Goal: Task Accomplishment & Management: Complete application form

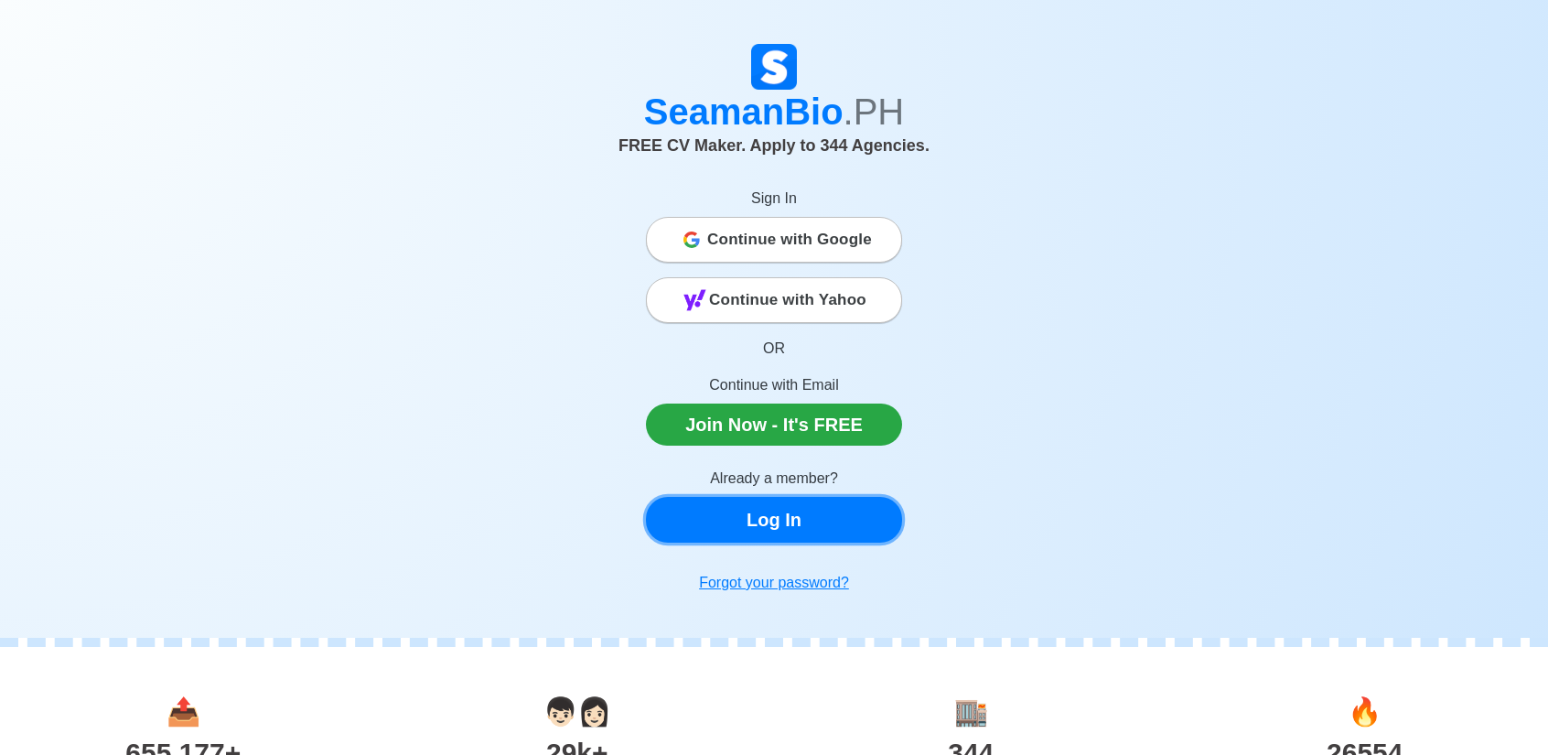
click at [782, 534] on link "Log In" at bounding box center [774, 520] width 256 height 46
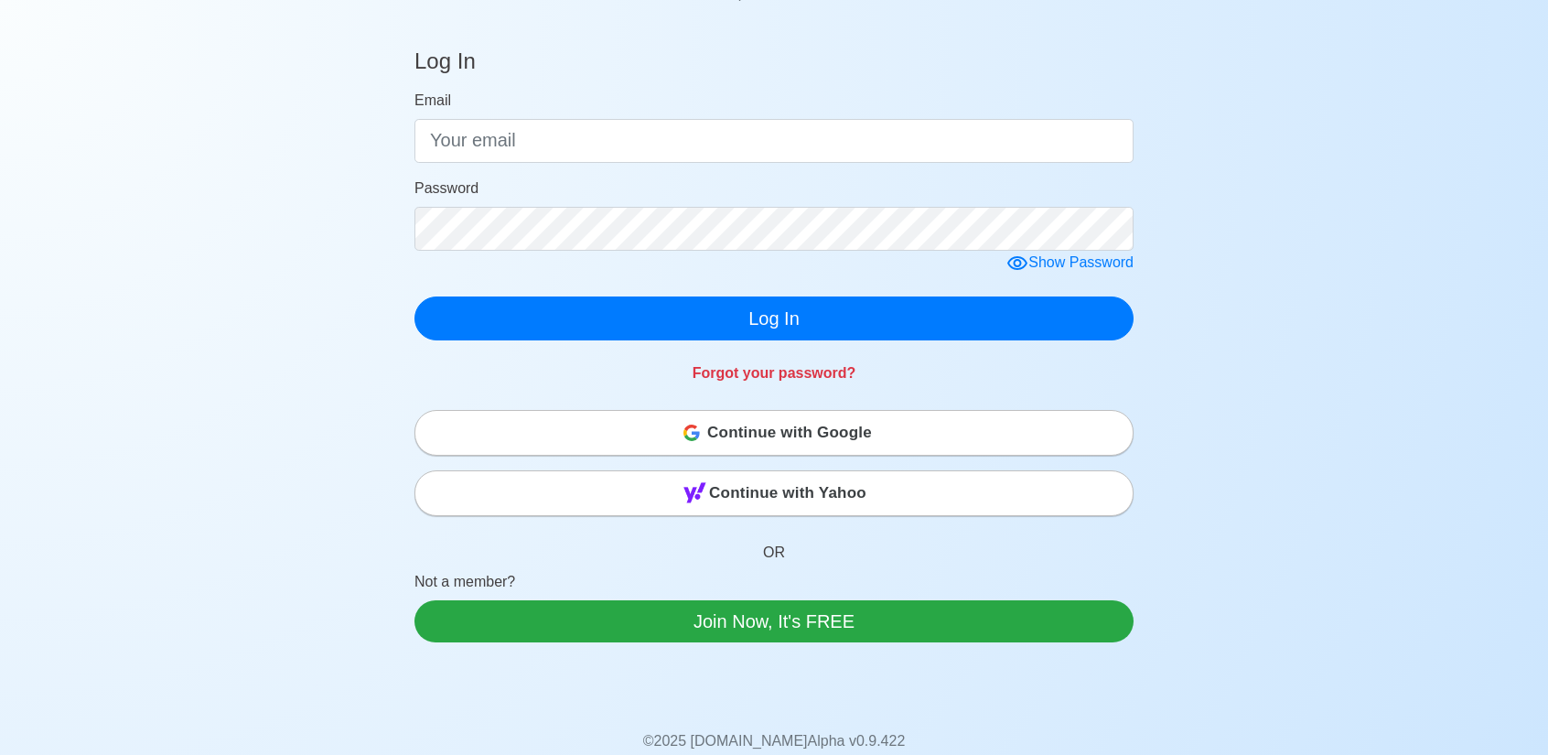
scroll to position [183, 0]
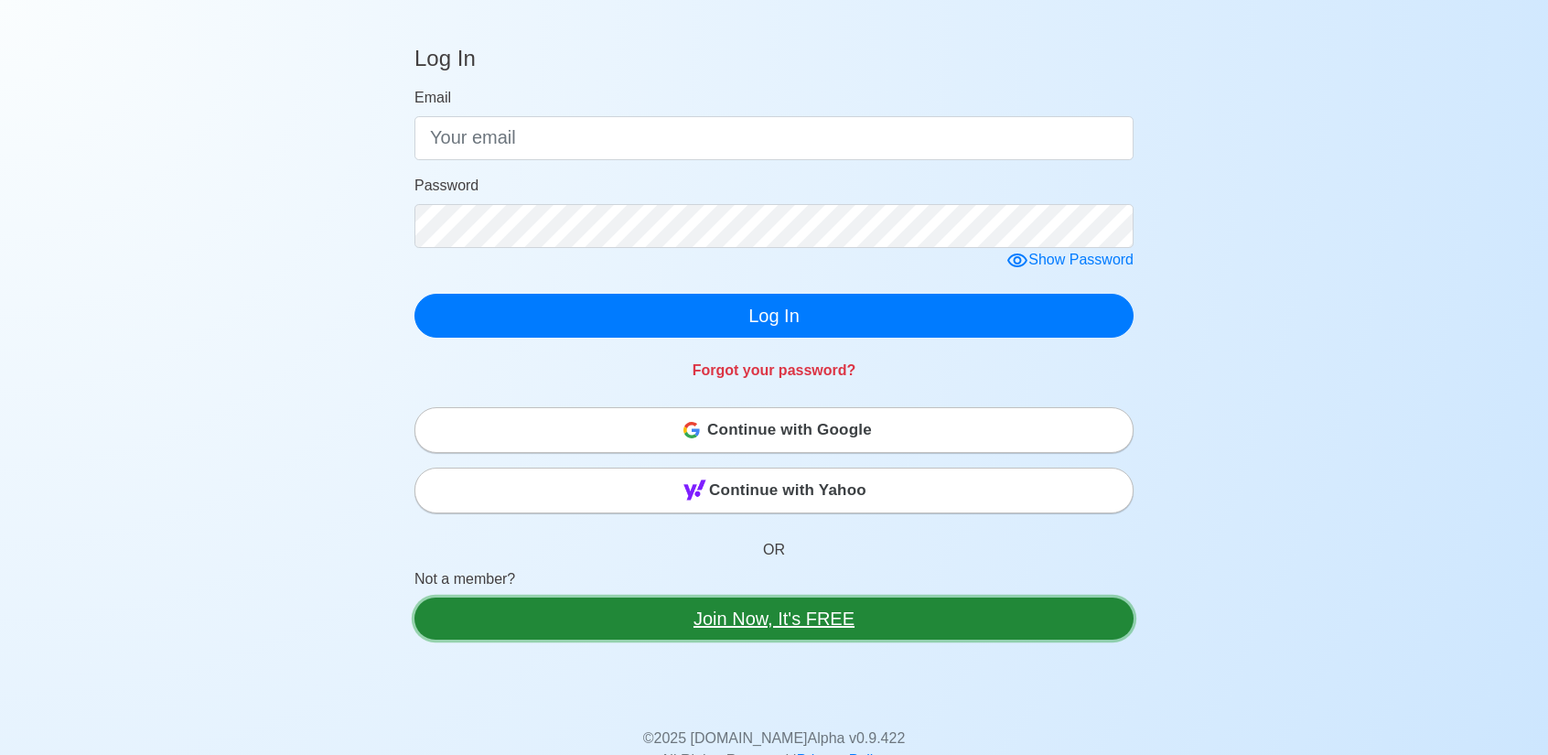
click at [802, 624] on link "Join Now, It's FREE" at bounding box center [774, 619] width 719 height 42
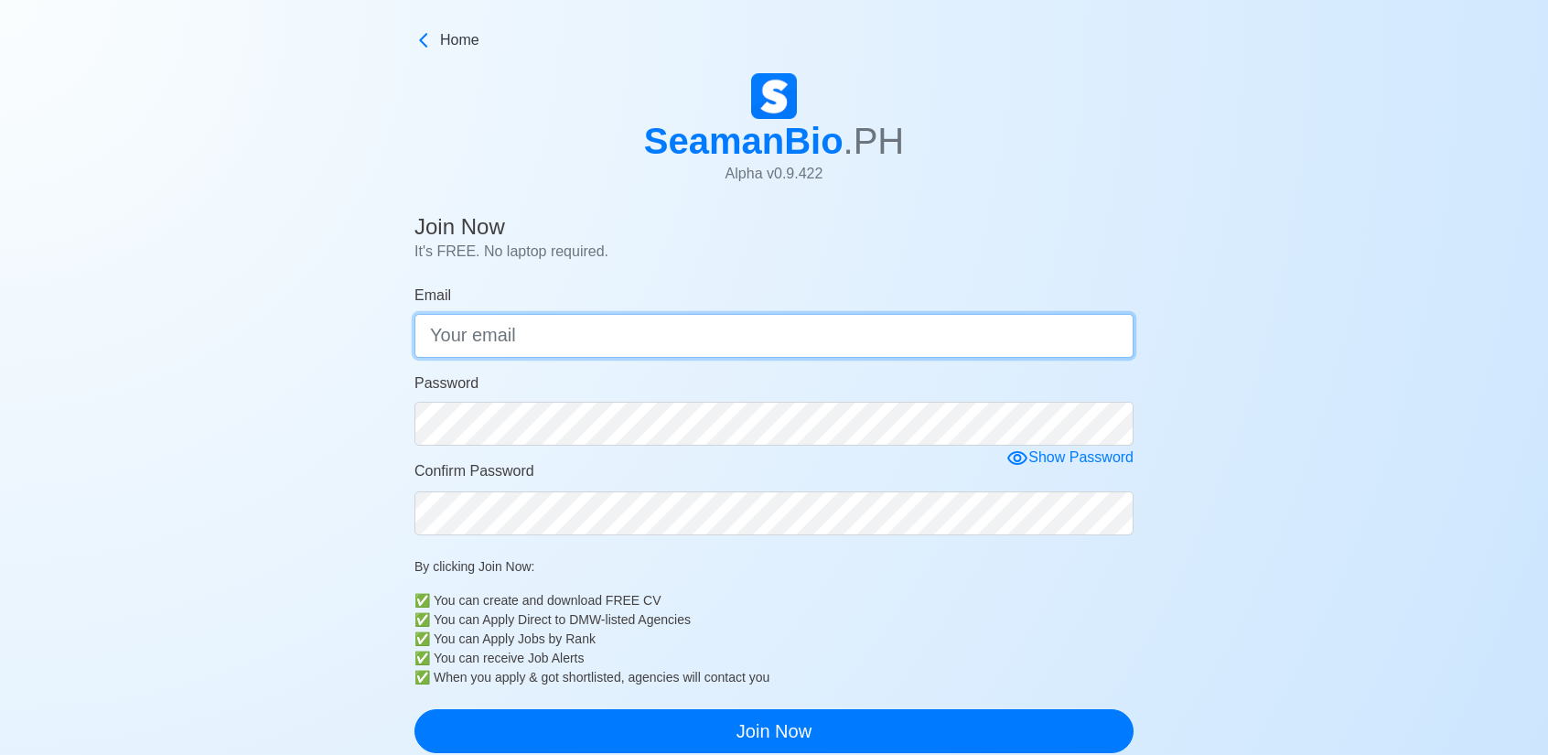
click at [555, 350] on input "Email" at bounding box center [774, 336] width 719 height 44
type input "[EMAIL_ADDRESS][DOMAIN_NAME]"
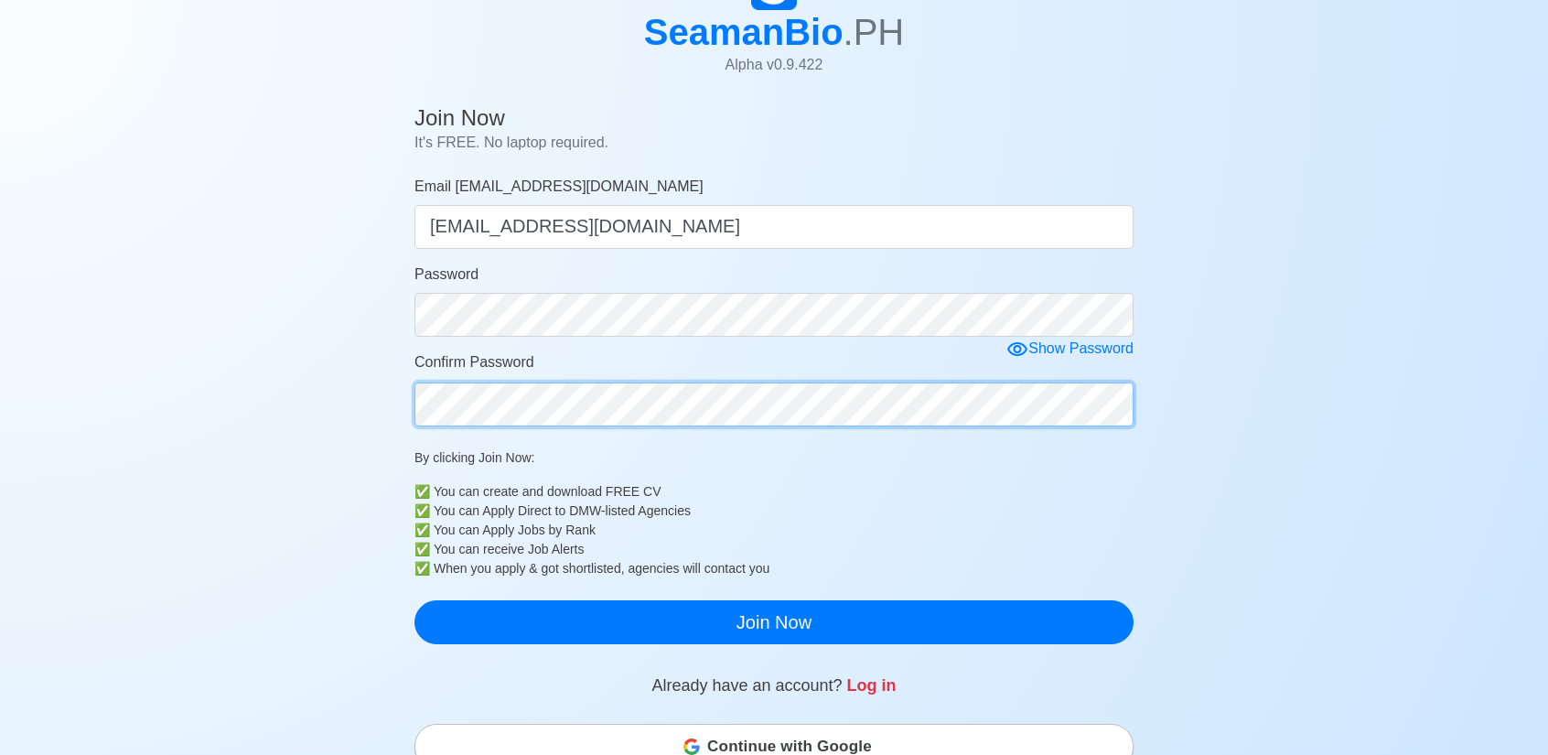
scroll to position [183, 0]
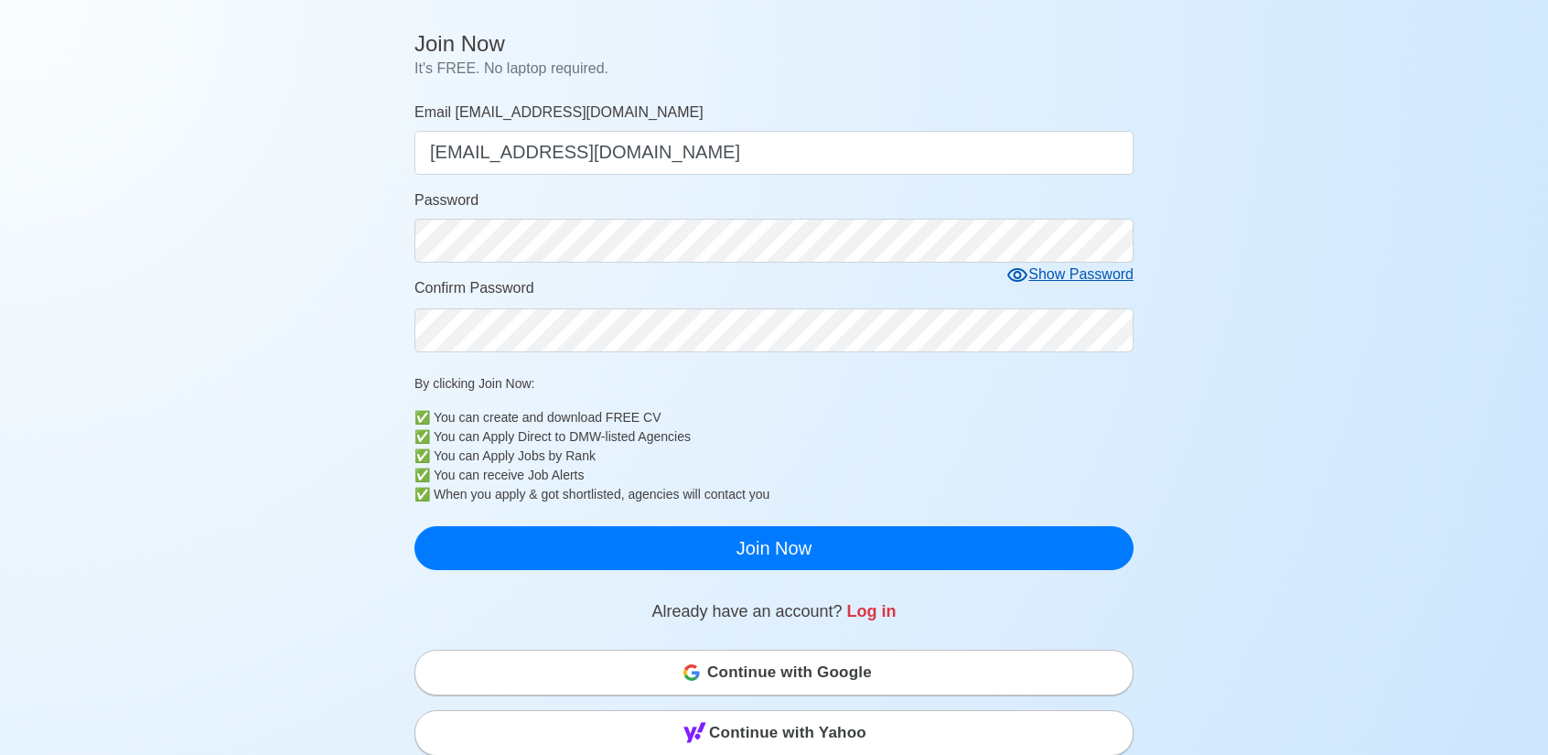
click at [1025, 275] on icon at bounding box center [1018, 275] width 22 height 22
drag, startPoint x: 1025, startPoint y: 275, endPoint x: 1008, endPoint y: 306, distance: 34.8
click at [1025, 275] on icon at bounding box center [1024, 275] width 22 height 22
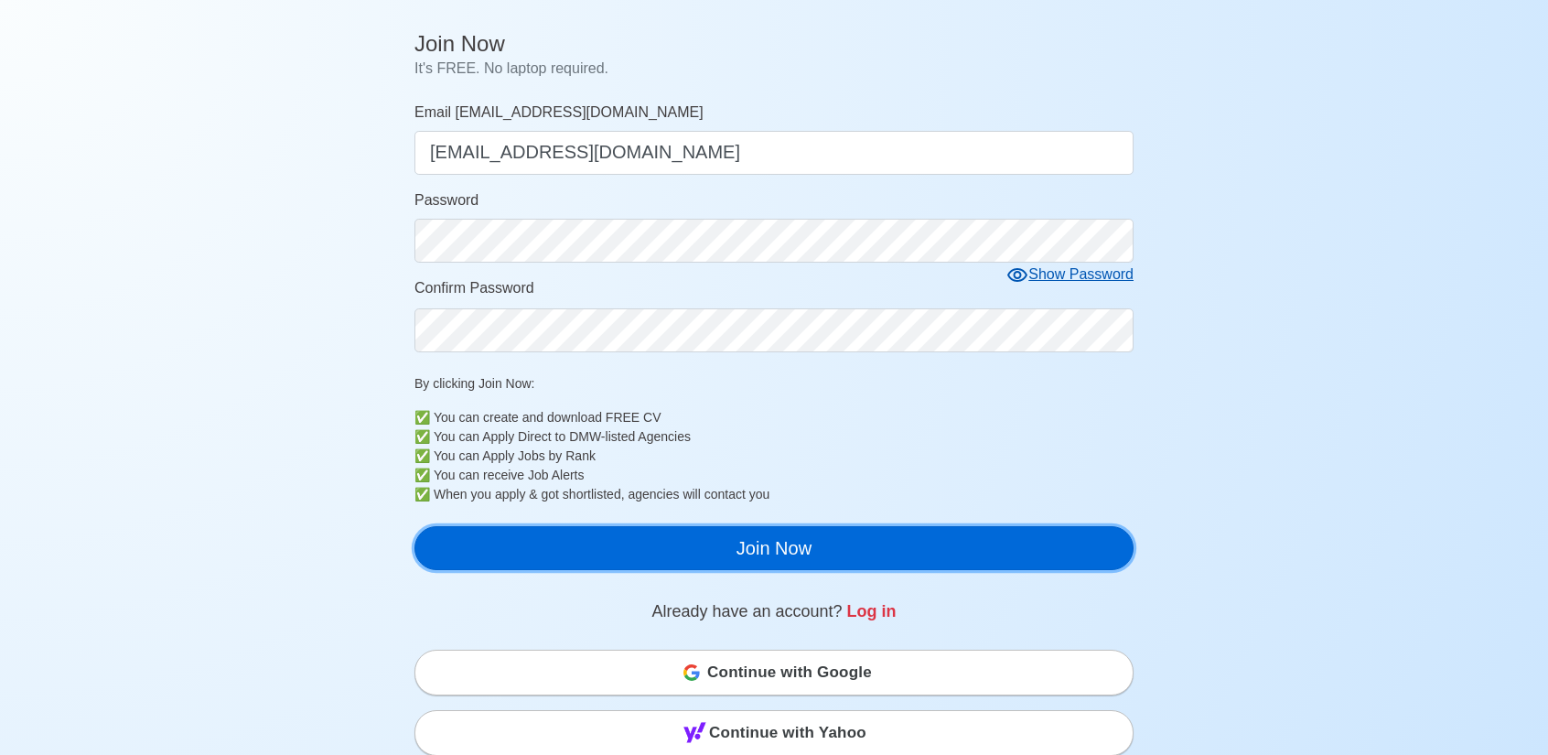
click at [795, 550] on button "Join Now" at bounding box center [774, 548] width 719 height 44
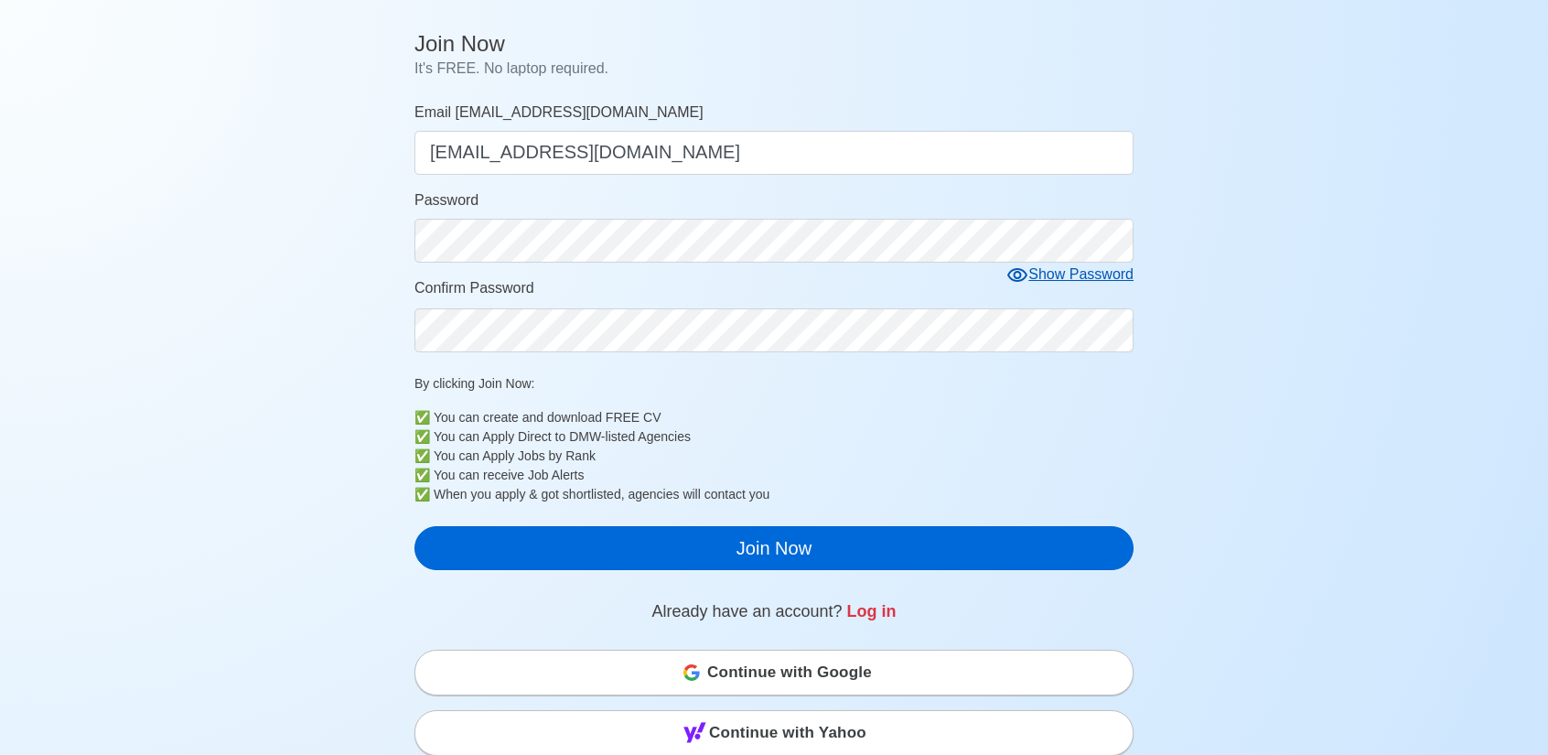
scroll to position [22, 0]
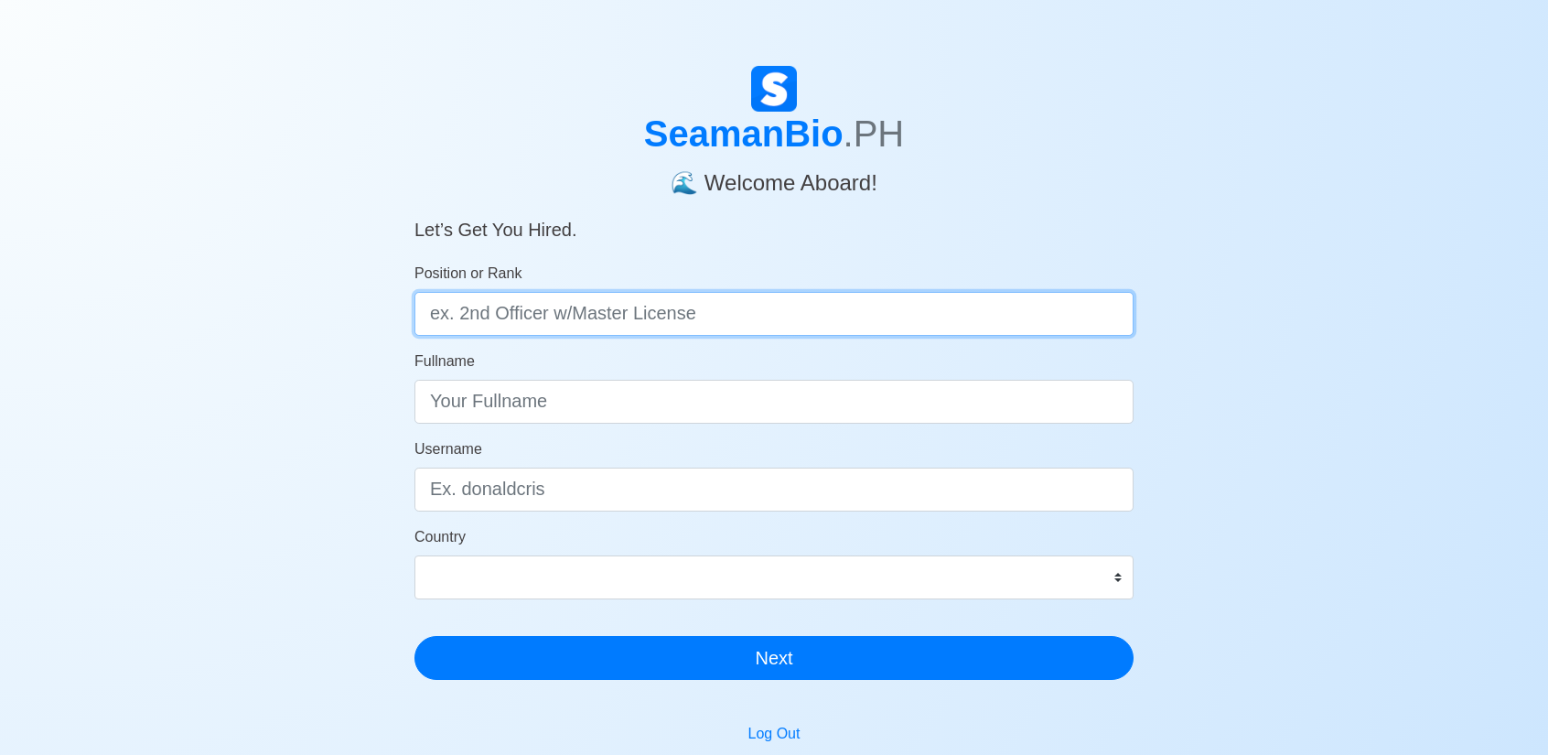
click at [554, 321] on input "Position or Rank" at bounding box center [774, 314] width 719 height 44
type input "Oiler"
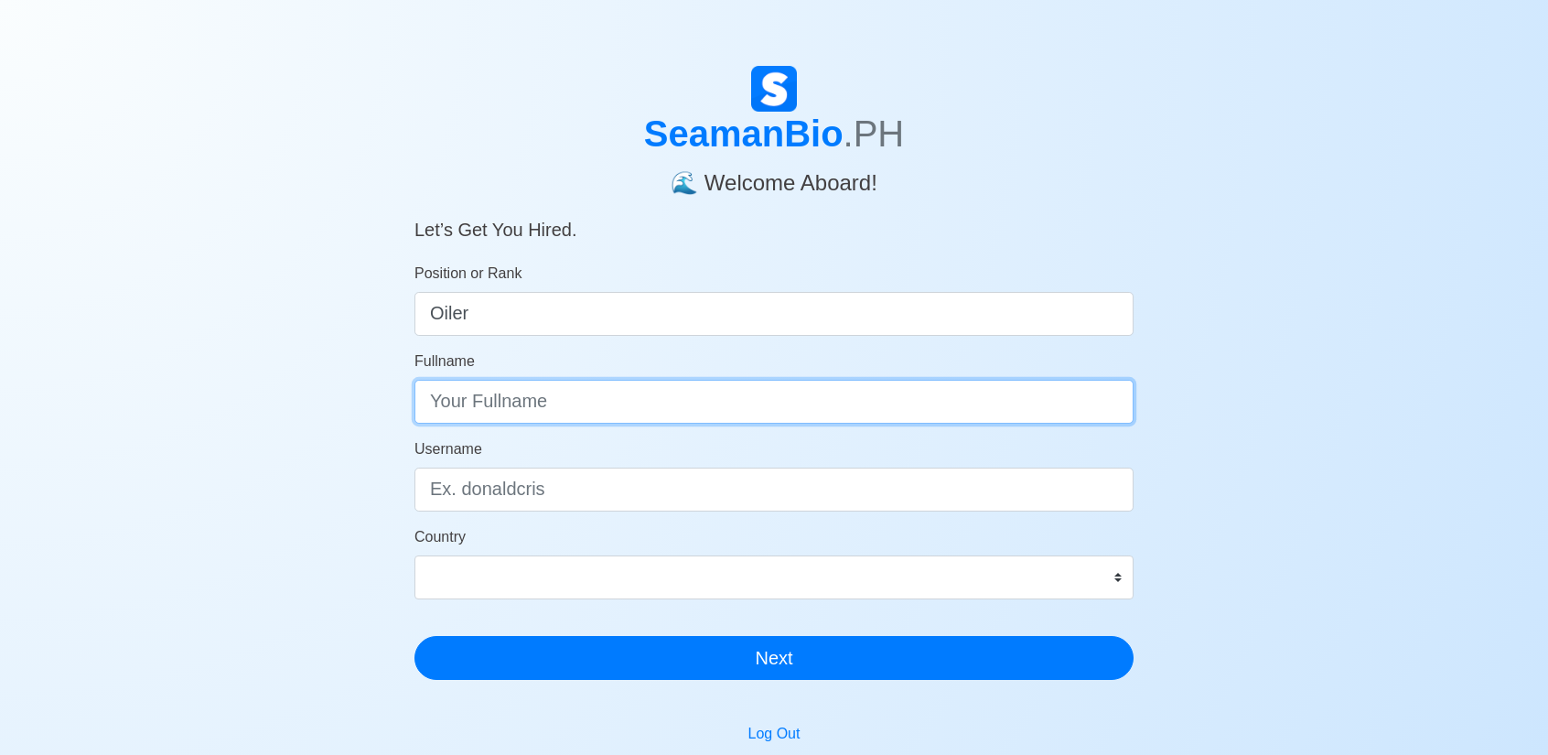
click at [689, 387] on input "Fullname" at bounding box center [774, 402] width 719 height 44
click at [527, 400] on input "Jess Glorine Batino" at bounding box center [774, 402] width 719 height 44
type input "Jess Glorine B. Batino"
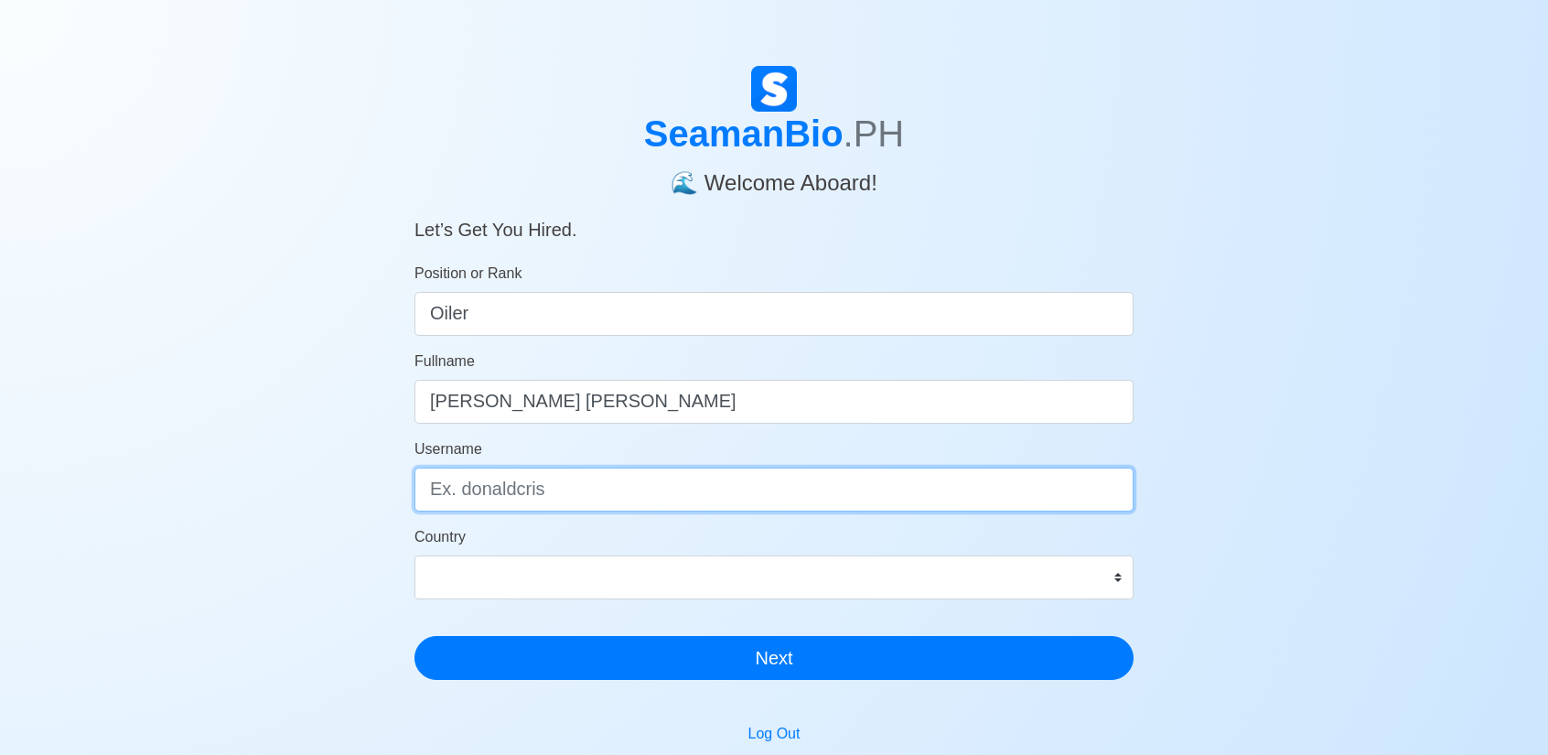
click at [555, 488] on input "Username" at bounding box center [774, 490] width 719 height 44
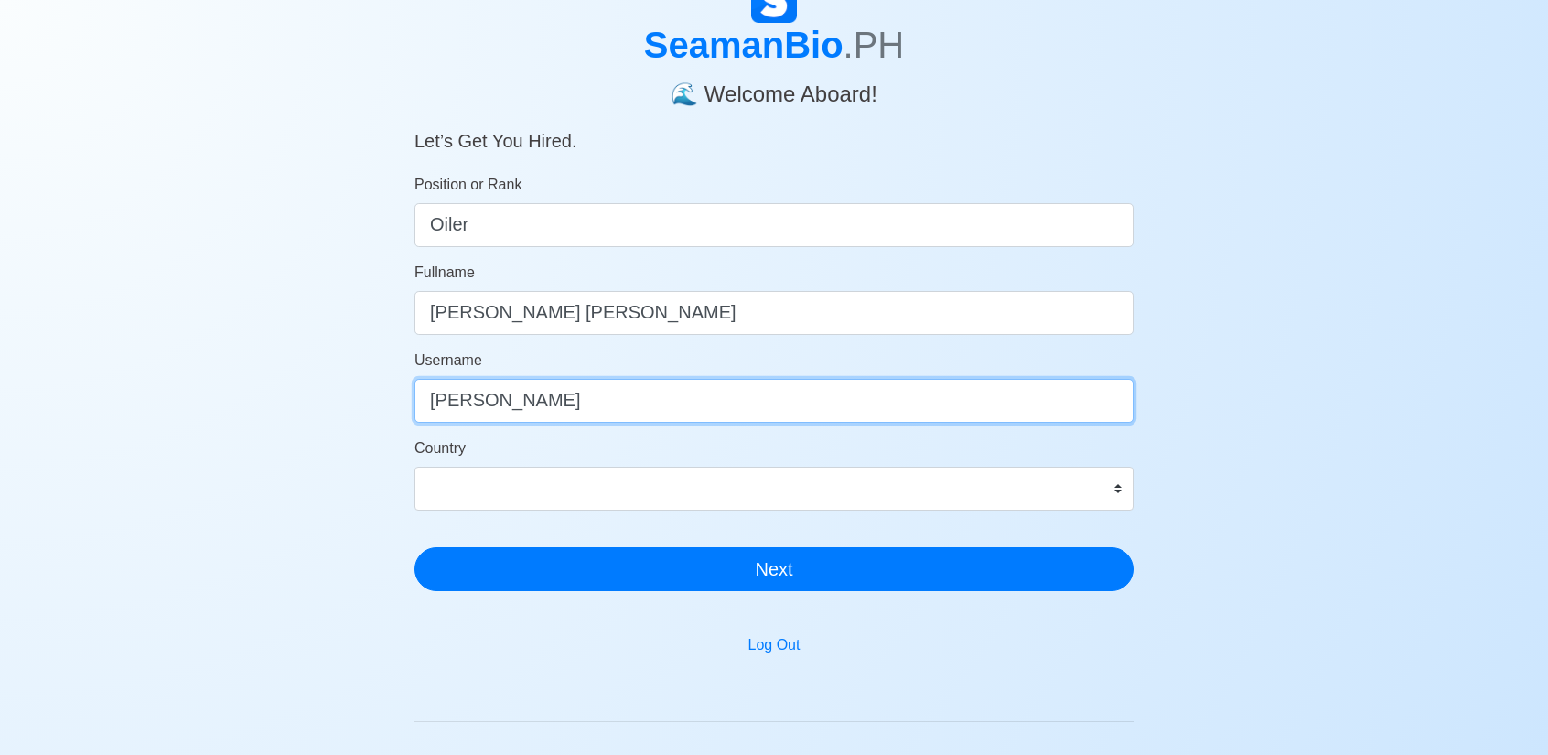
scroll to position [92, 0]
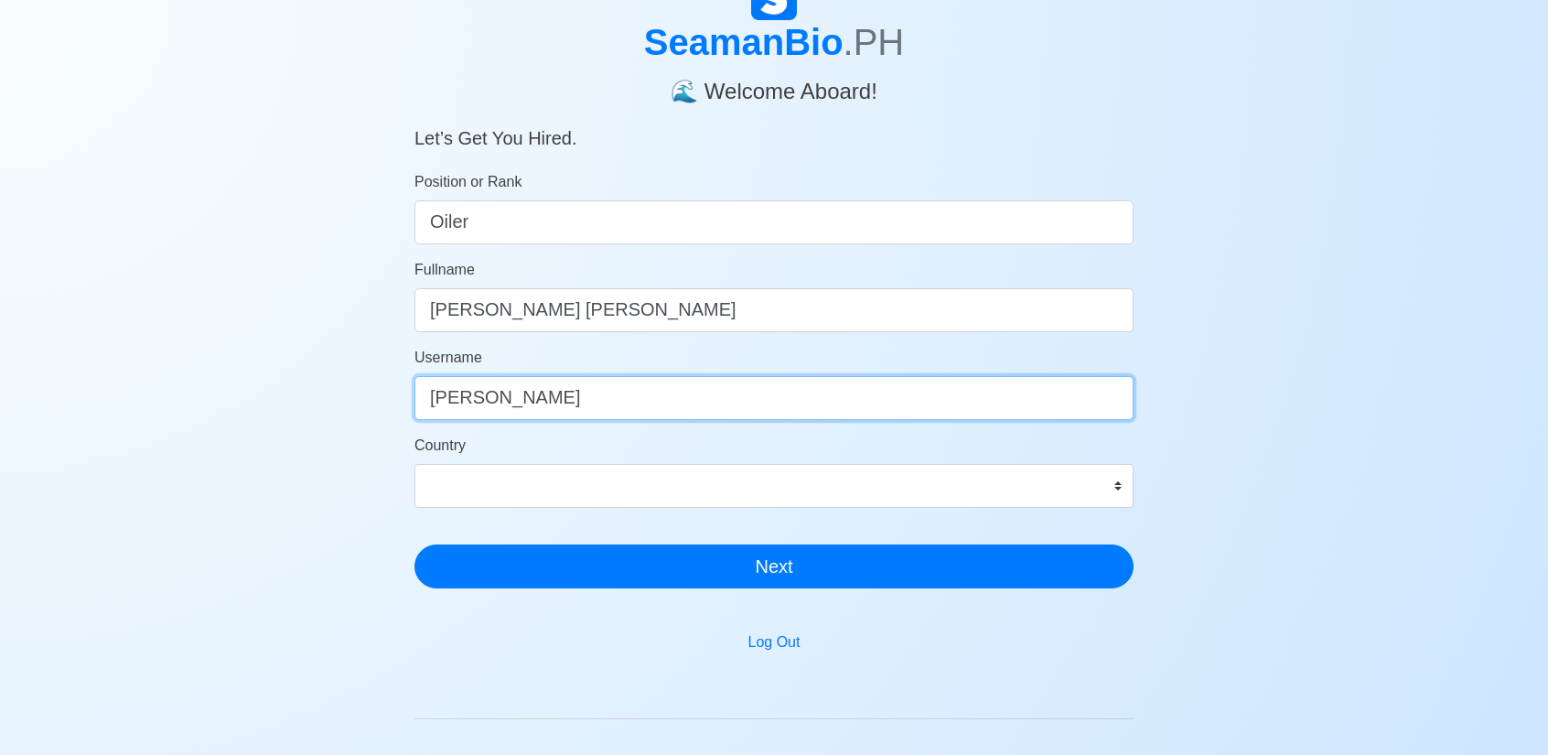
type input "Jess"
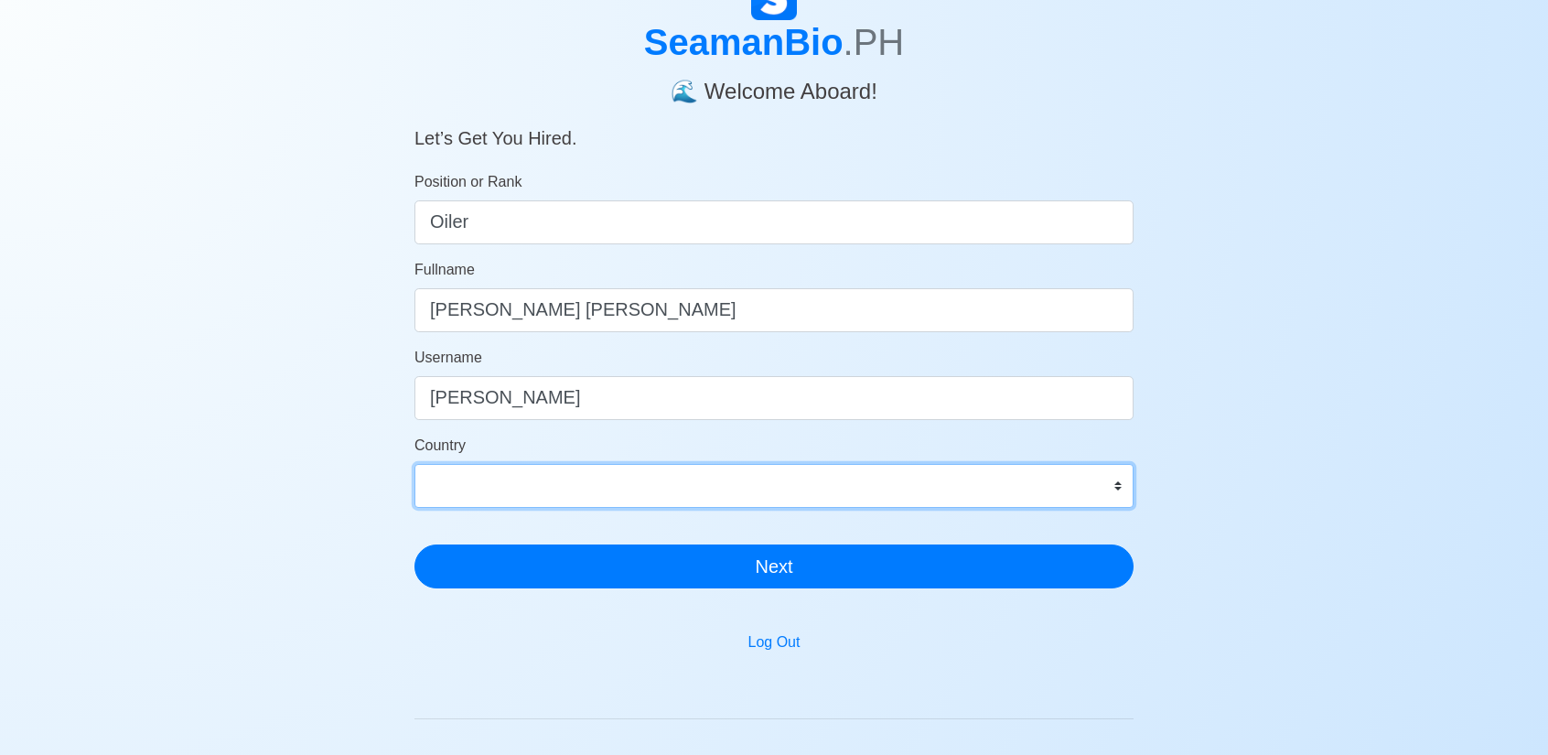
click at [585, 475] on select "Afghanistan Åland Islands Albania Algeria American Samoa Andorra Angola Anguill…" at bounding box center [774, 486] width 719 height 44
select select "PH"
click at [415, 464] on select "Afghanistan Åland Islands Albania Algeria American Samoa Andorra Angola Anguill…" at bounding box center [774, 486] width 719 height 44
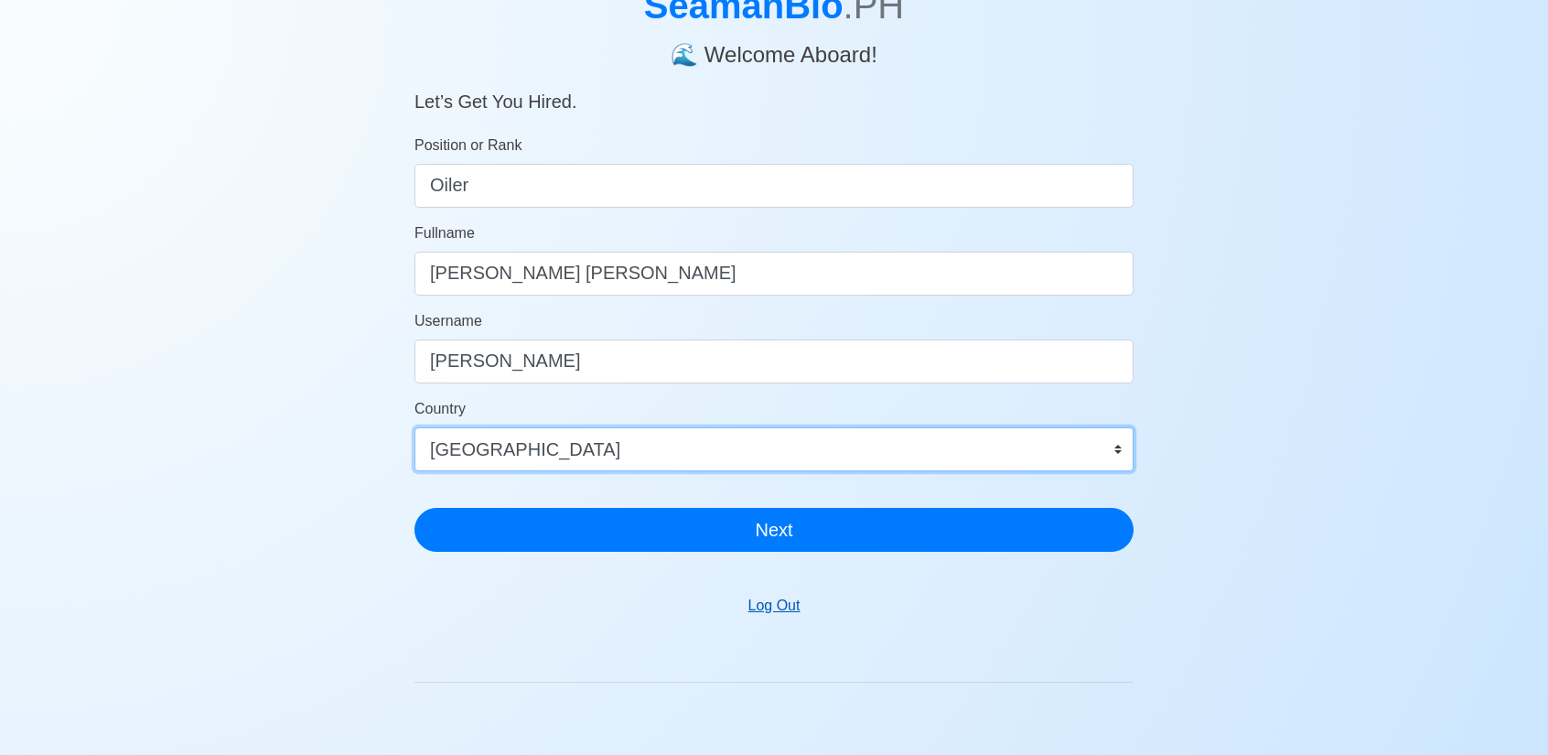
scroll to position [183, 0]
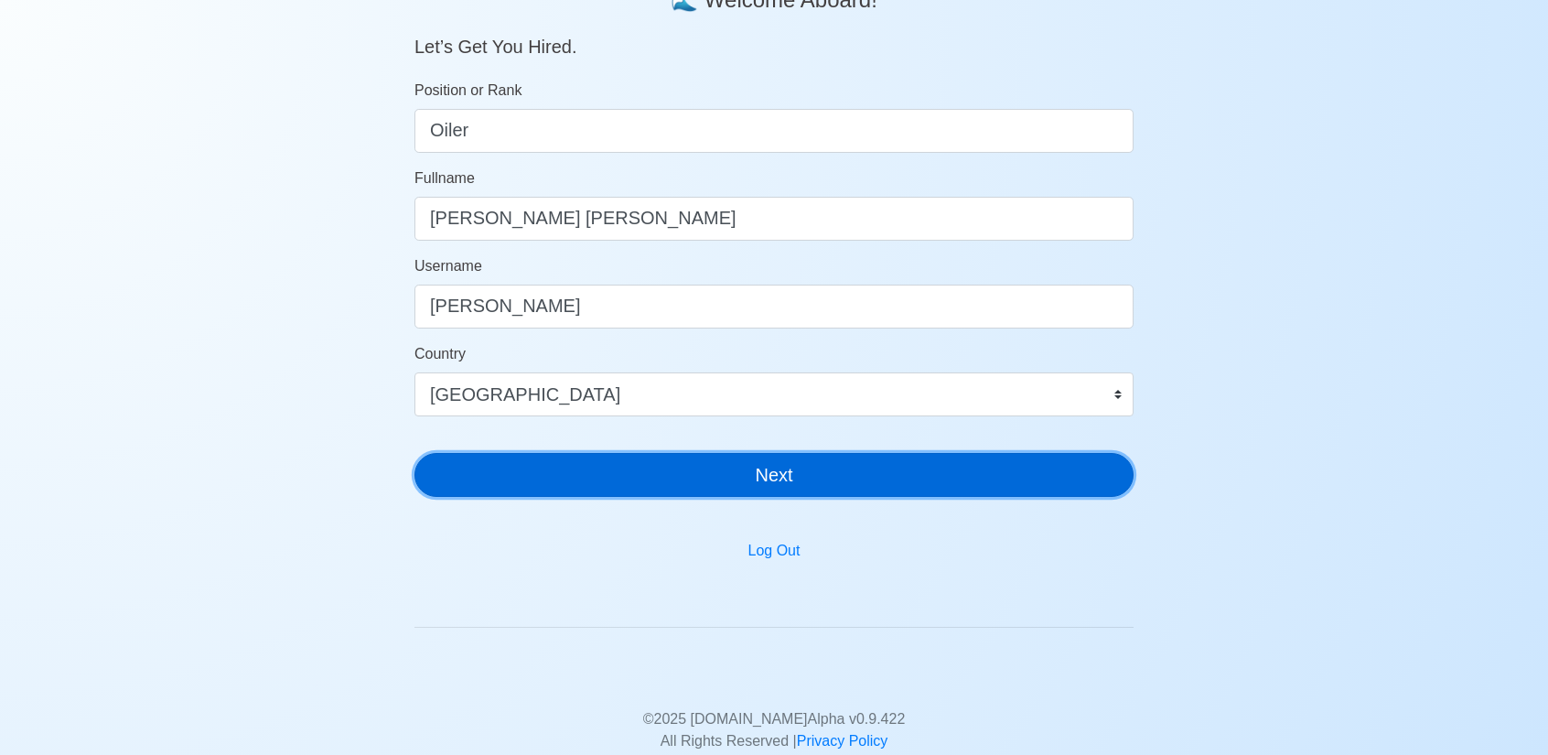
click at [766, 469] on button "Next" at bounding box center [774, 475] width 719 height 44
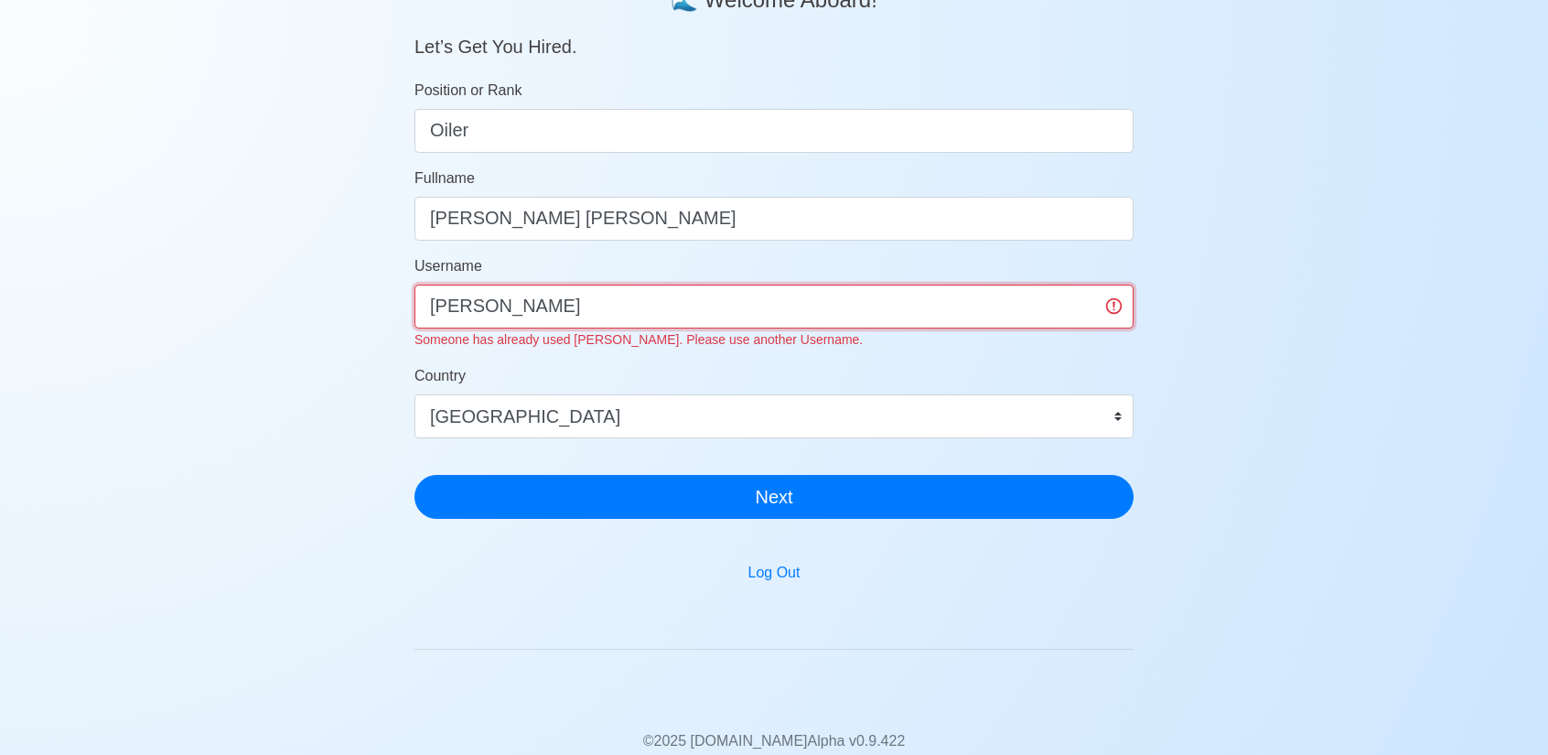
click at [615, 303] on input "Jess" at bounding box center [774, 307] width 719 height 44
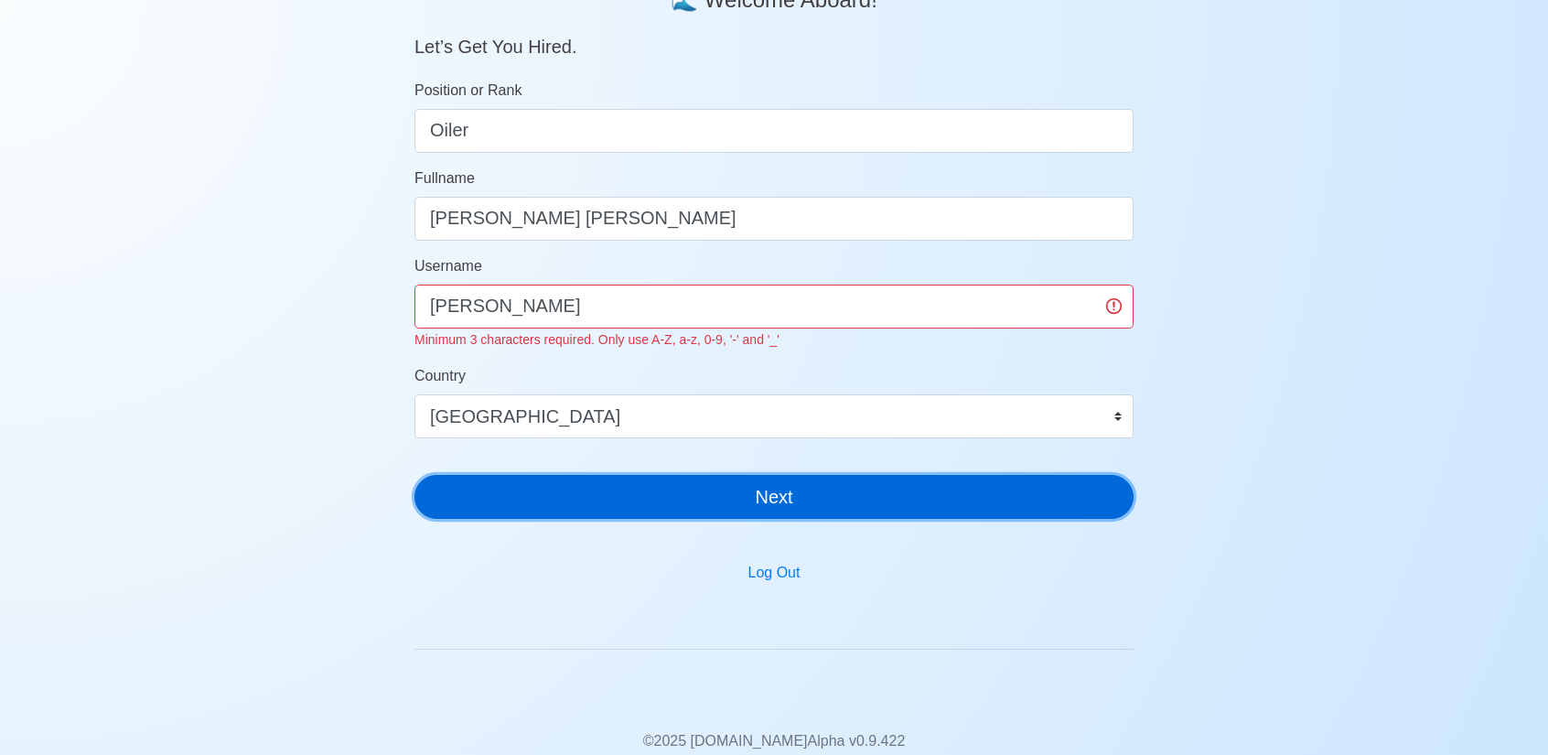
click at [811, 493] on button "Next" at bounding box center [774, 497] width 719 height 44
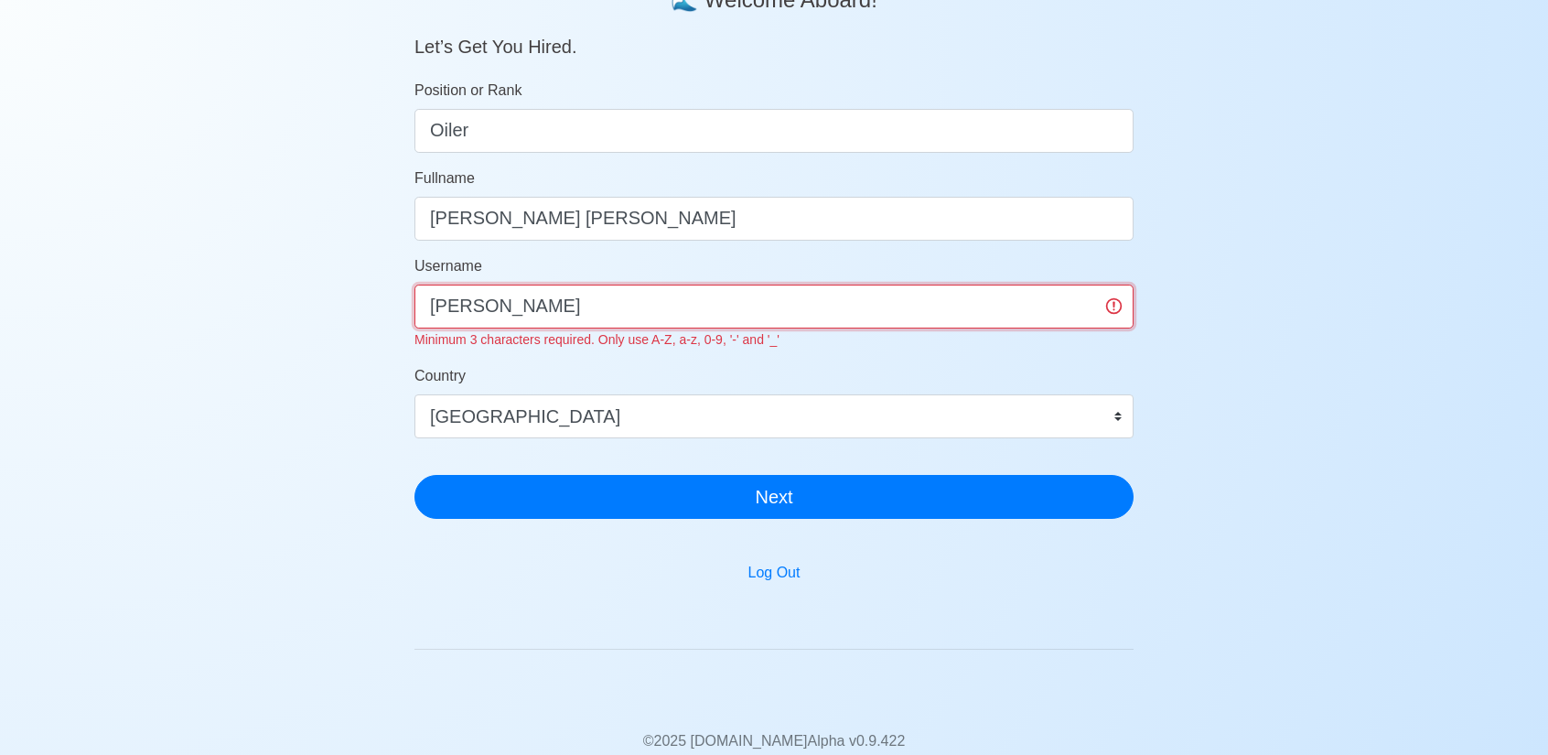
click at [617, 299] on input "Jess Glorine" at bounding box center [774, 307] width 719 height 44
drag, startPoint x: 459, startPoint y: 300, endPoint x: 469, endPoint y: 304, distance: 9.9
click at [460, 300] on input "Jess Glorine" at bounding box center [774, 307] width 719 height 44
click at [477, 308] on input "Jess Glorine" at bounding box center [774, 307] width 719 height 44
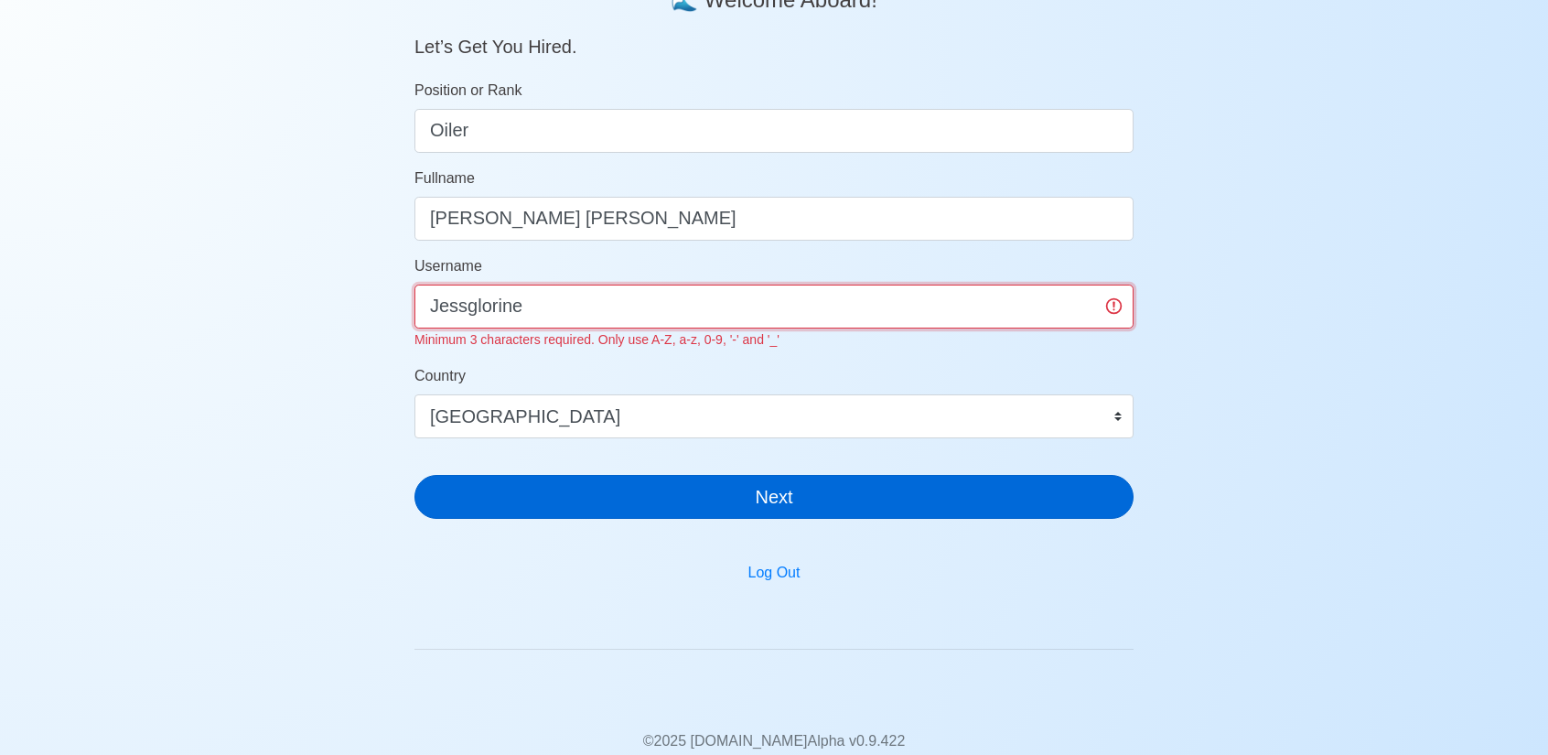
type input "Jessglorine"
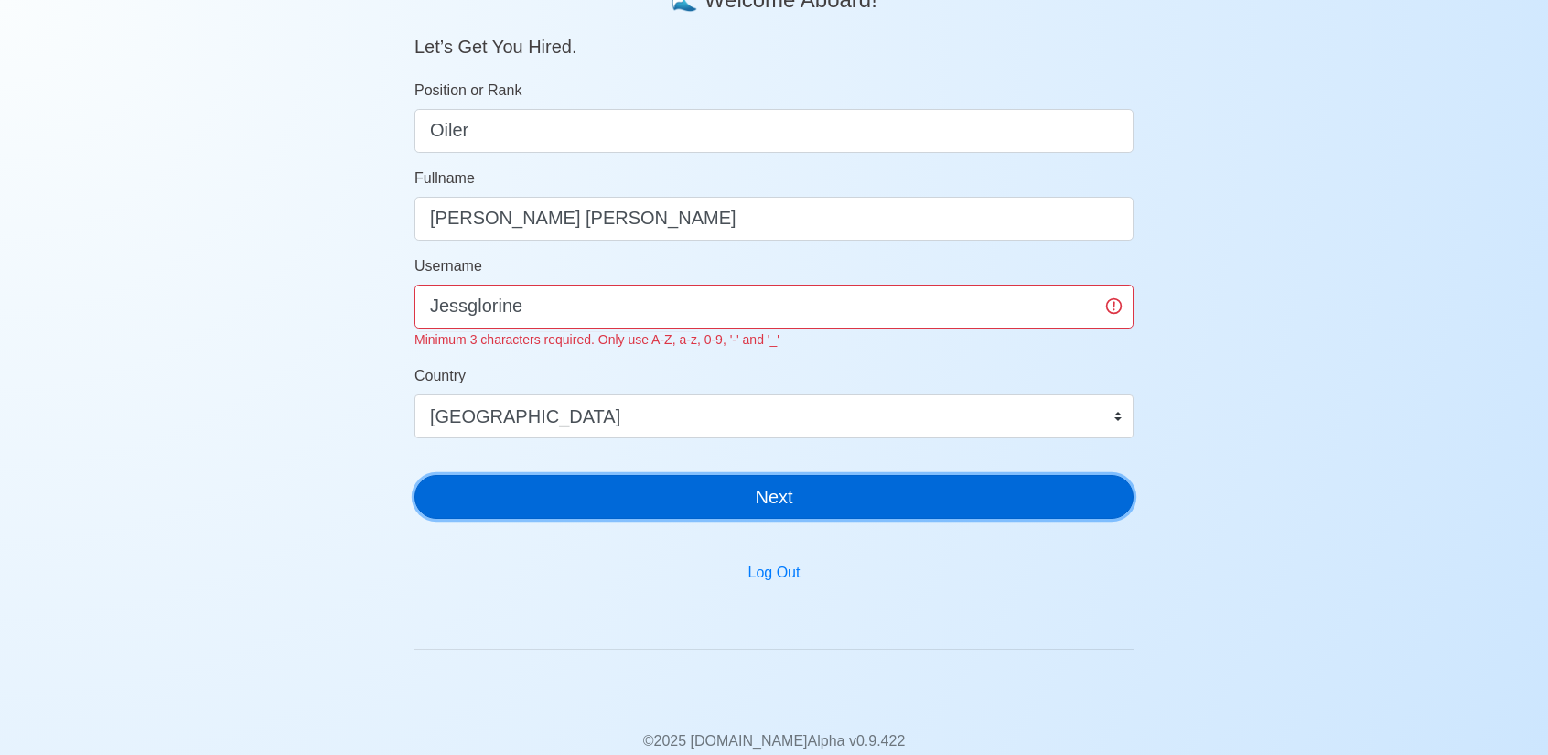
click at [852, 499] on div "SeamanBio .PH 🌊 Welcome Aboard! Let’s Get You Hired. Position or Rank Oiler Ful…" at bounding box center [774, 208] width 719 height 651
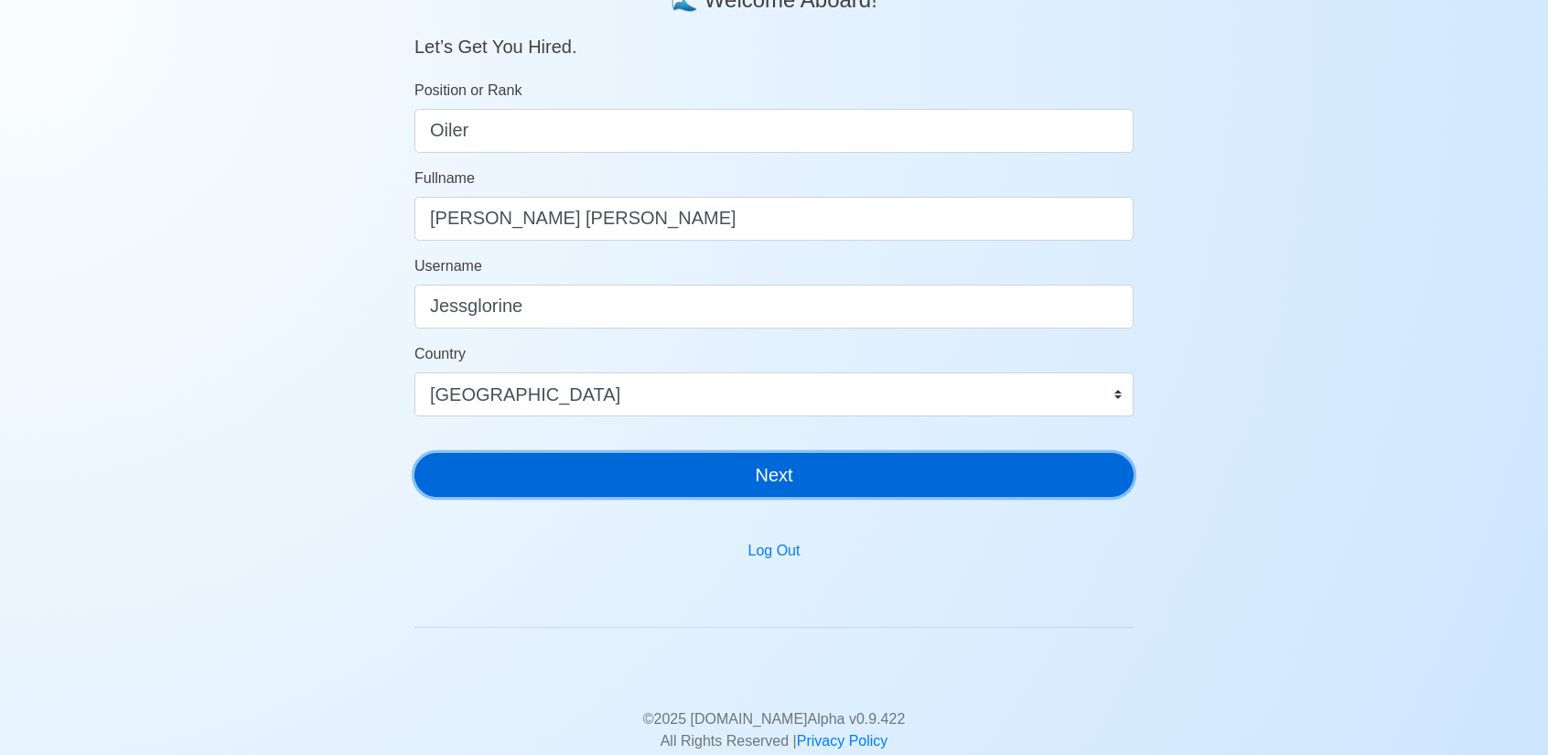
drag, startPoint x: 851, startPoint y: 473, endPoint x: 831, endPoint y: 454, distance: 27.8
click at [852, 473] on button "Next" at bounding box center [774, 475] width 719 height 44
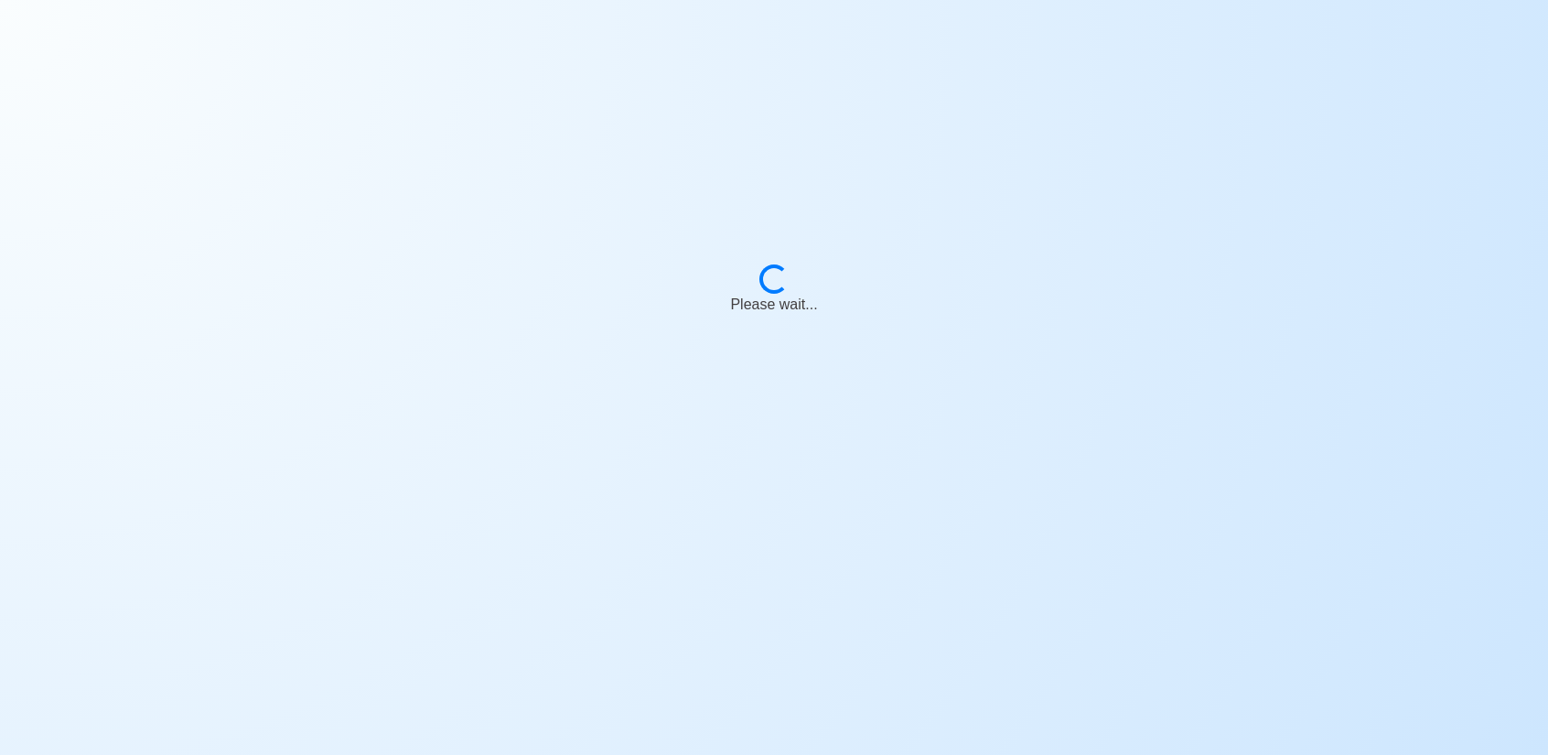
scroll to position [22, 0]
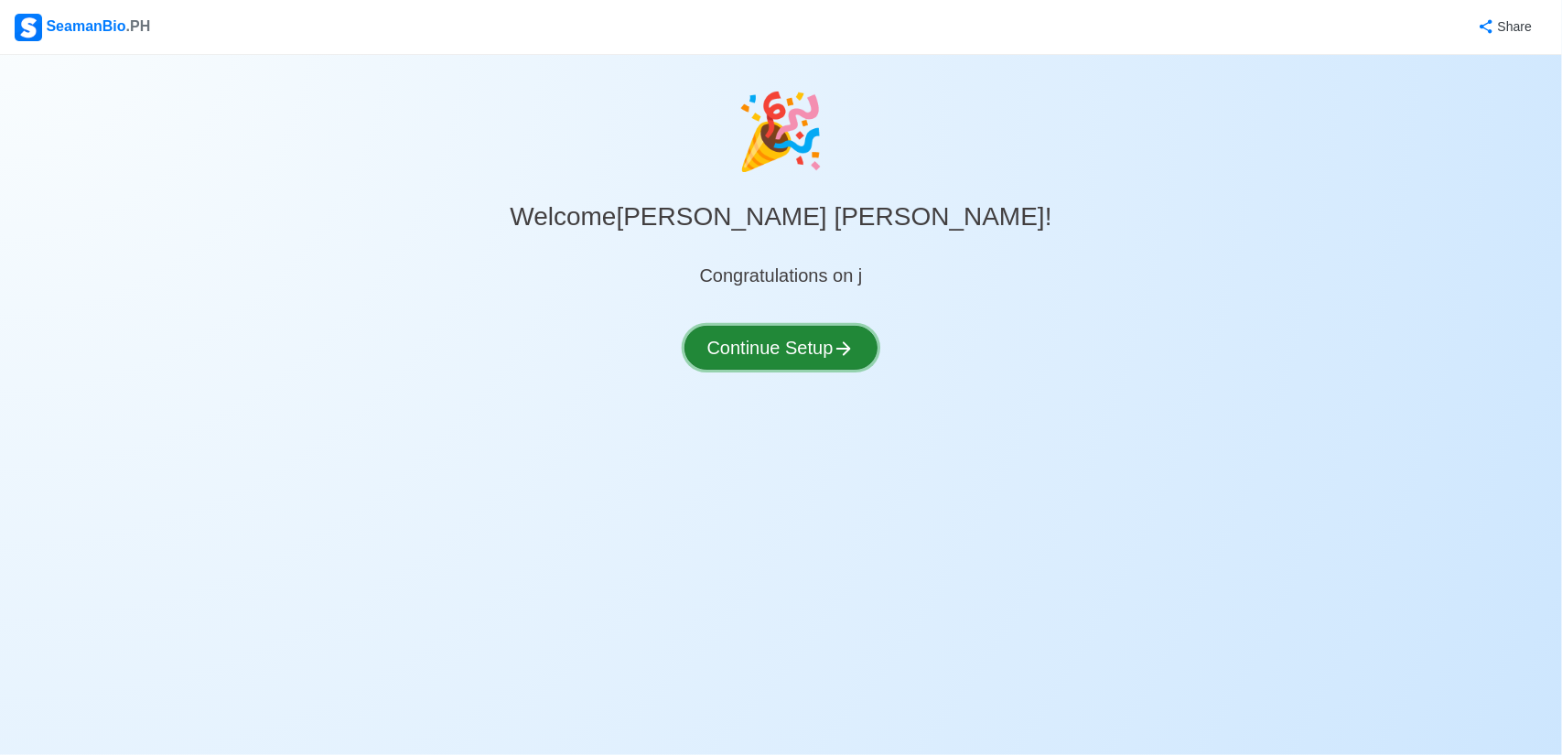
click at [768, 341] on button "Continue Setup" at bounding box center [782, 348] width 194 height 44
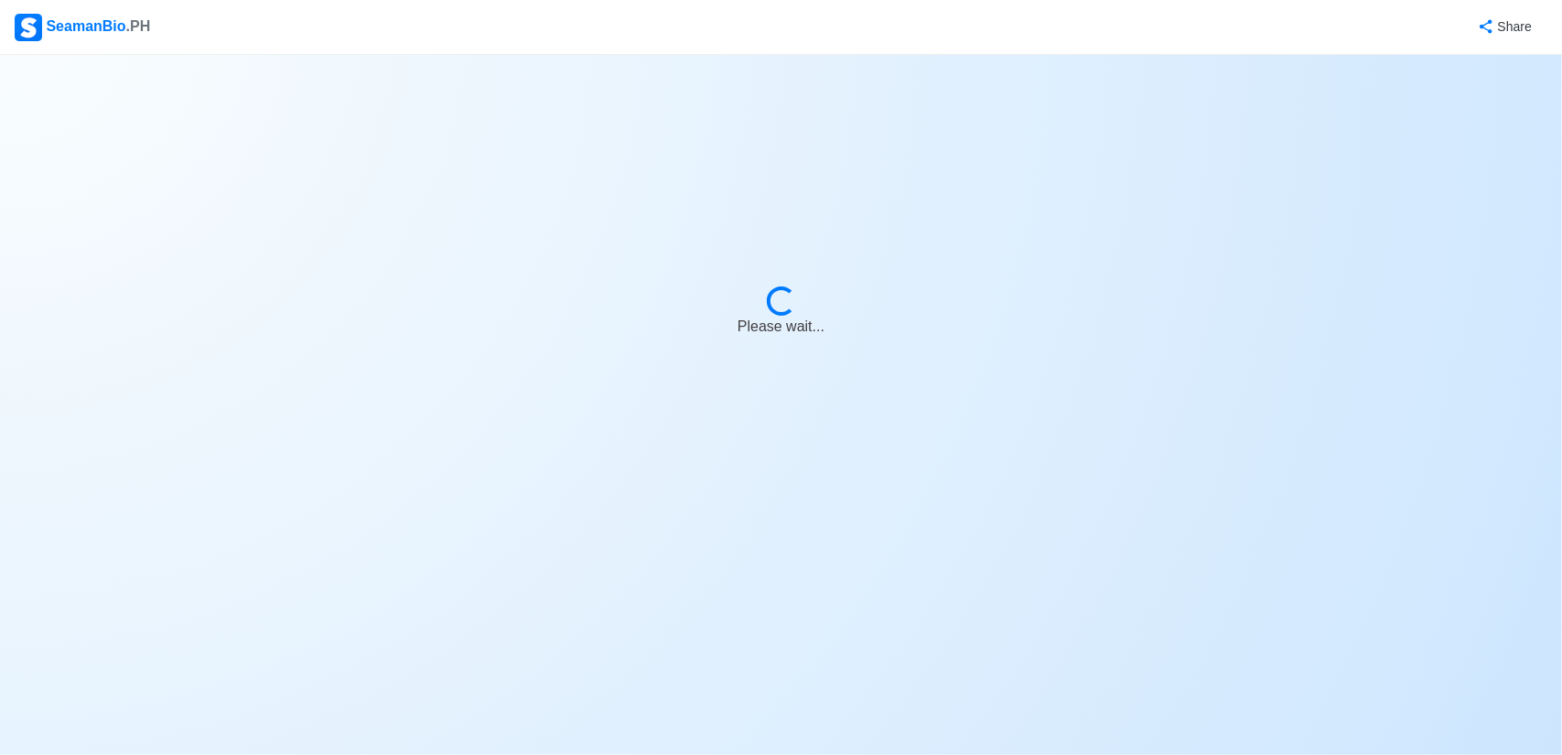
select select "Visible for Hiring"
select select "PH"
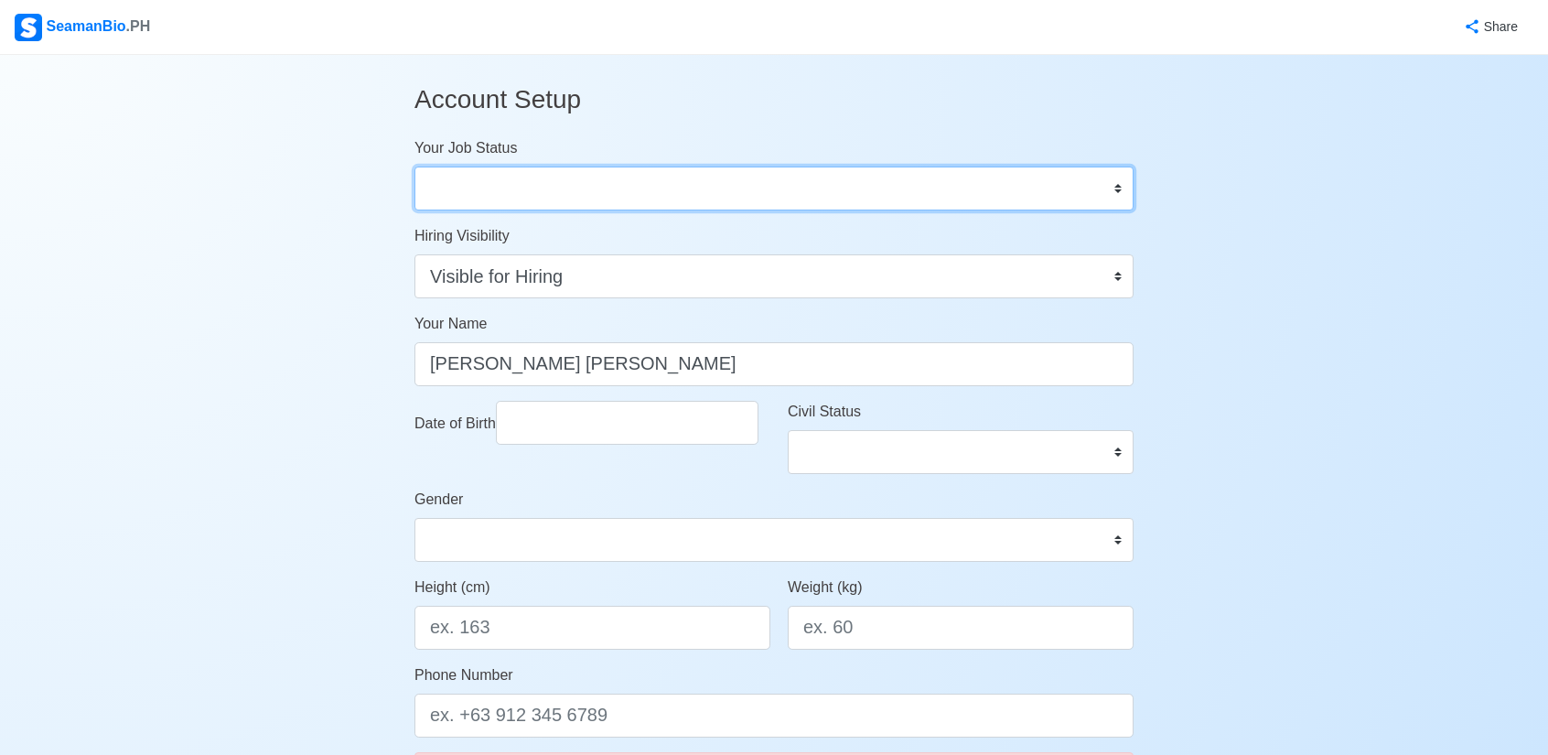
click at [669, 185] on select "Onboard Actively Looking for Job Not Looking for Job" at bounding box center [774, 189] width 719 height 44
select select "Actively Looking for Job"
click at [415, 167] on select "Onboard Actively Looking for Job Not Looking for Job" at bounding box center [774, 189] width 719 height 44
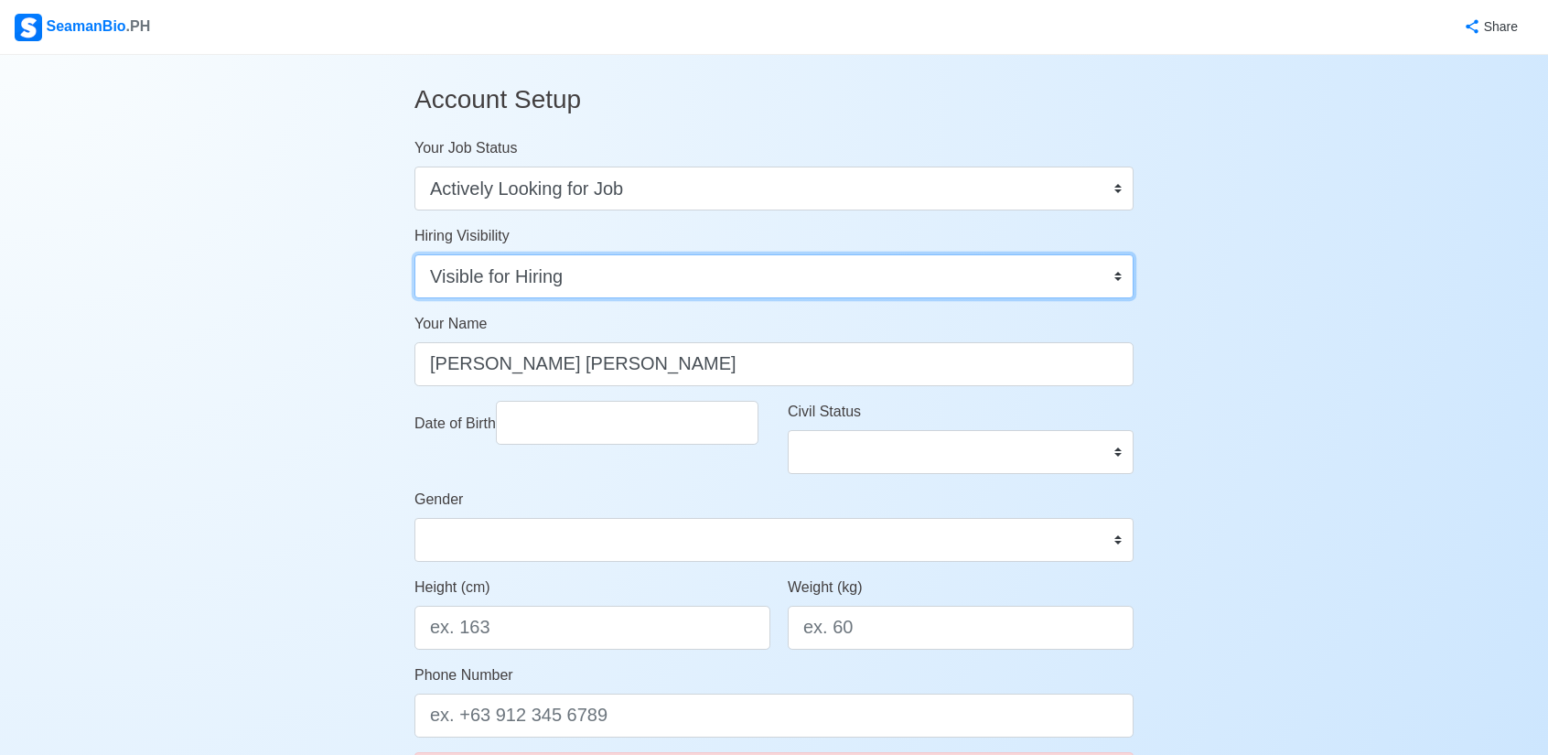
click at [646, 278] on select "Visible for Hiring Not Visible for Hiring" at bounding box center [774, 276] width 719 height 44
click at [666, 275] on select "Visible for Hiring Not Visible for Hiring" at bounding box center [774, 276] width 719 height 44
click at [666, 276] on select "Visible for Hiring Not Visible for Hiring" at bounding box center [774, 276] width 719 height 44
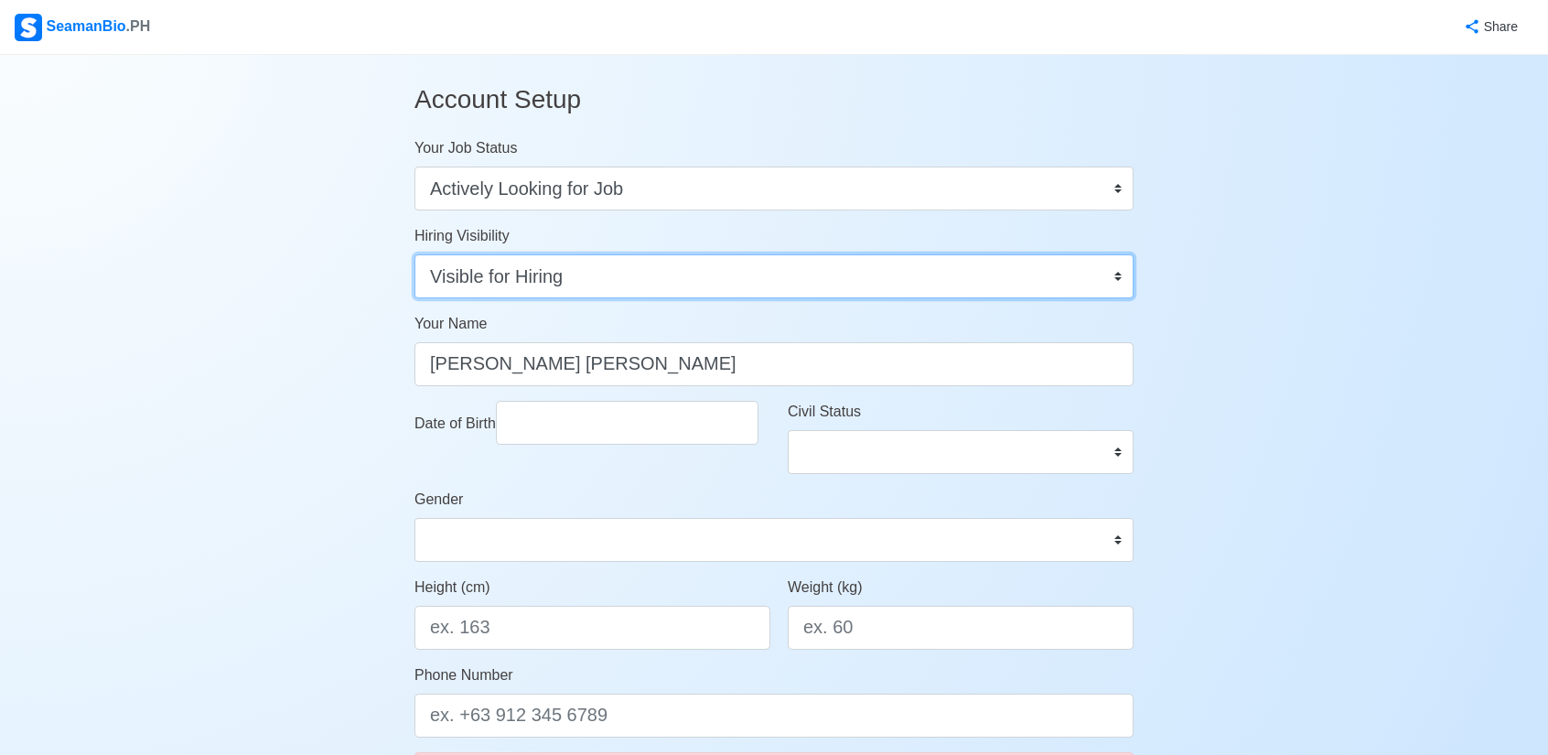
click at [415, 254] on select "Visible for Hiring Not Visible for Hiring" at bounding box center [774, 276] width 719 height 44
click at [670, 264] on select "Visible for Hiring Not Visible for Hiring" at bounding box center [774, 276] width 719 height 44
click at [677, 277] on select "Visible for Hiring Not Visible for Hiring" at bounding box center [774, 276] width 719 height 44
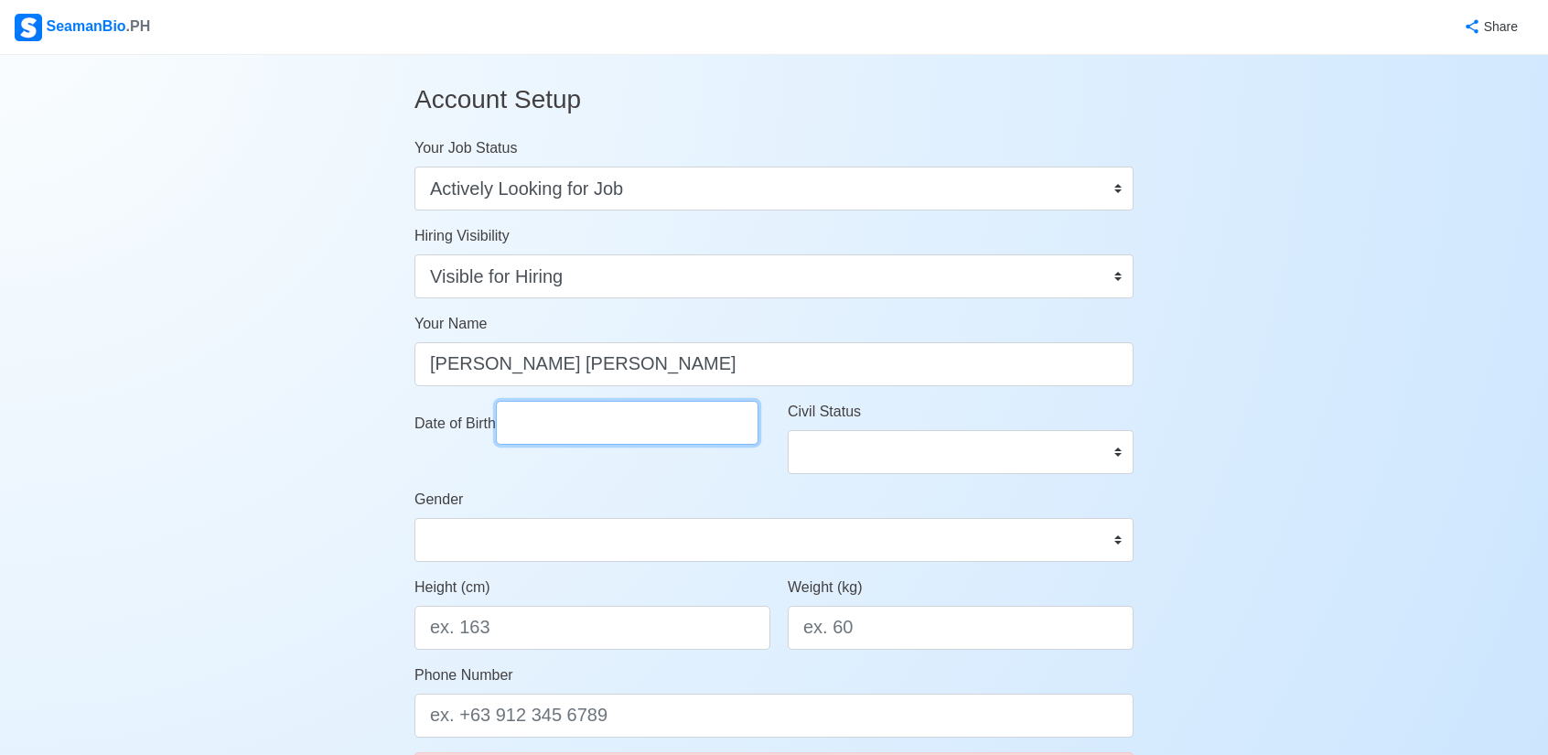
select select "****"
select select "*********"
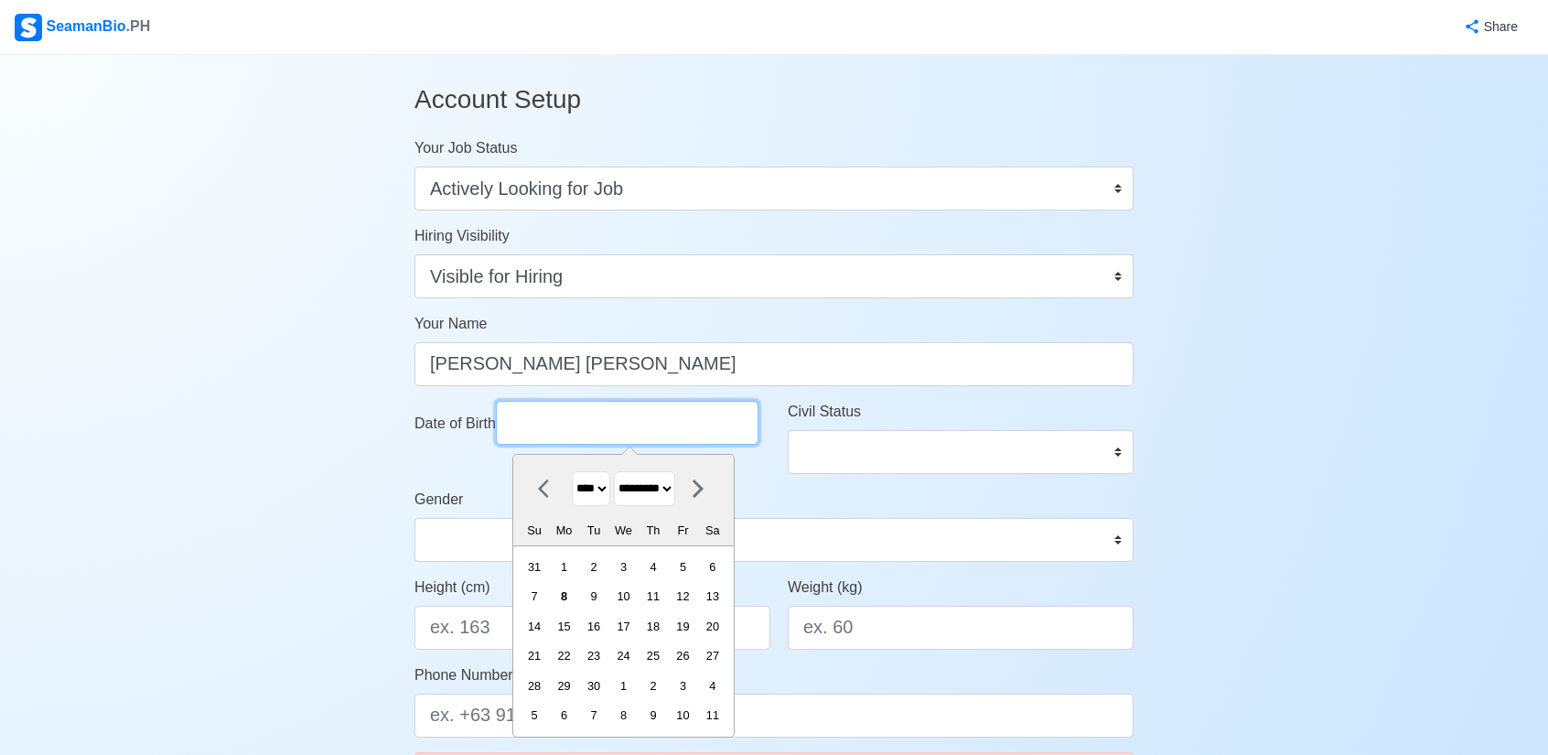
click at [646, 428] on input "Date of Birth" at bounding box center [627, 423] width 263 height 44
type input "12/11/1992"
select select "****"
select select "********"
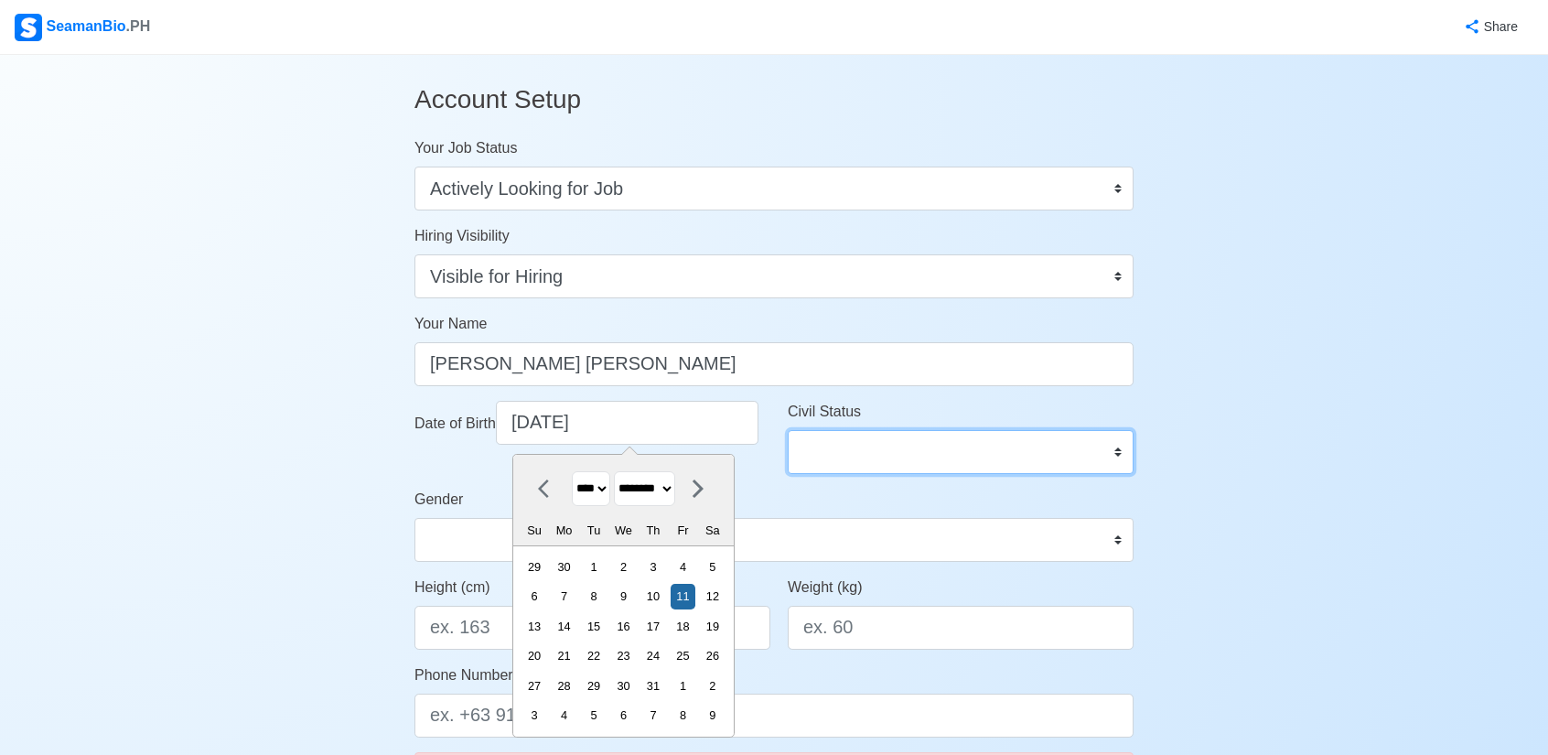
click at [910, 439] on select "Single Married Widowed Separated" at bounding box center [961, 452] width 346 height 44
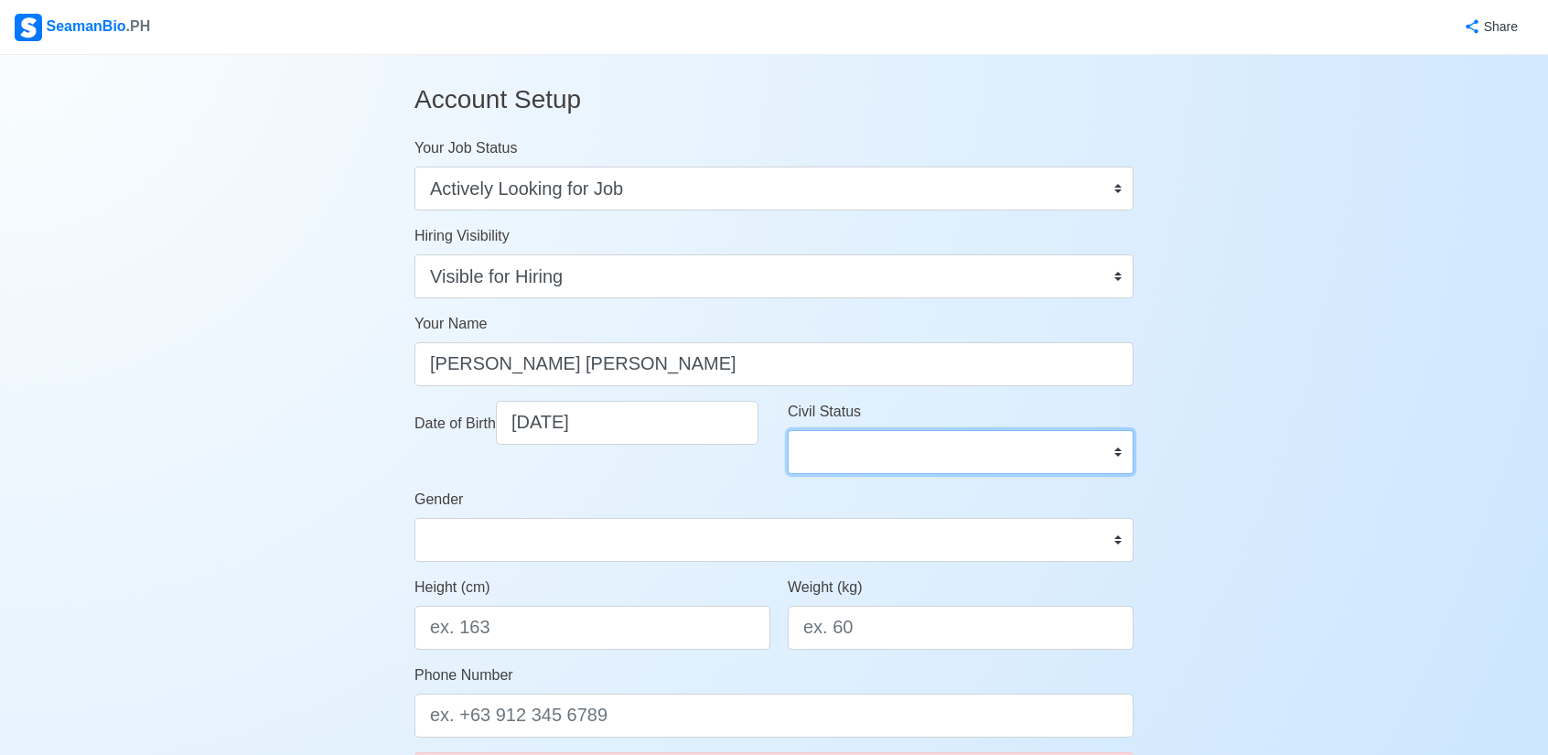
select select "Widowed"
click at [788, 430] on select "Single Married Widowed Separated" at bounding box center [961, 452] width 346 height 44
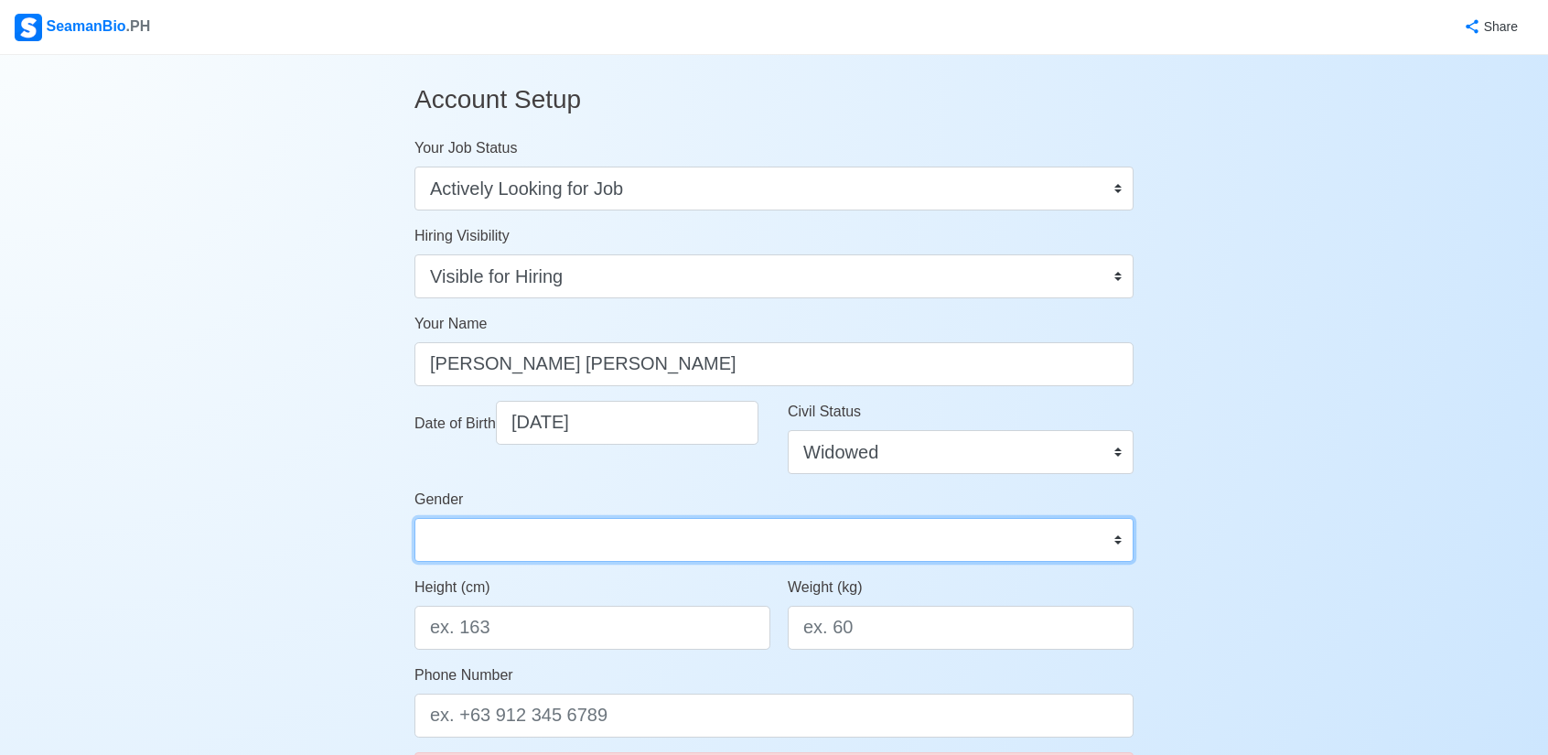
click at [549, 557] on select "Male Female" at bounding box center [774, 540] width 719 height 44
select select "[DEMOGRAPHIC_DATA]"
click at [415, 518] on select "Male Female" at bounding box center [774, 540] width 719 height 44
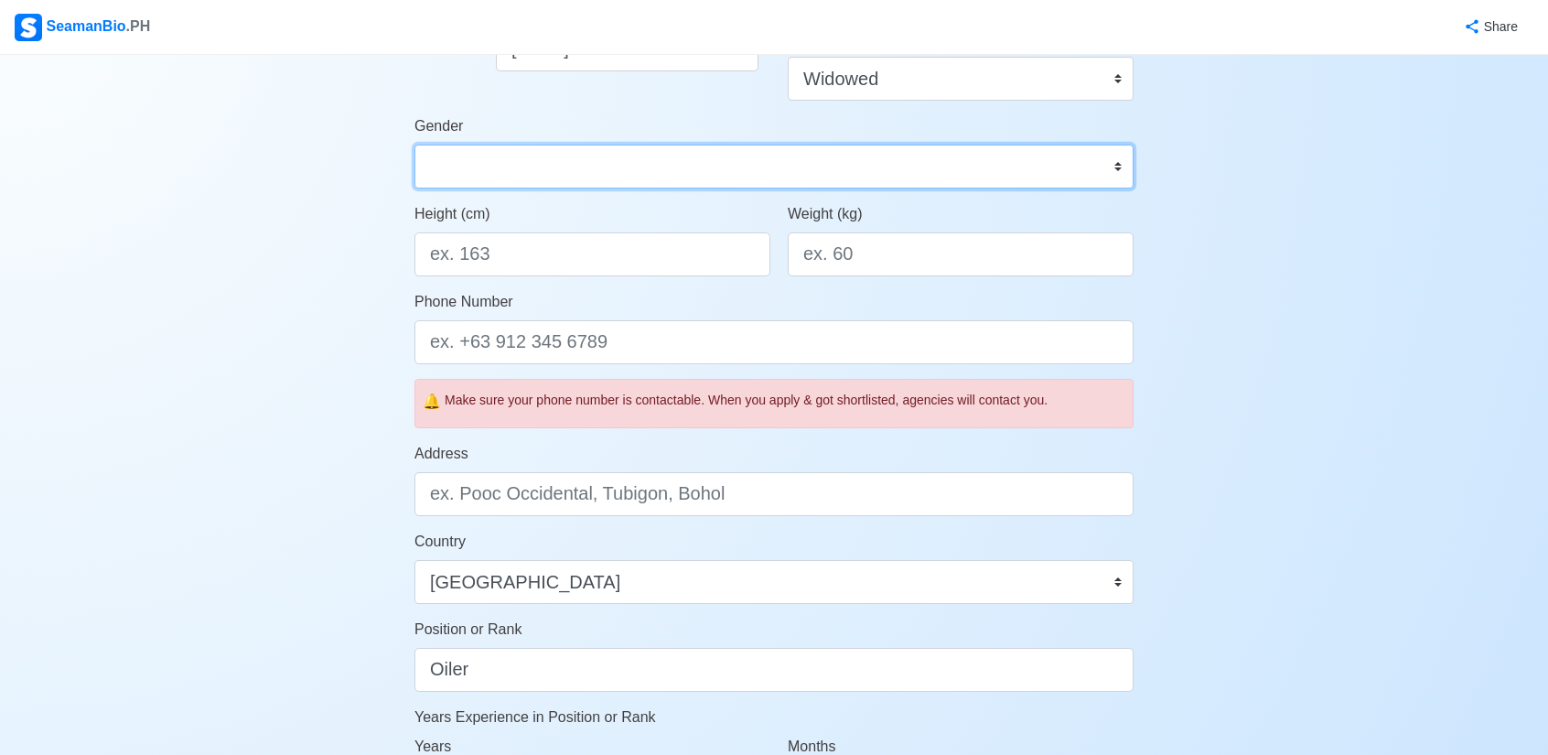
scroll to position [366, 0]
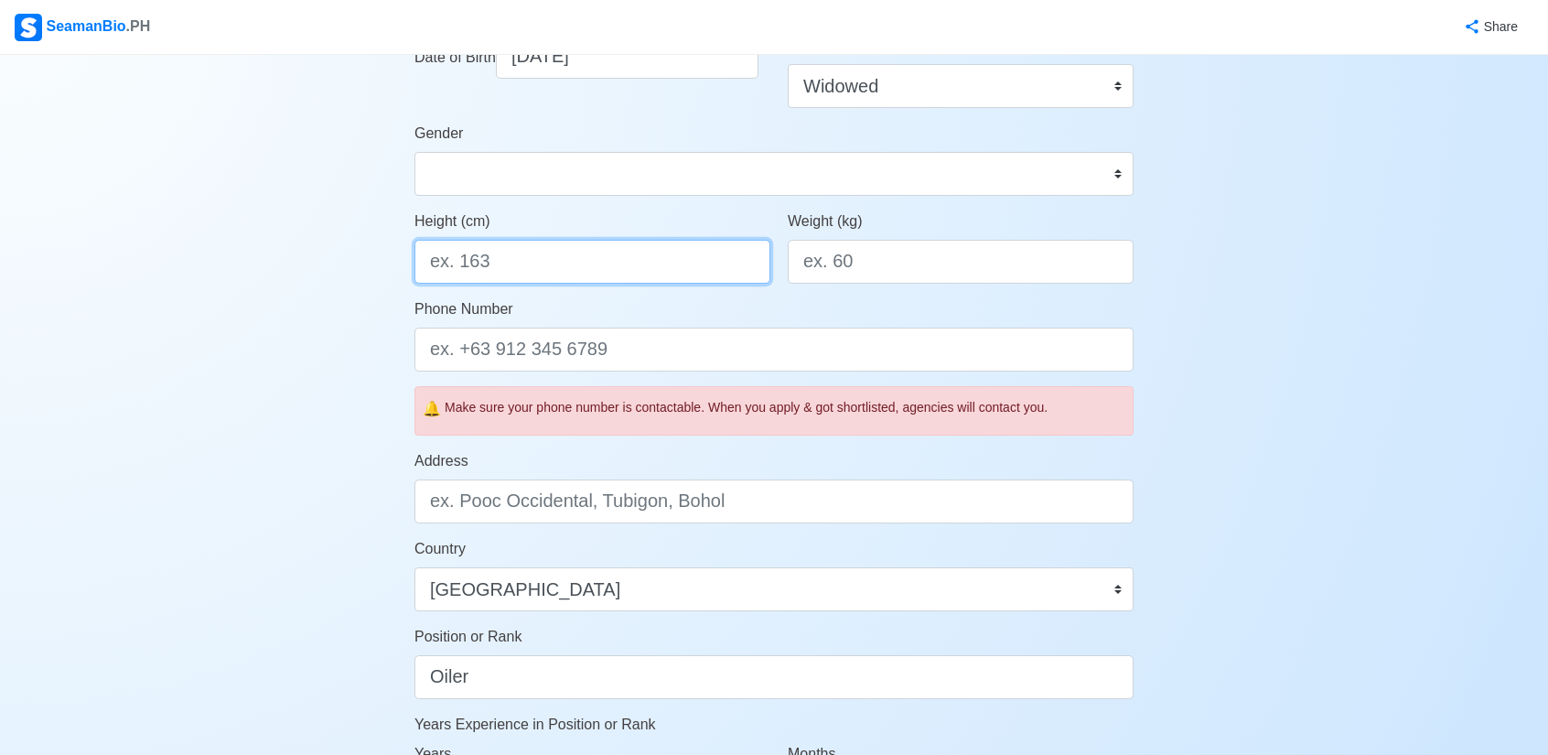
click at [558, 265] on input "Height (cm)" at bounding box center [593, 262] width 356 height 44
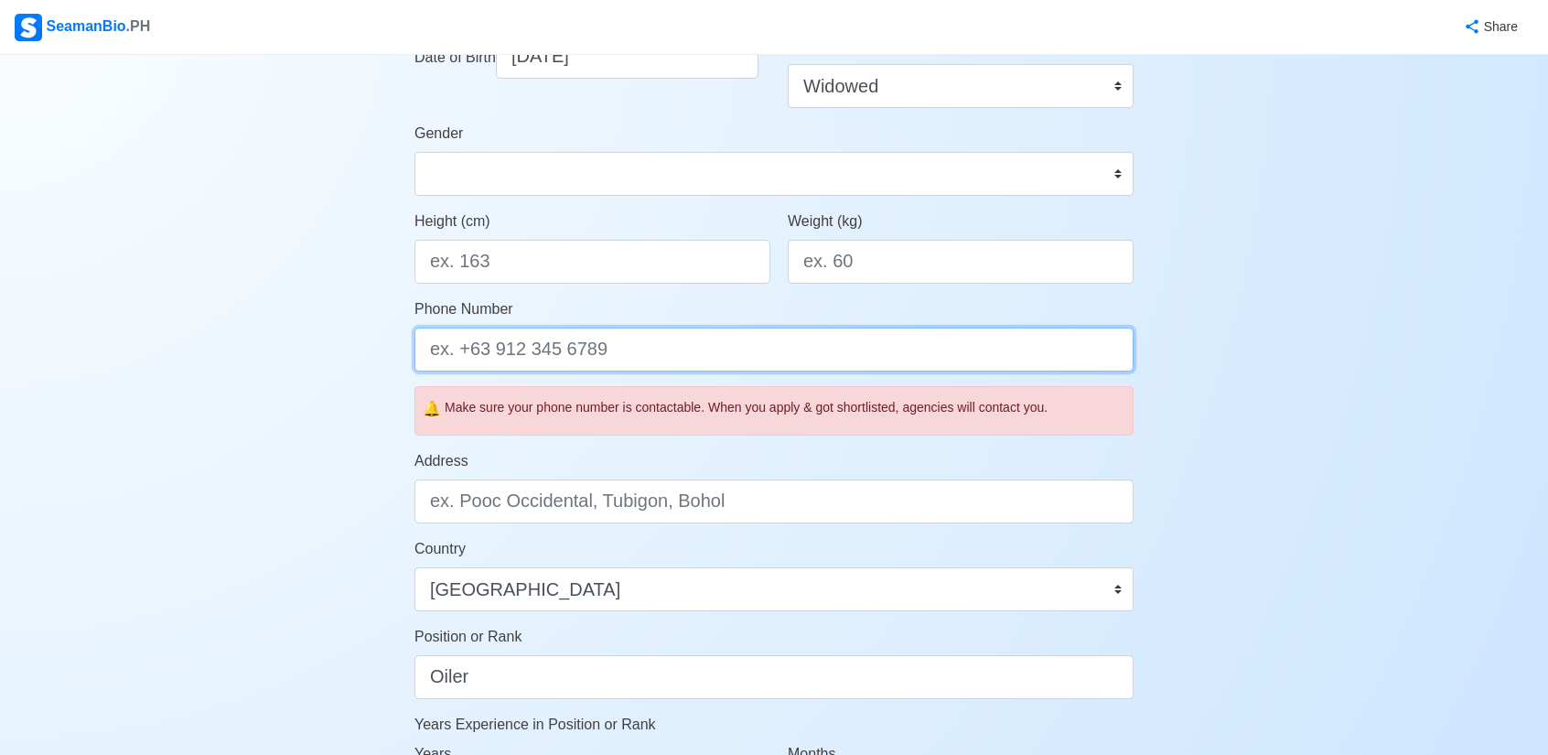
click at [547, 357] on input "Phone Number" at bounding box center [774, 350] width 719 height 44
type input "[PHONE_NUMBER]"
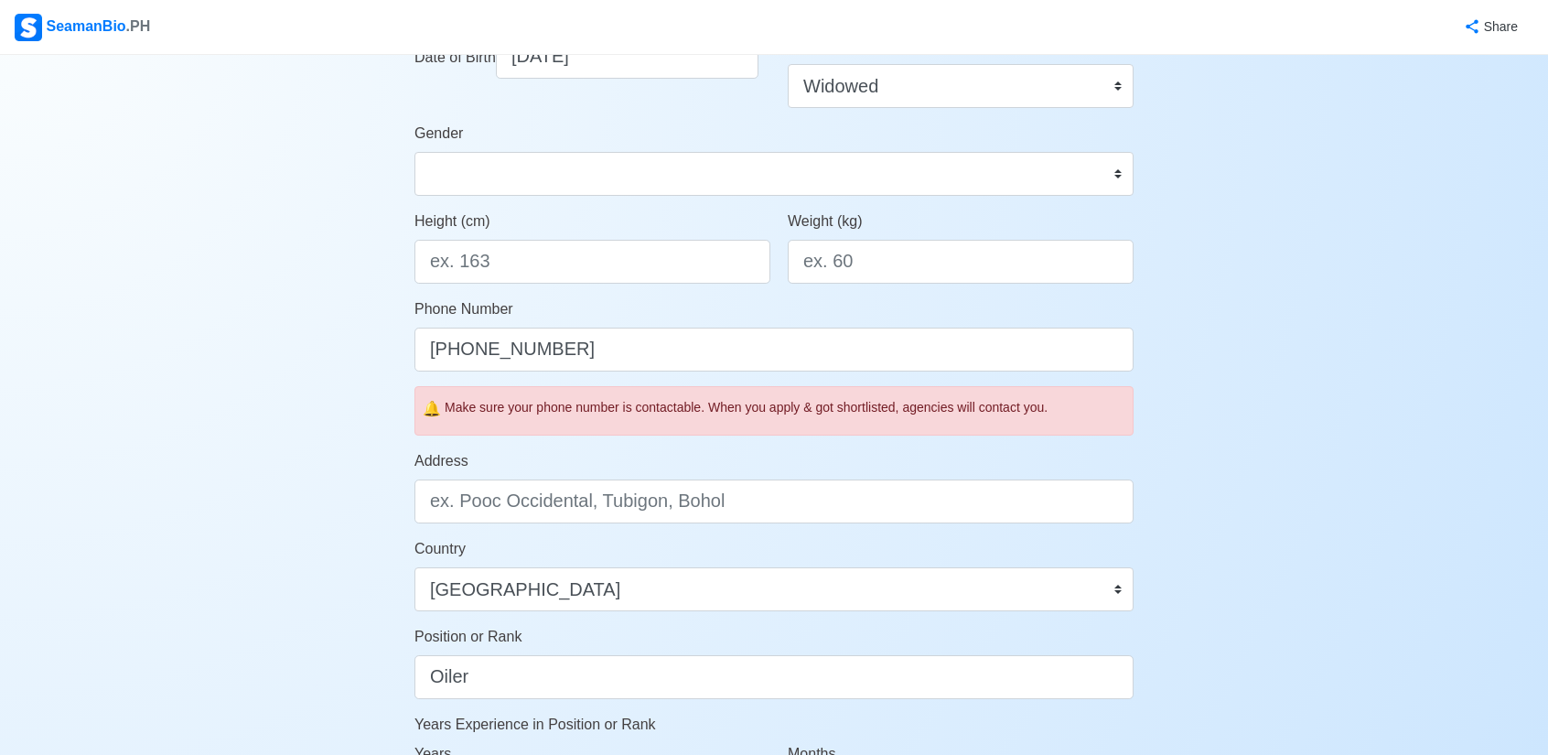
click at [690, 465] on div "Address" at bounding box center [774, 486] width 719 height 73
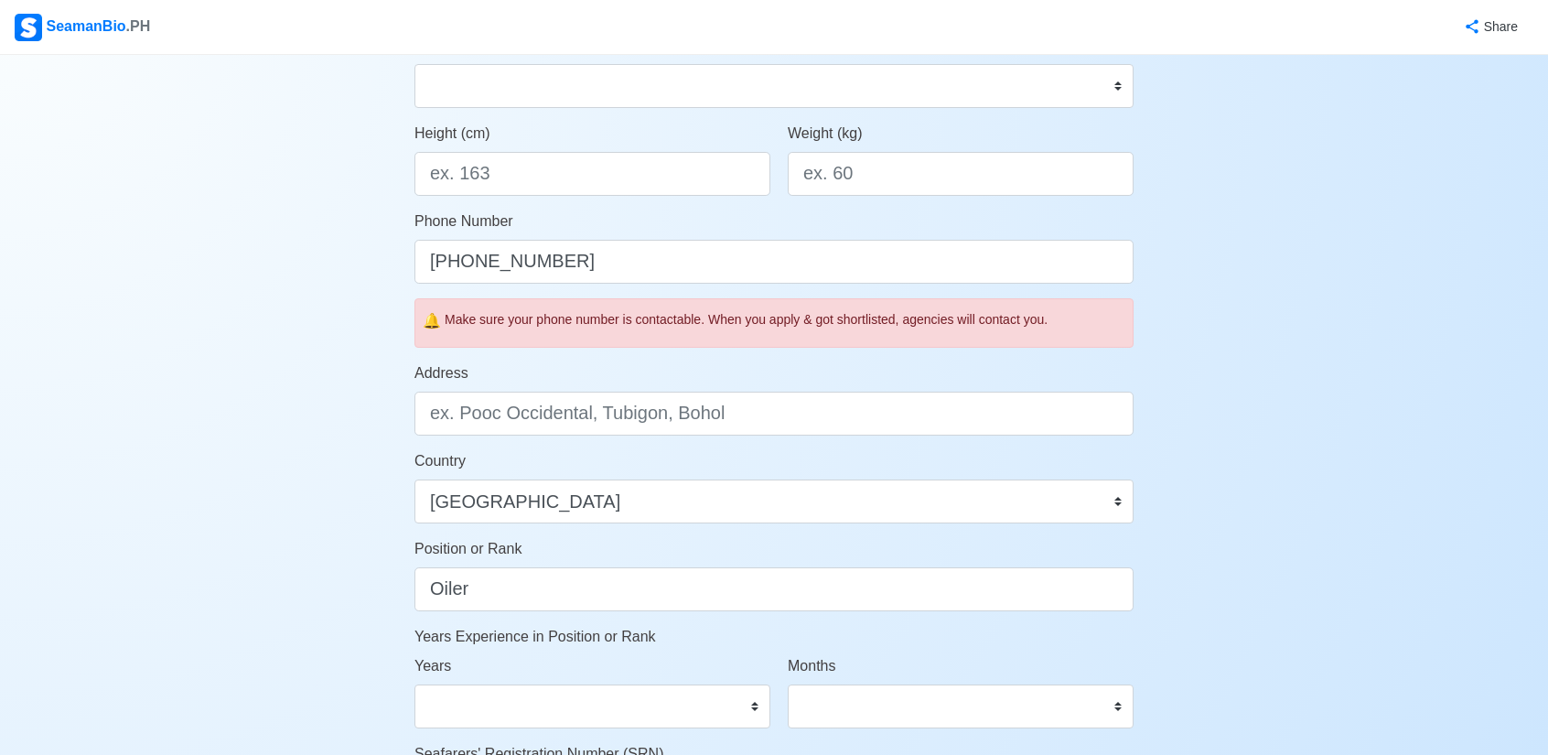
scroll to position [458, 0]
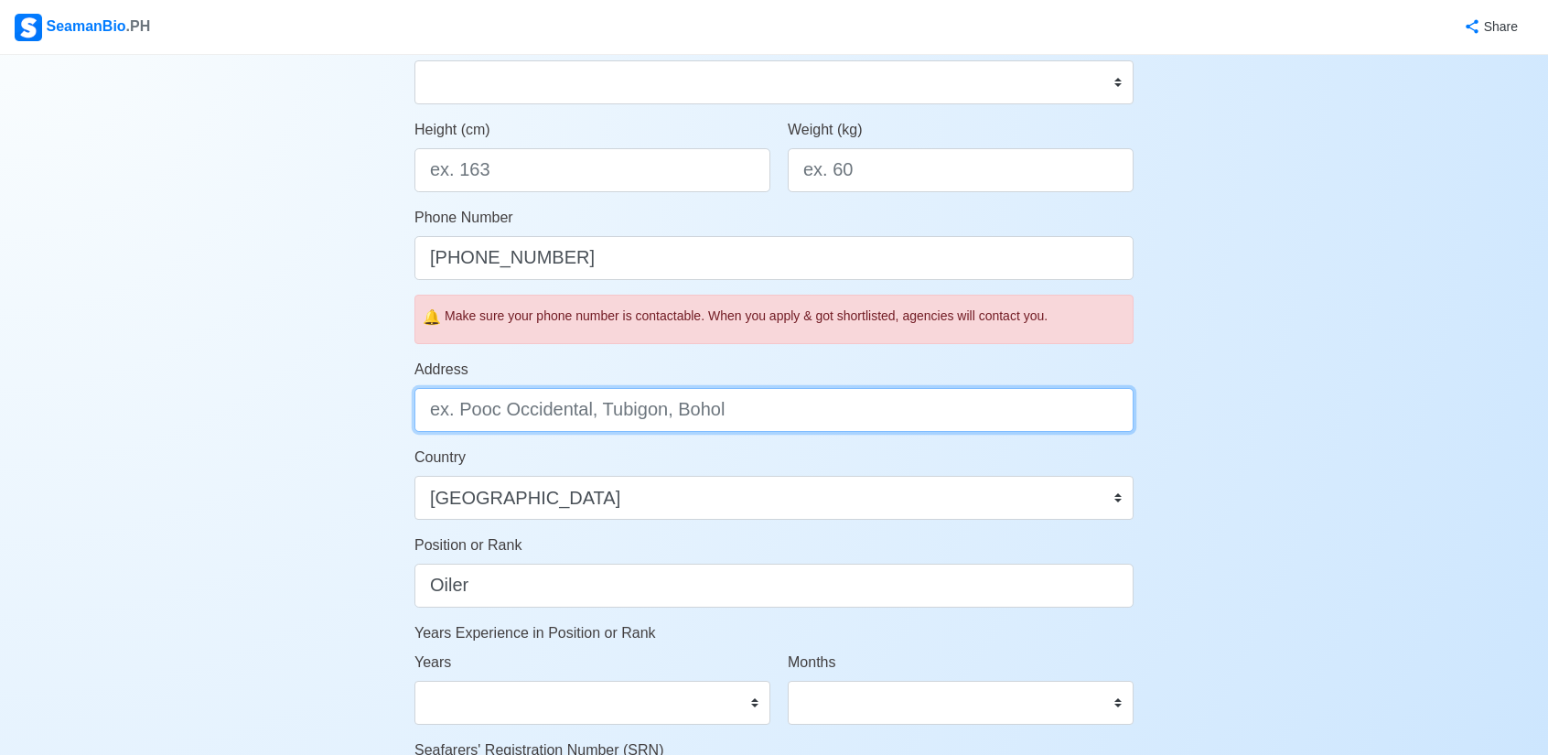
click at [604, 421] on input "Address" at bounding box center [774, 410] width 719 height 44
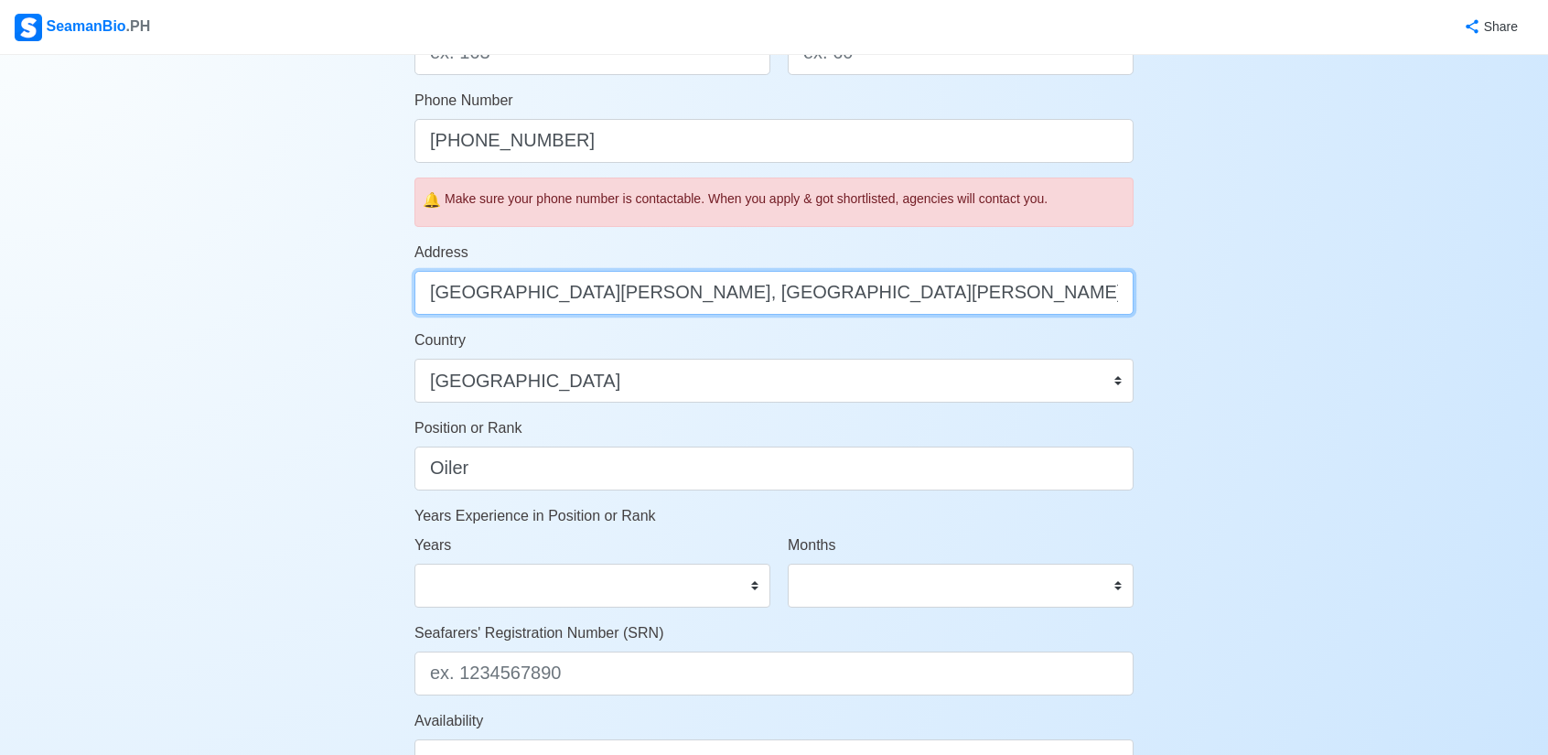
scroll to position [641, 0]
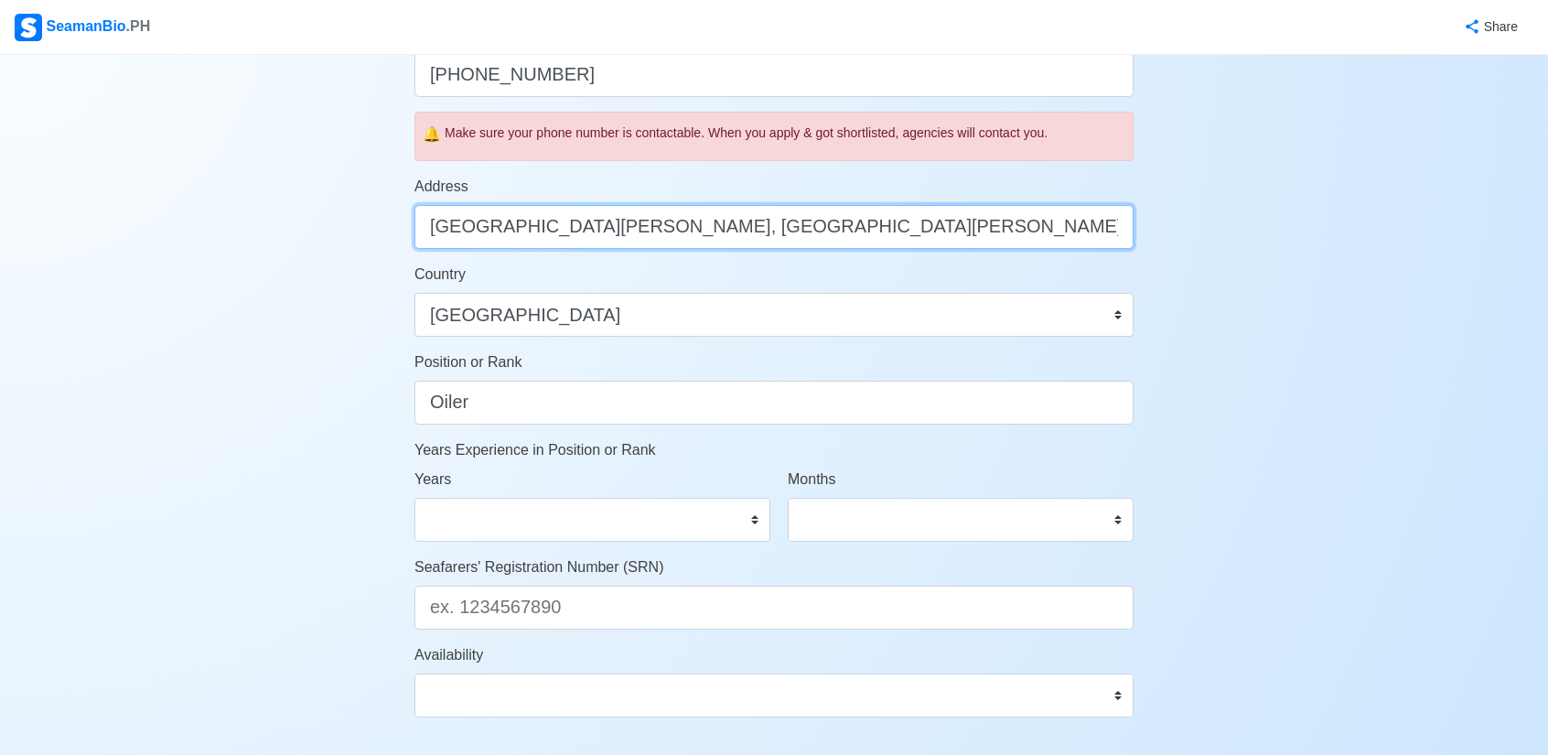
type input "Santa Cruz, San Juan, Southern Leyte"
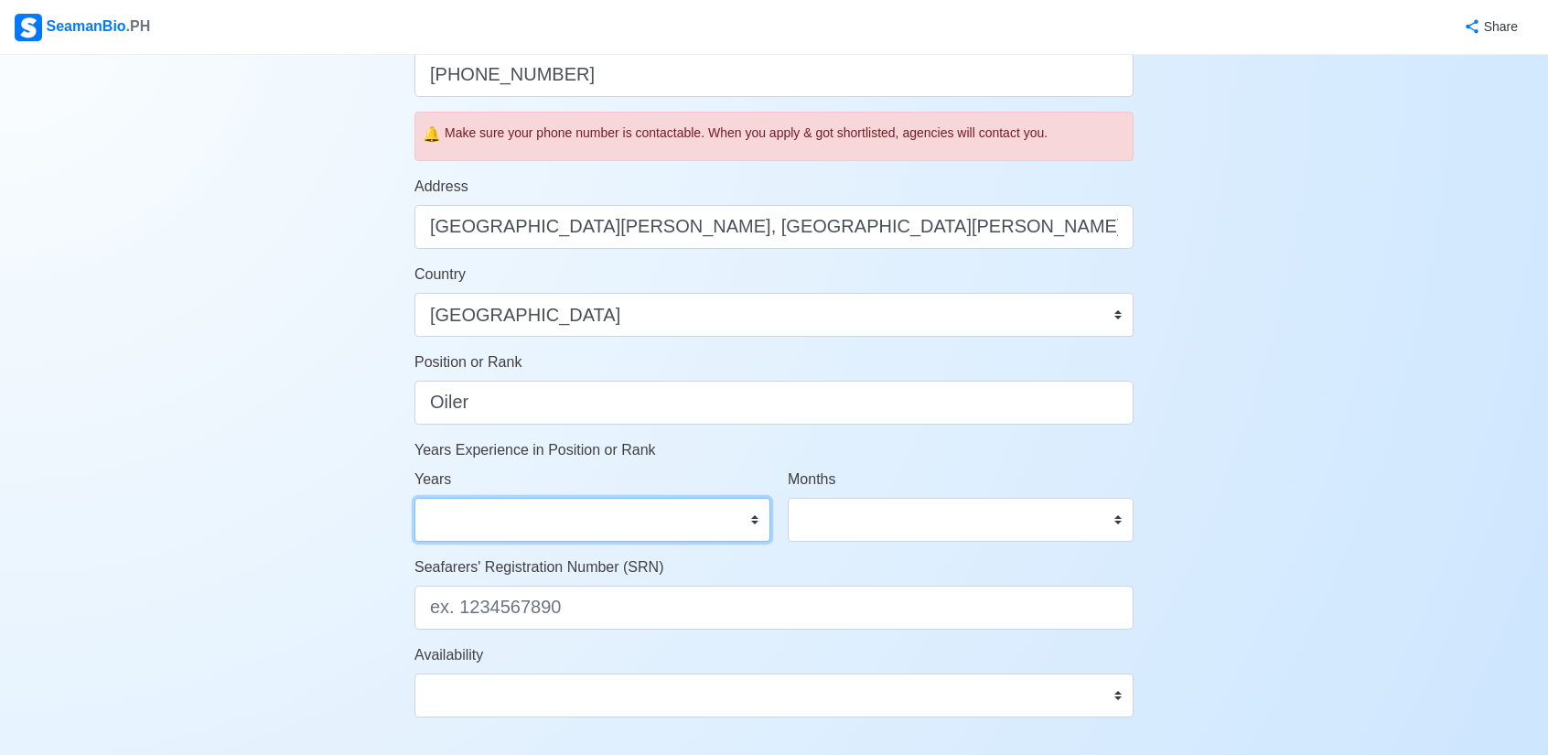
click at [685, 523] on select "0 1 2 3 4 5 6 7 8 9 10 11 12 13 14 15 16 17 18 19 20 21 22 23 24 25 26 27 28 29…" at bounding box center [593, 520] width 356 height 44
select select "9"
click at [415, 498] on select "0 1 2 3 4 5 6 7 8 9 10 11 12 13 14 15 16 17 18 19 20 21 22 23 24 25 26 27 28 29…" at bounding box center [593, 520] width 356 height 44
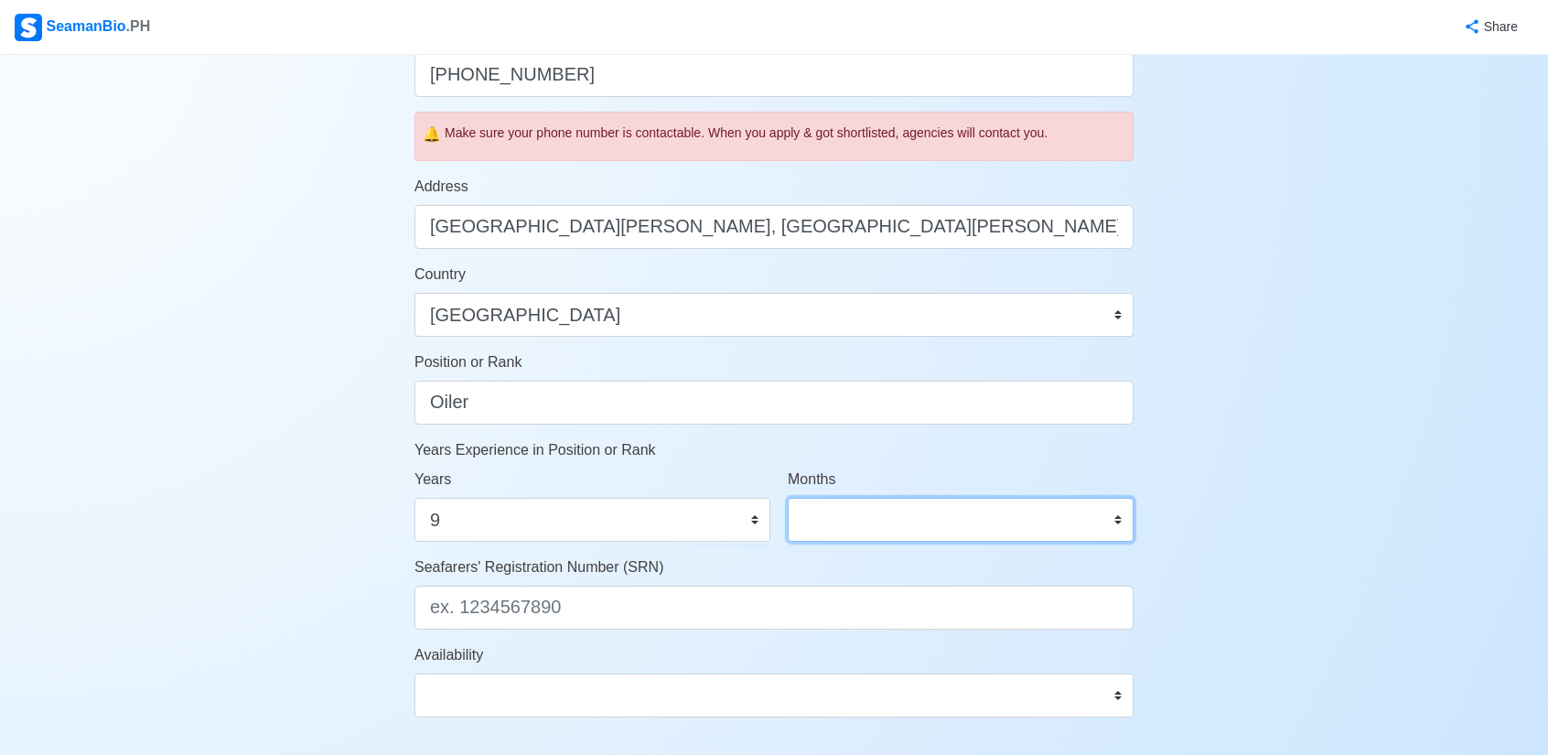
click at [925, 517] on select "0 1 2 3 4 5 6 7 8 9 10 11" at bounding box center [961, 520] width 346 height 44
click at [903, 521] on select "0 1 2 3 4 5 6 7 8 9 10 11" at bounding box center [961, 520] width 346 height 44
click at [952, 521] on select "0 1 2 3 4 5 6 7 8 9 10 11" at bounding box center [961, 520] width 346 height 44
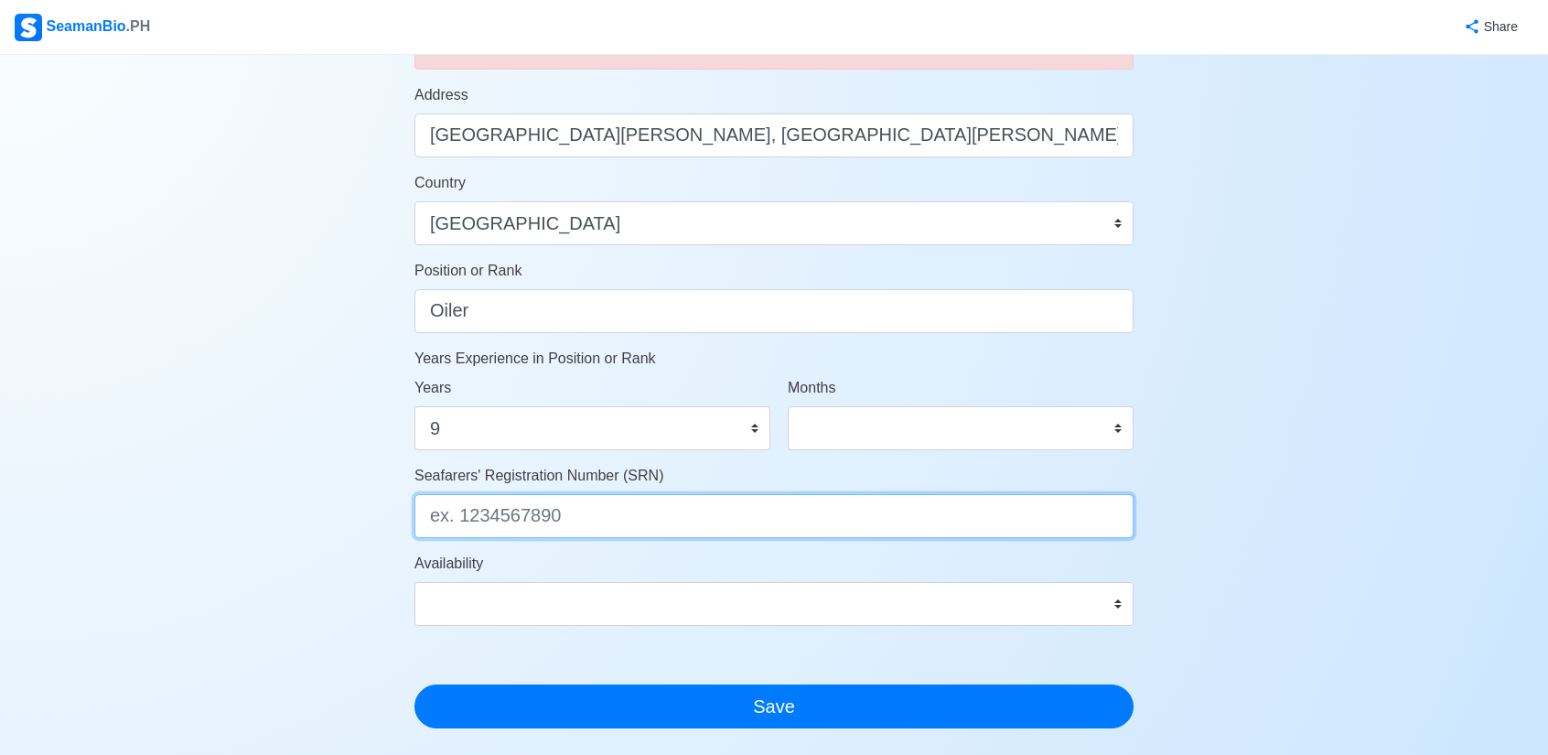
click at [661, 524] on input "Seafarers' Registration Number (SRN)" at bounding box center [774, 516] width 719 height 44
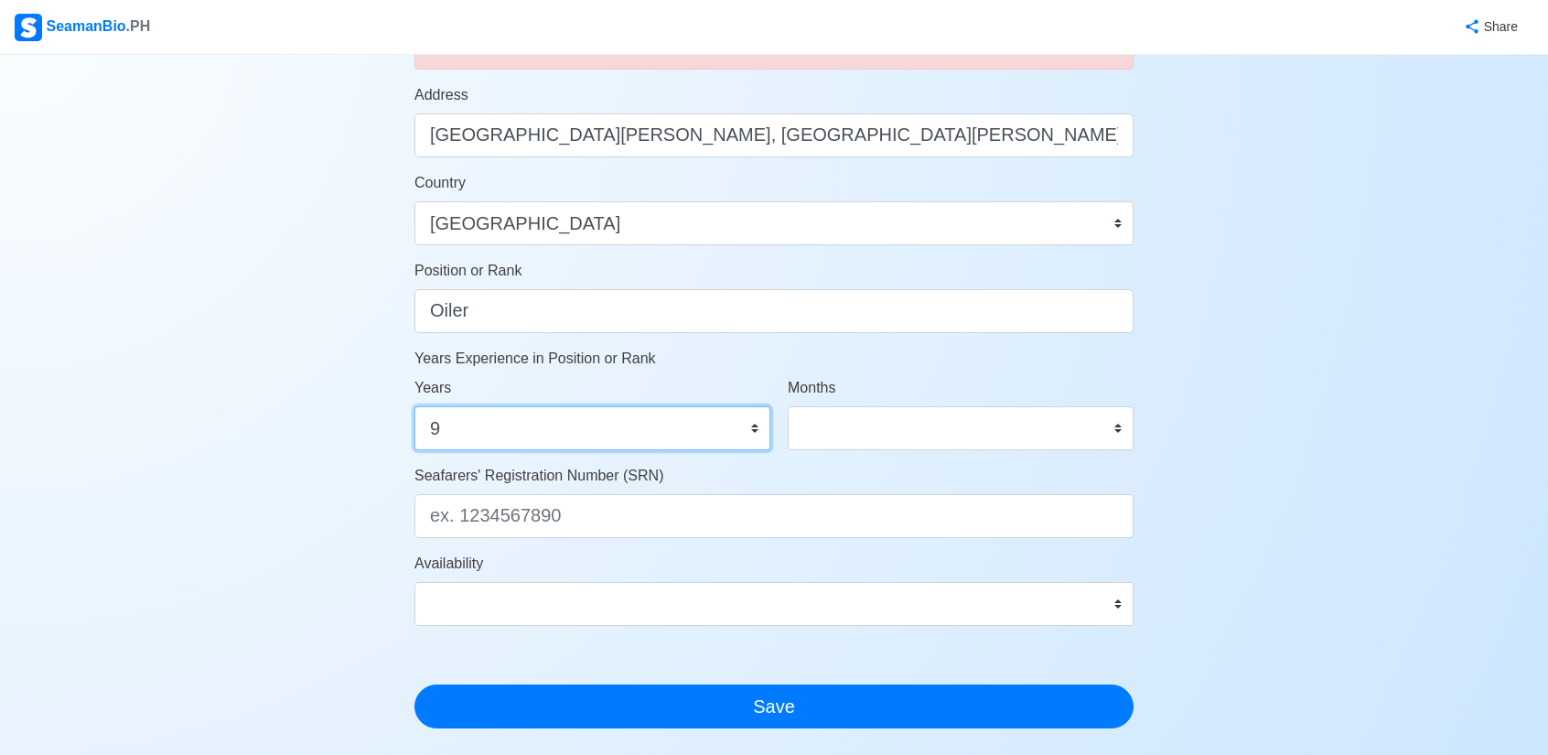
click at [503, 429] on select "0 1 2 3 4 5 6 7 8 9 10 11 12 13 14 15 16 17 18 19 20 21 22 23 24 25 26 27 28 29…" at bounding box center [593, 428] width 356 height 44
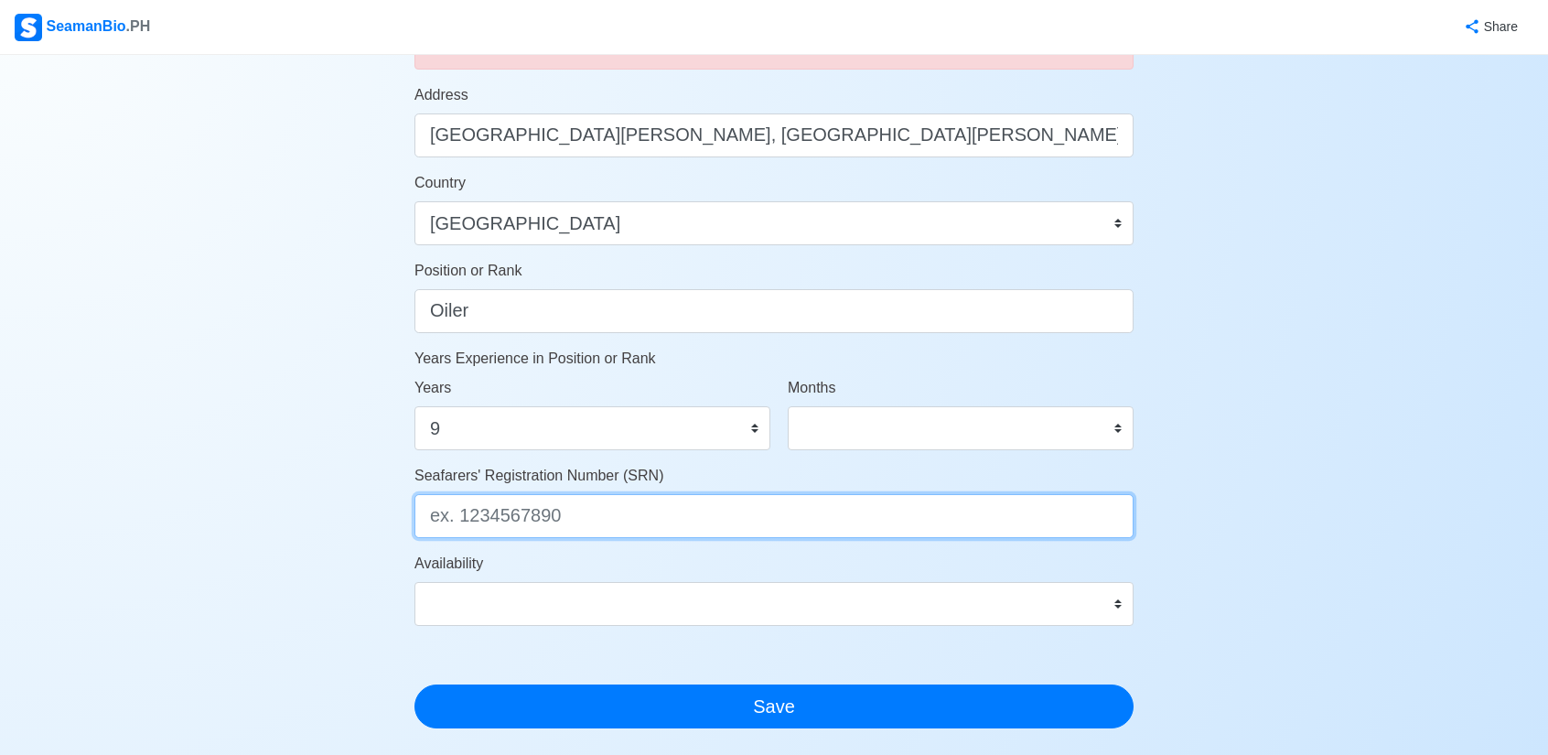
click at [534, 510] on input "Seafarers' Registration Number (SRN)" at bounding box center [774, 516] width 719 height 44
paste input "9212110020"
type input "9212110020"
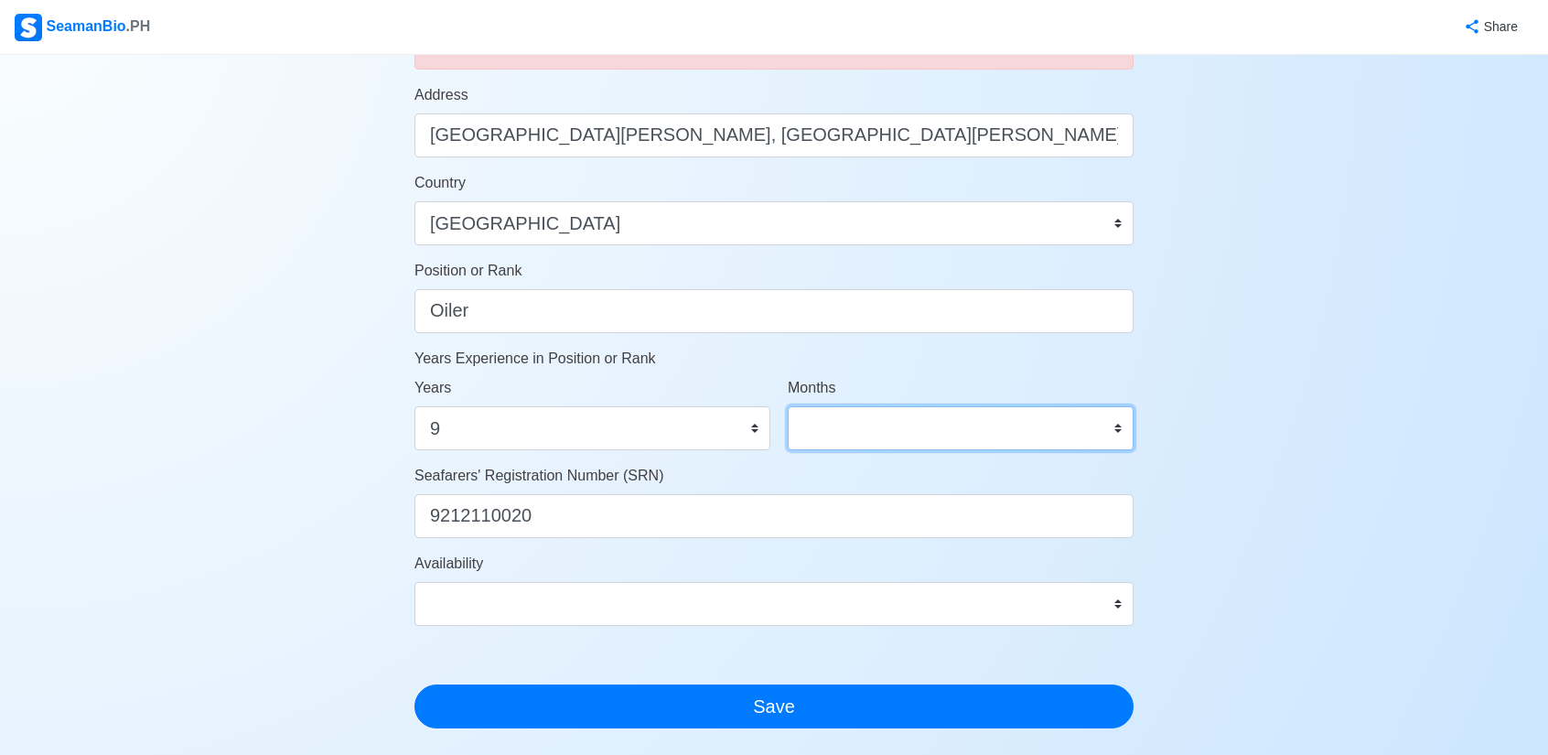
click at [922, 432] on select "0 1 2 3 4 5 6 7 8 9 10 11" at bounding box center [961, 428] width 346 height 44
select select "10"
click at [788, 406] on select "0 1 2 3 4 5 6 7 8 9 10 11" at bounding box center [961, 428] width 346 height 44
click at [770, 419] on select "0 1 2 3 4 5 6 7 8 9 10 11 12 13 14 15 16 17 18 19 20 21 22 23 24 25 26 27 28 29…" at bounding box center [593, 428] width 356 height 44
select select "10"
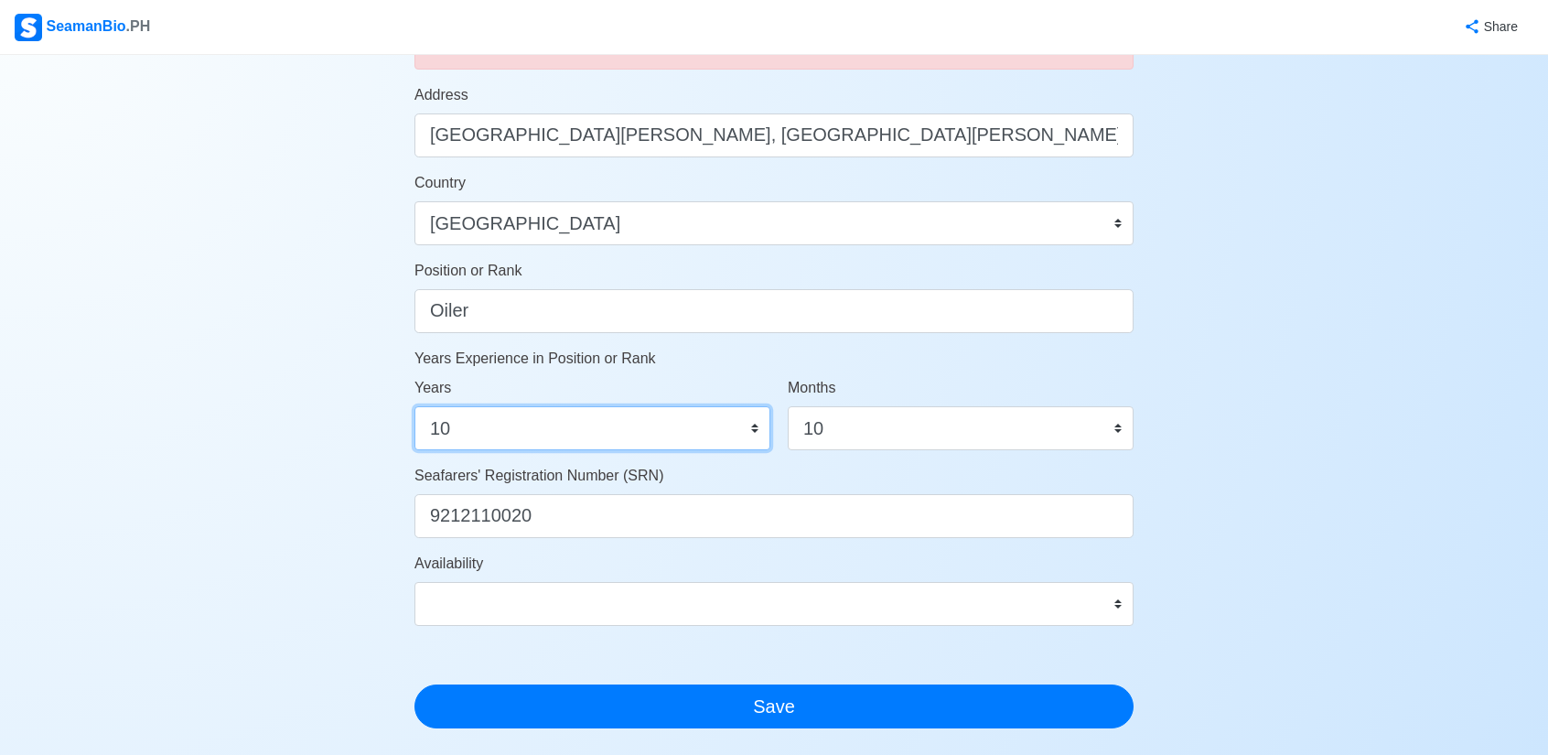
click at [415, 406] on select "0 1 2 3 4 5 6 7 8 9 10 11 12 13 14 15 16 17 18 19 20 21 22 23 24 25 26 27 28 29…" at bounding box center [593, 428] width 356 height 44
click at [846, 433] on select "0 1 2 3 4 5 6 7 8 9 10 11" at bounding box center [961, 428] width 346 height 44
select select "3"
click at [788, 406] on select "0 1 2 3 4 5 6 7 8 9 10 11" at bounding box center [961, 428] width 346 height 44
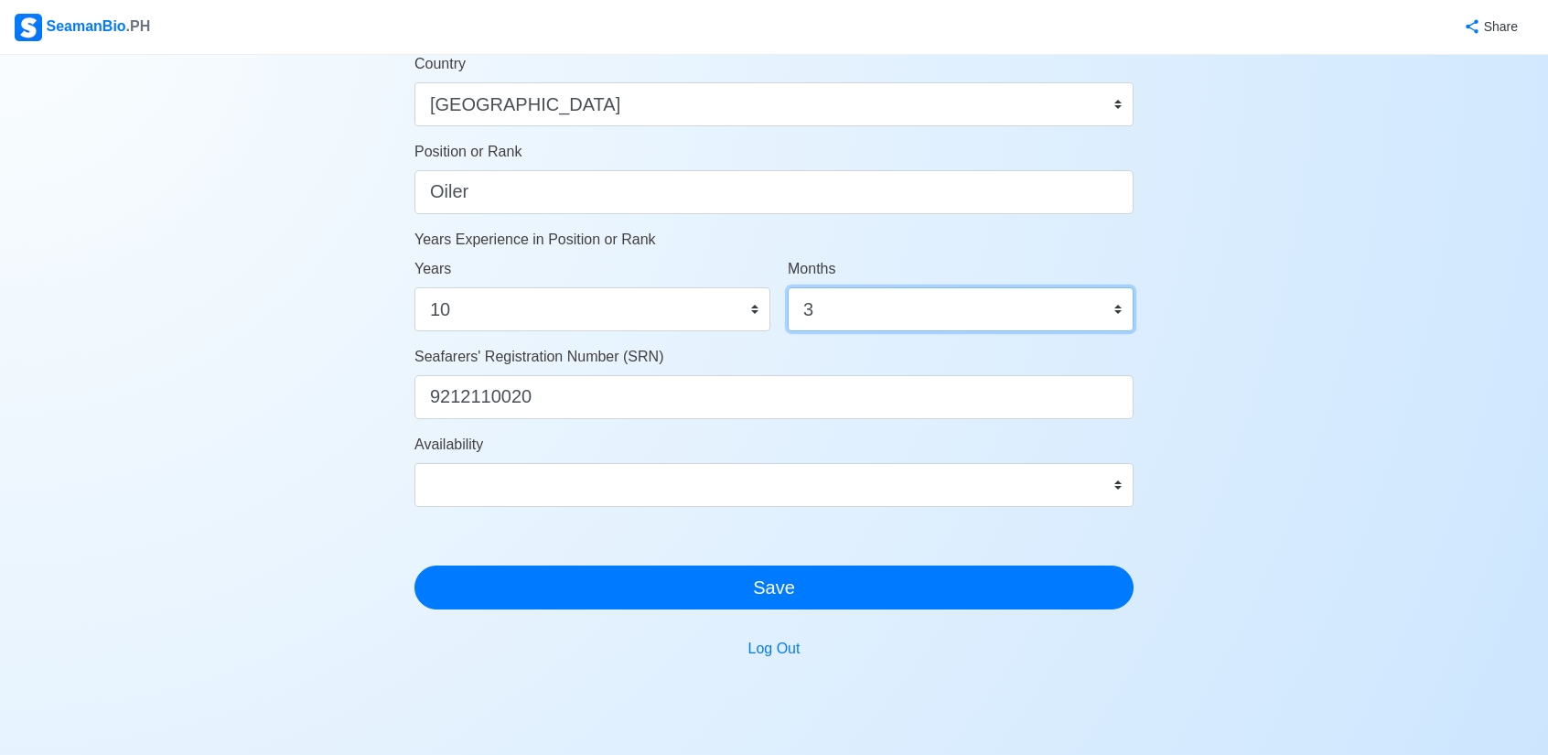
scroll to position [915, 0]
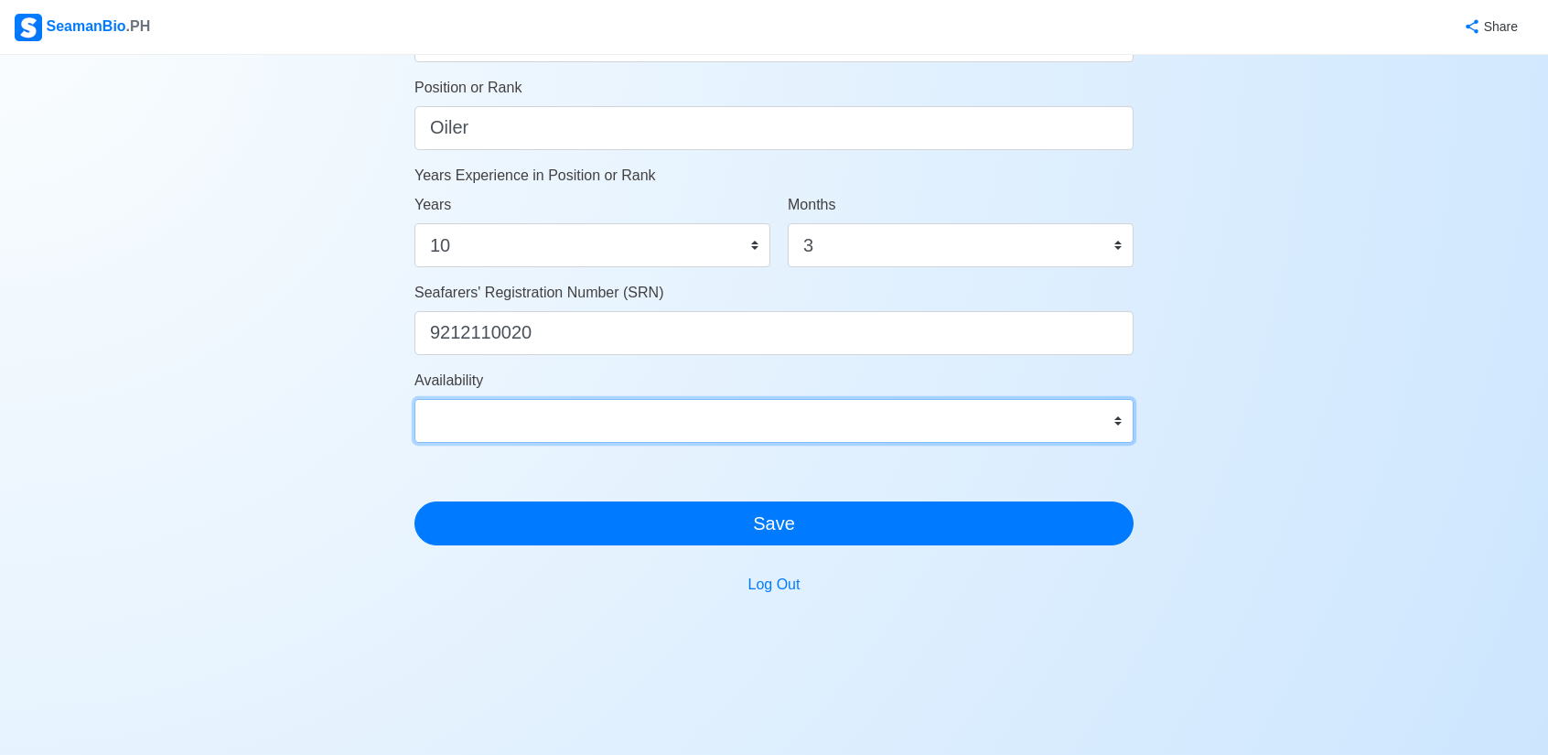
click at [1065, 416] on select "Immediate Oct 2025 Nov 2025 Dec 2025 Jan 2026 Feb 2026 Mar 2026 Apr 2026 May 20…" at bounding box center [774, 421] width 719 height 44
select select "4102416000000"
click at [415, 399] on select "Immediate Oct 2025 Nov 2025 Dec 2025 Jan 2026 Feb 2026 Mar 2026 Apr 2026 May 20…" at bounding box center [774, 421] width 719 height 44
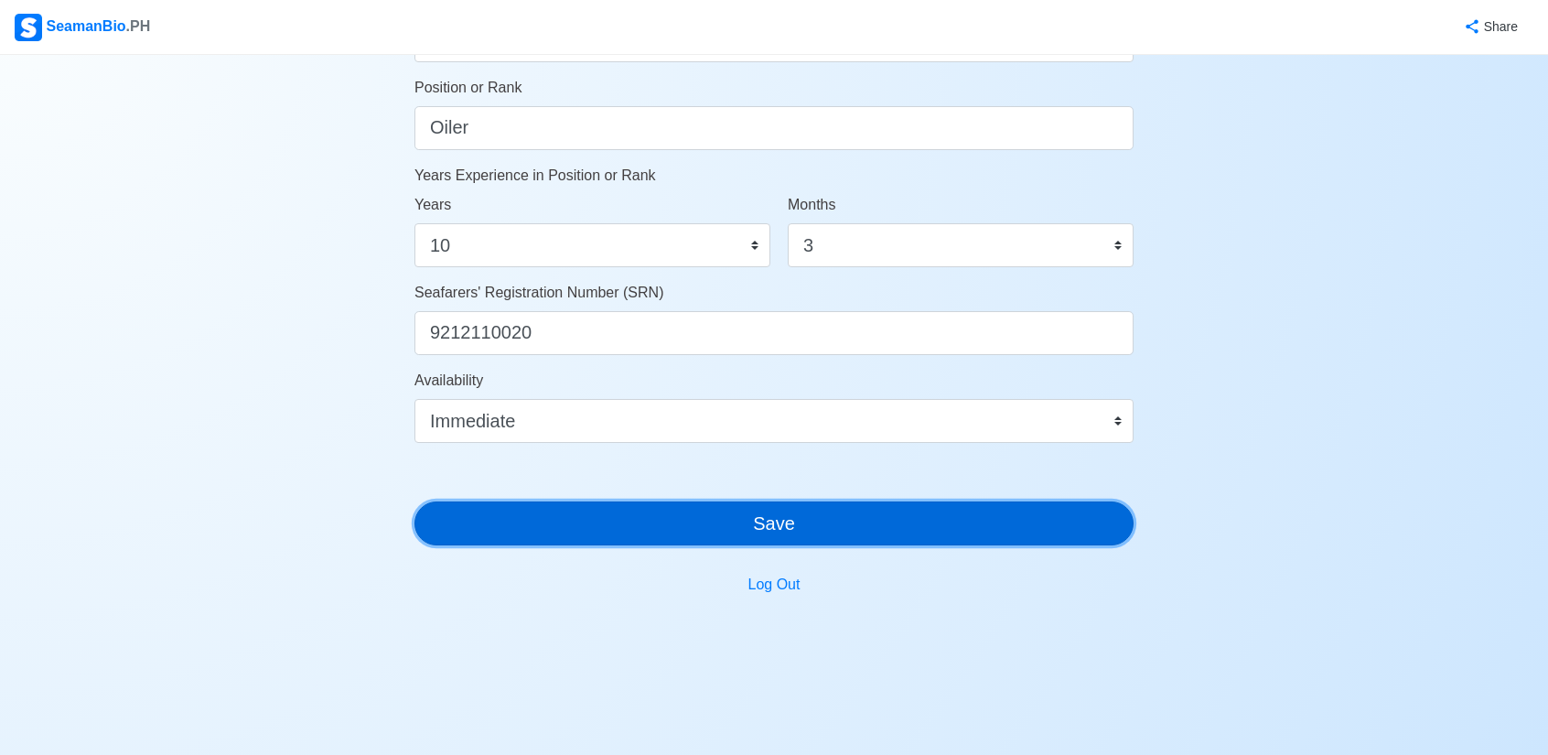
click at [855, 531] on button "Save" at bounding box center [774, 524] width 719 height 44
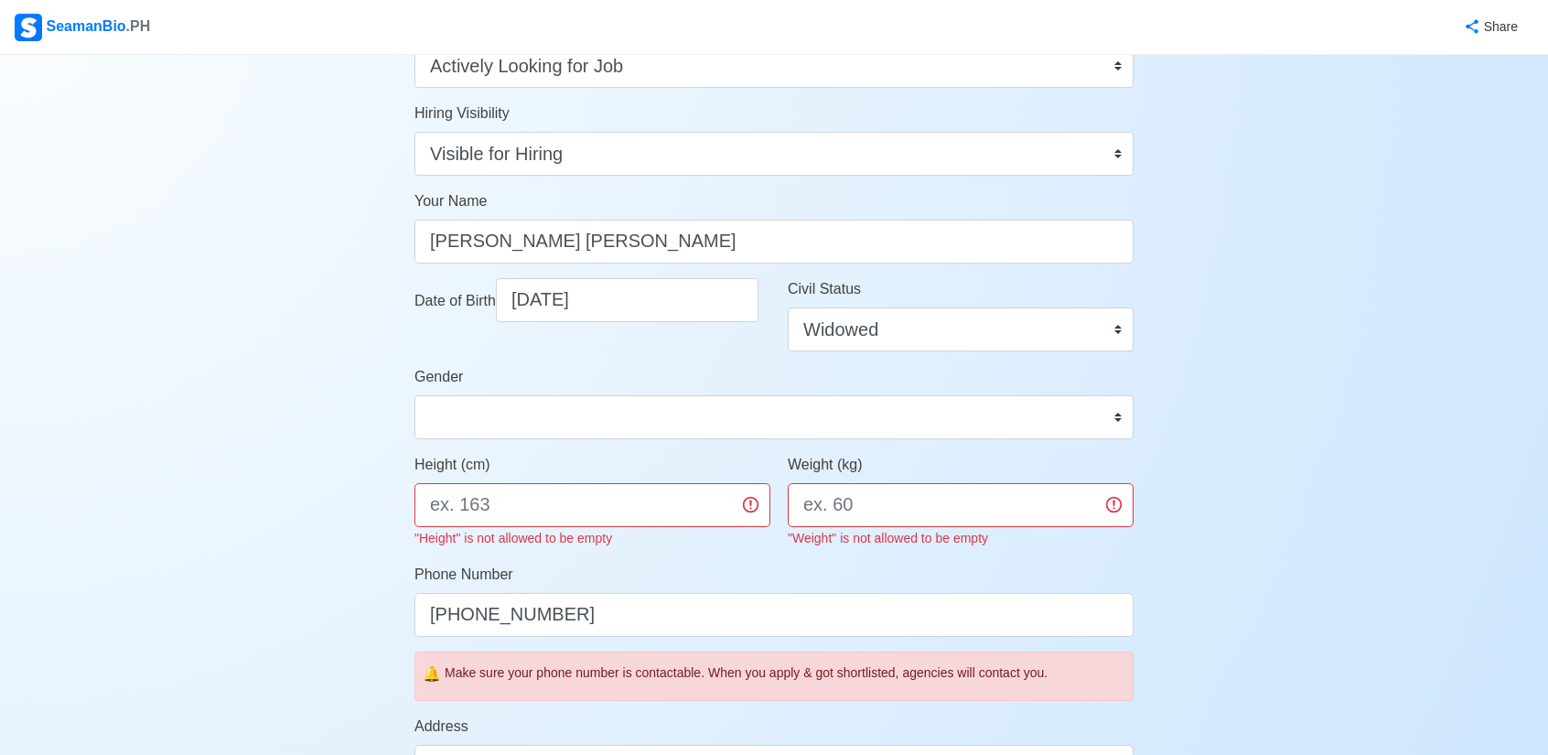
scroll to position [113, 0]
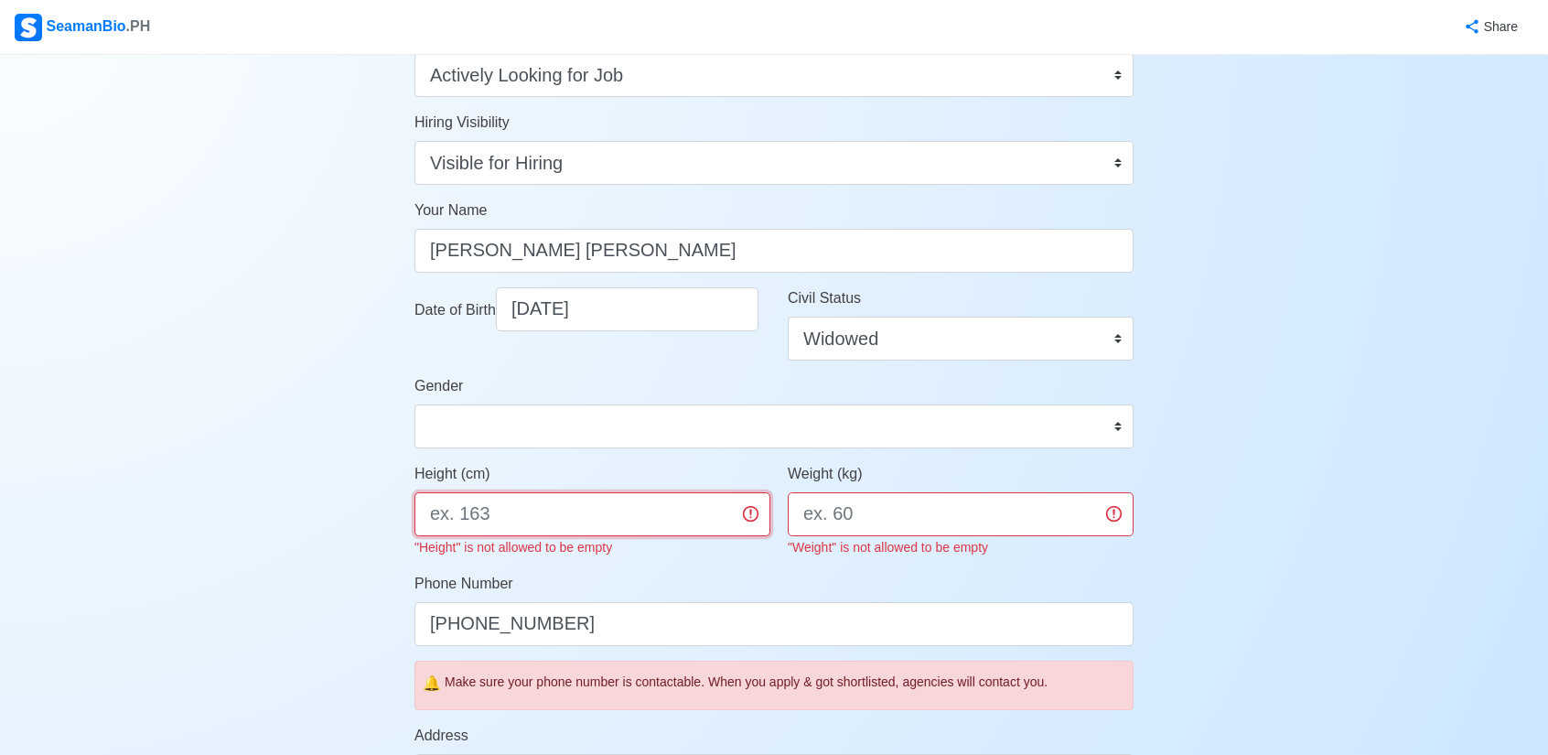
click at [512, 510] on input "Height (cm)" at bounding box center [593, 514] width 356 height 44
type input "180"
click at [861, 501] on input "Weight (kg)" at bounding box center [961, 514] width 346 height 44
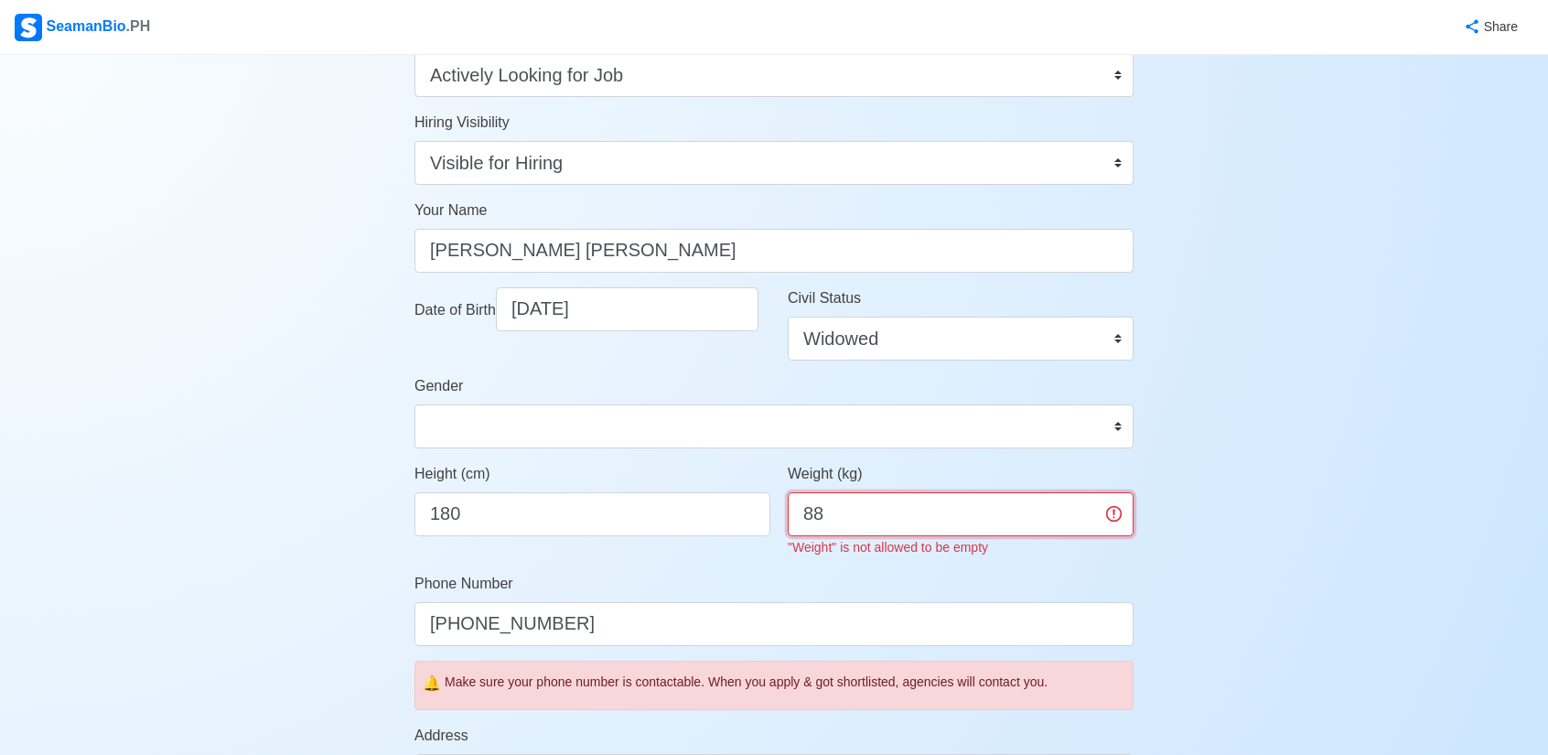
type input "88"
click at [1200, 565] on div "Account Setup Your Job Status Onboard Actively Looking for Job Not Looking for …" at bounding box center [774, 745] width 1548 height 1609
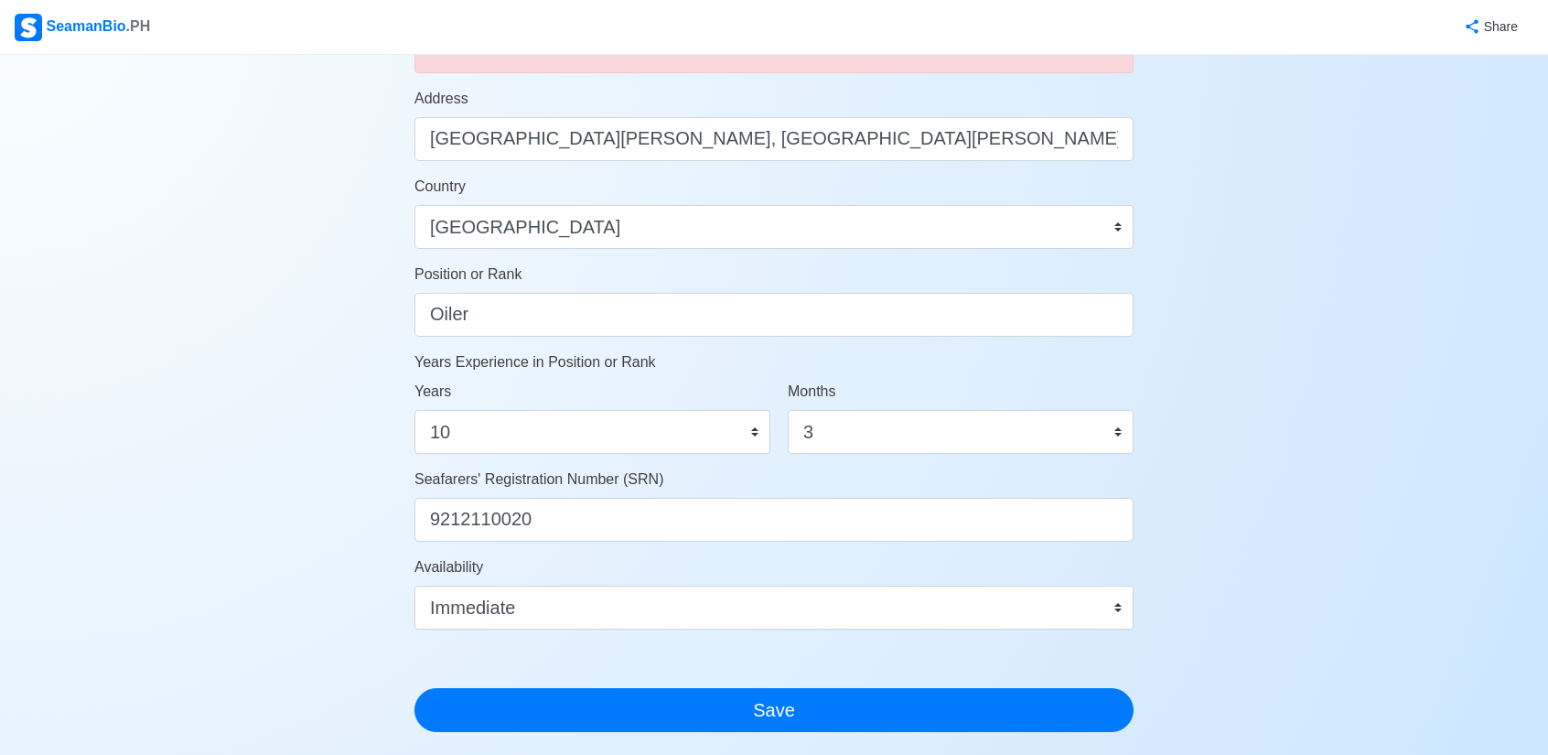
scroll to position [928, 0]
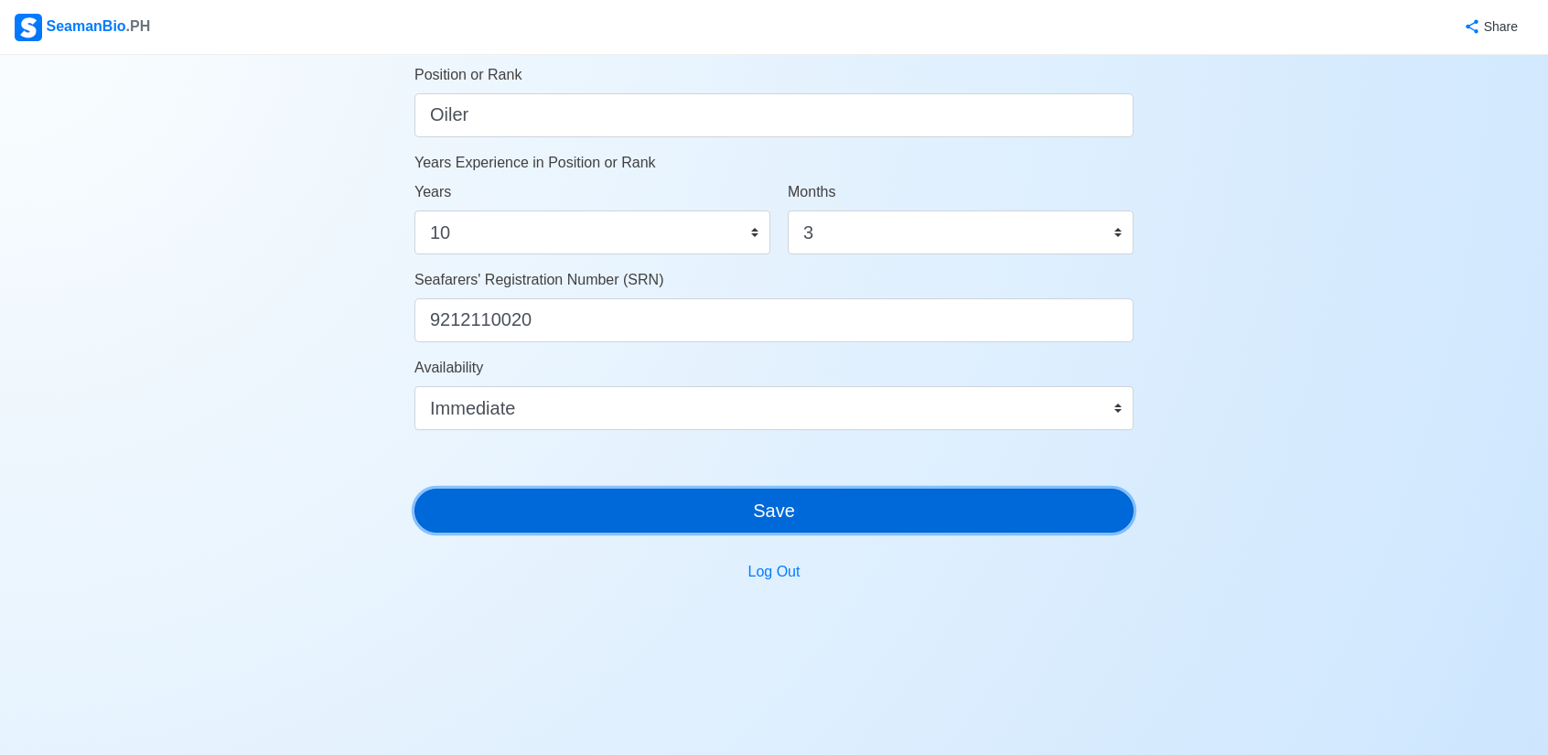
click at [731, 510] on button "Save" at bounding box center [774, 511] width 719 height 44
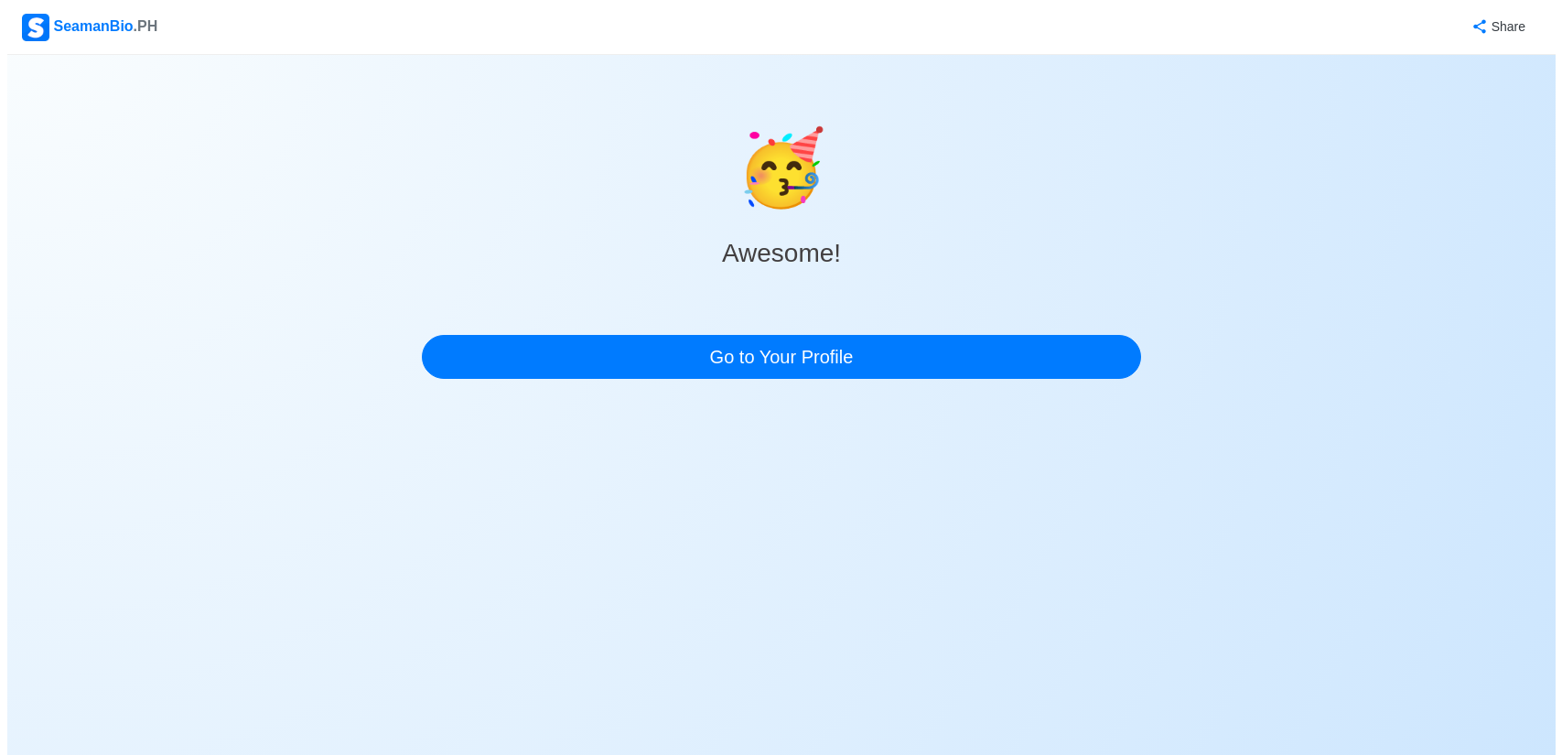
scroll to position [0, 0]
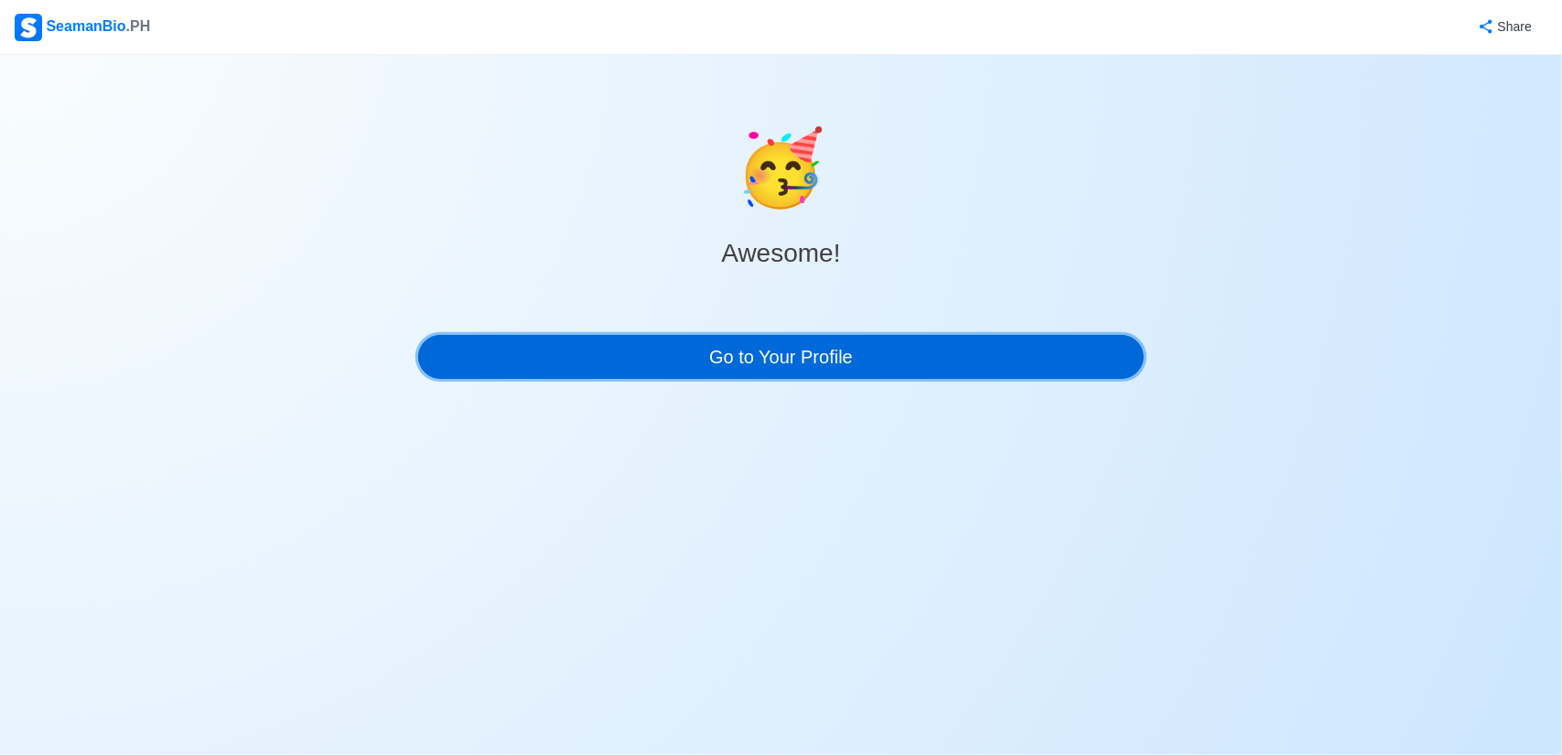
click at [871, 362] on link "Go to Your Profile" at bounding box center [781, 357] width 727 height 44
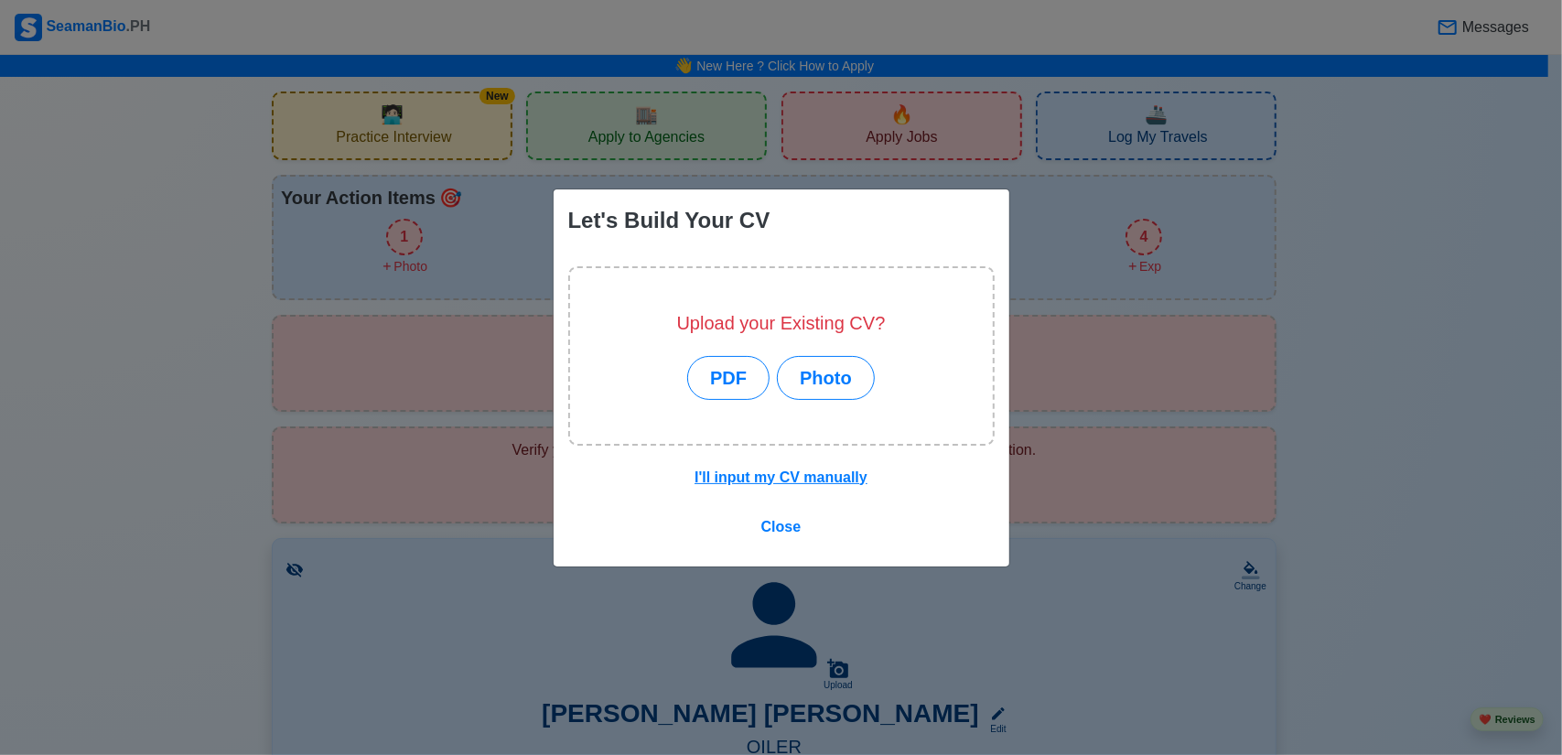
click at [196, 275] on div "Let's Build Your CV Upload your Existing CV? PDF Photo I'll input my CV manuall…" at bounding box center [781, 377] width 1562 height 755
click at [745, 370] on button "PDF" at bounding box center [728, 378] width 82 height 44
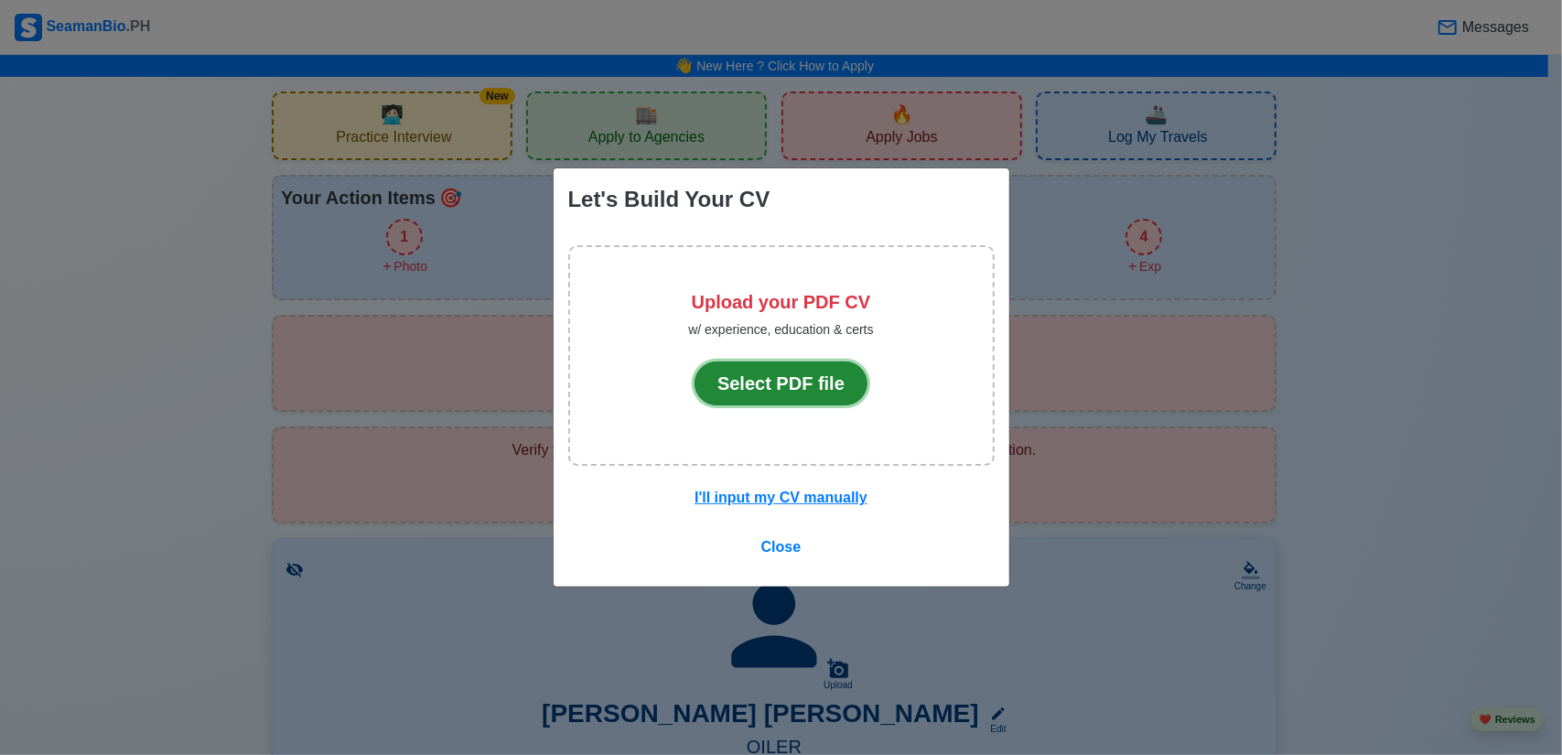
click at [755, 385] on button "Select PDF file" at bounding box center [781, 383] width 173 height 44
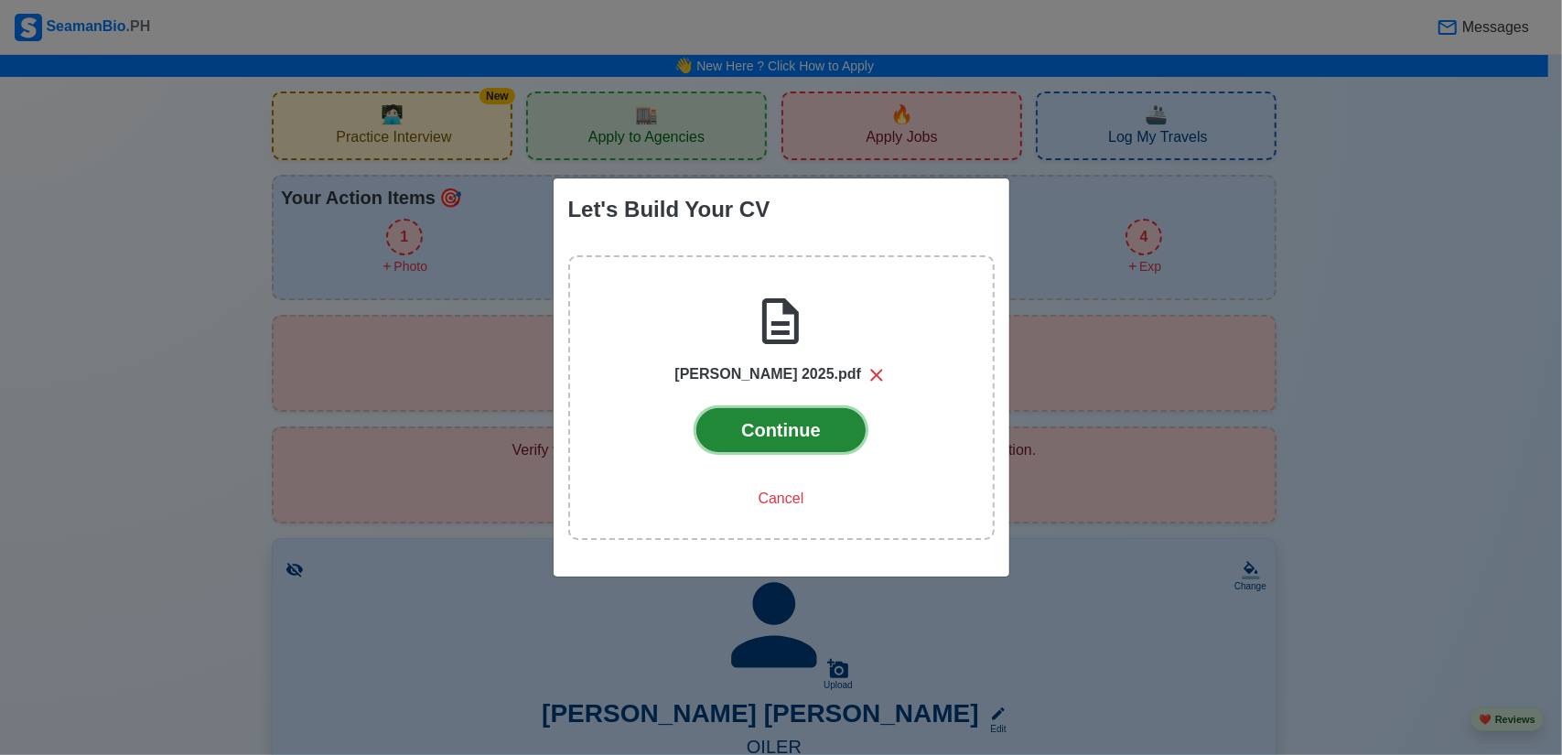
click at [805, 442] on button "Continue" at bounding box center [780, 430] width 169 height 44
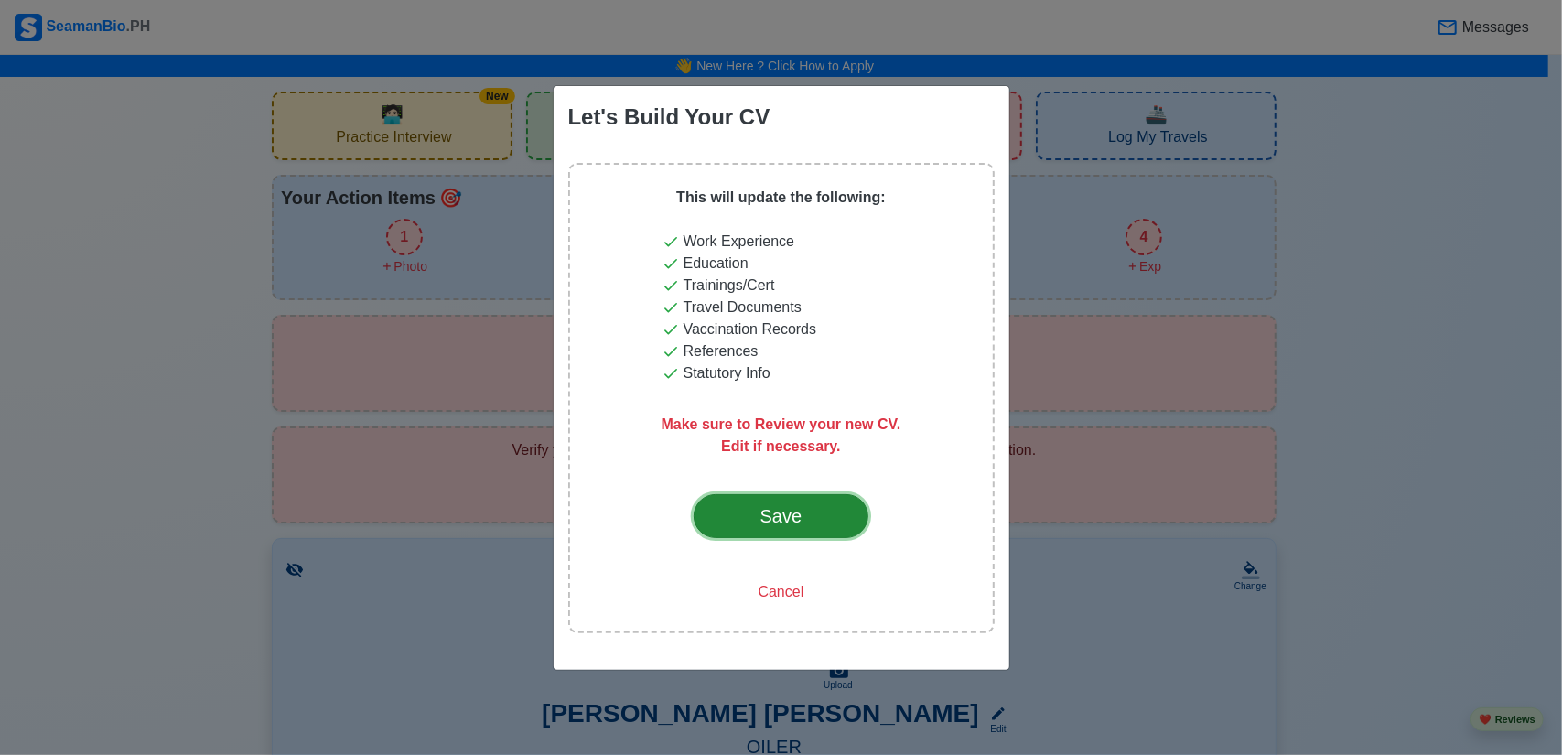
click at [801, 523] on div "Save" at bounding box center [782, 515] width 86 height 27
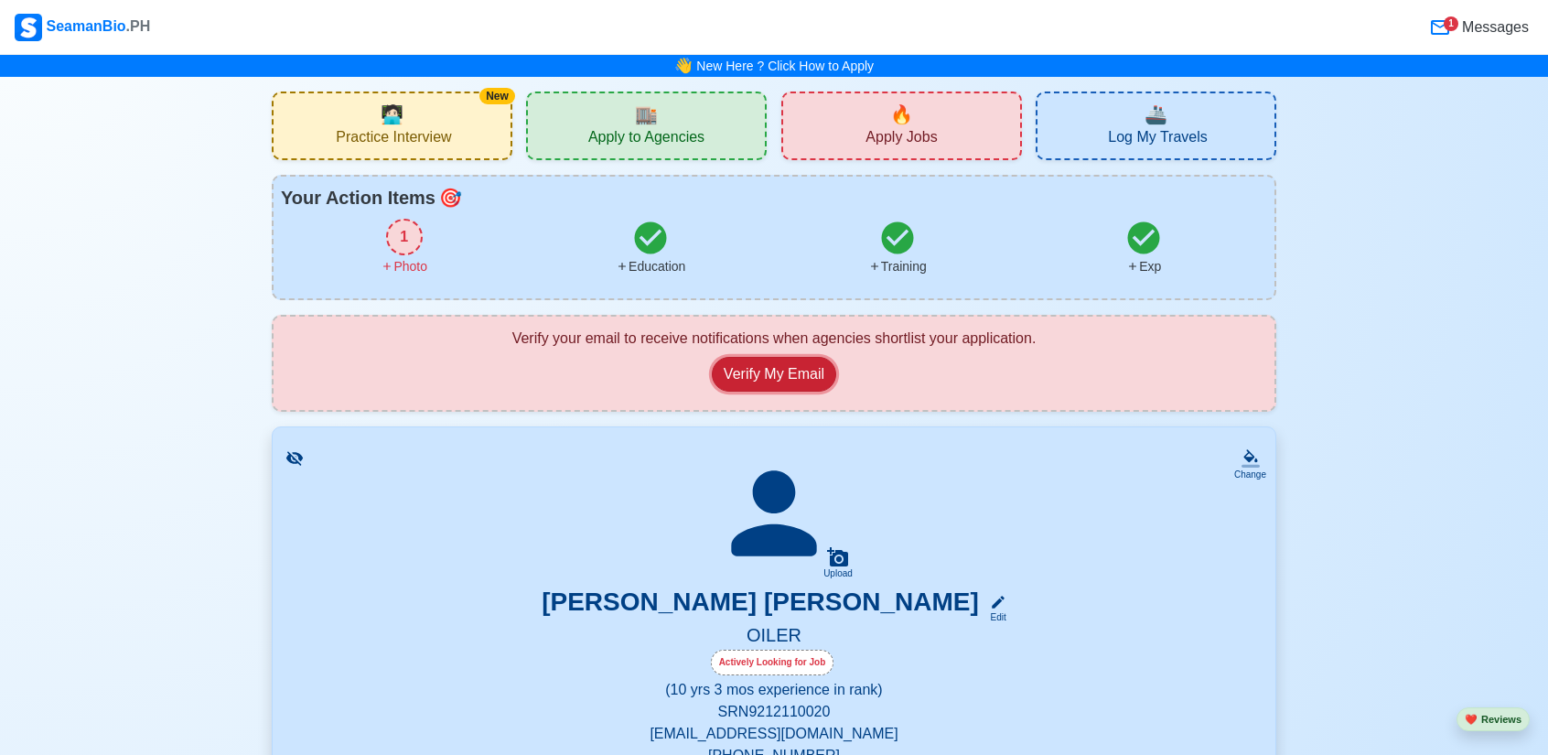
click at [787, 373] on button "Verify My Email" at bounding box center [774, 374] width 124 height 35
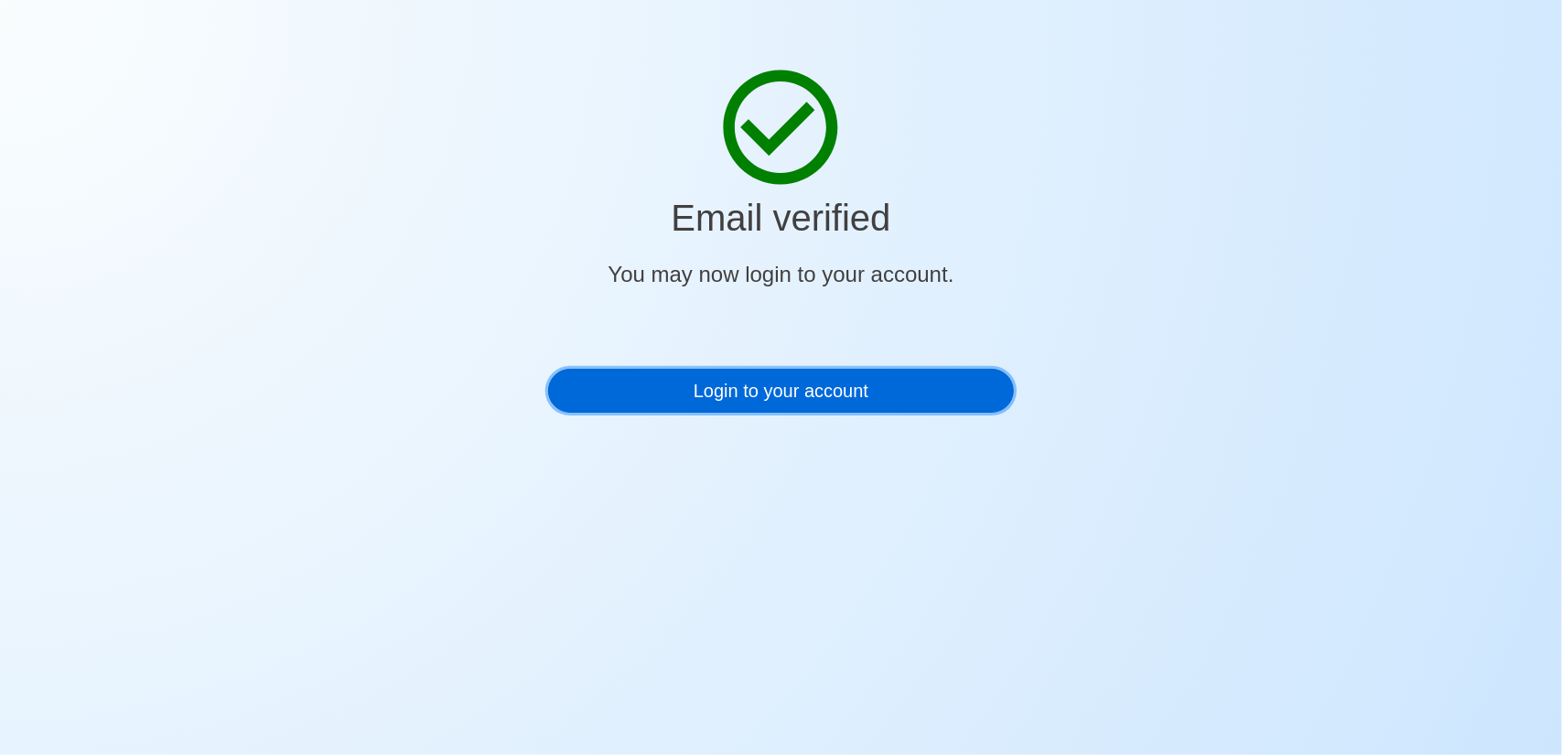
click at [831, 372] on link "Login to your account" at bounding box center [781, 391] width 466 height 44
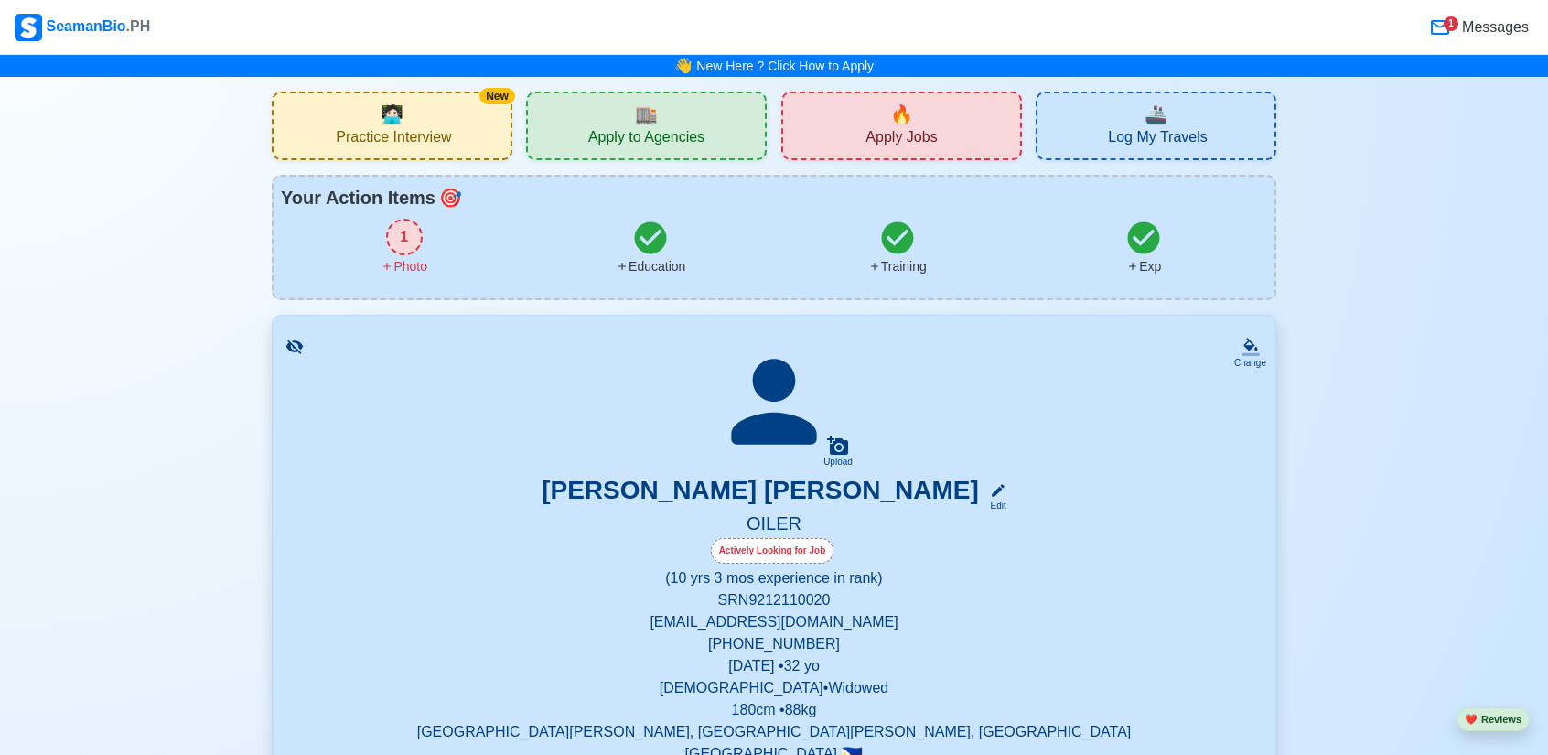
click at [915, 124] on div "🔥 Apply Jobs" at bounding box center [902, 126] width 241 height 69
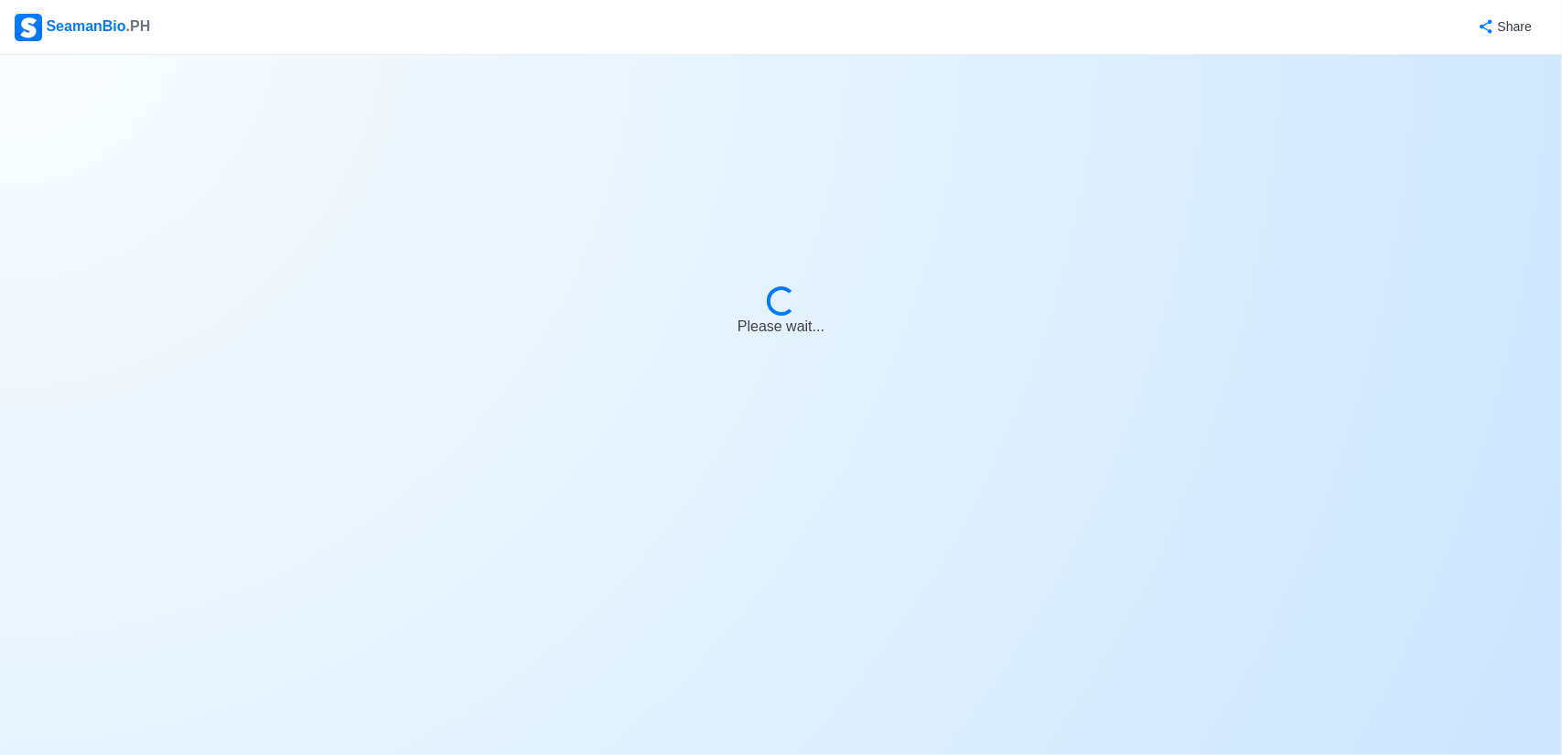
select select "Oiler"
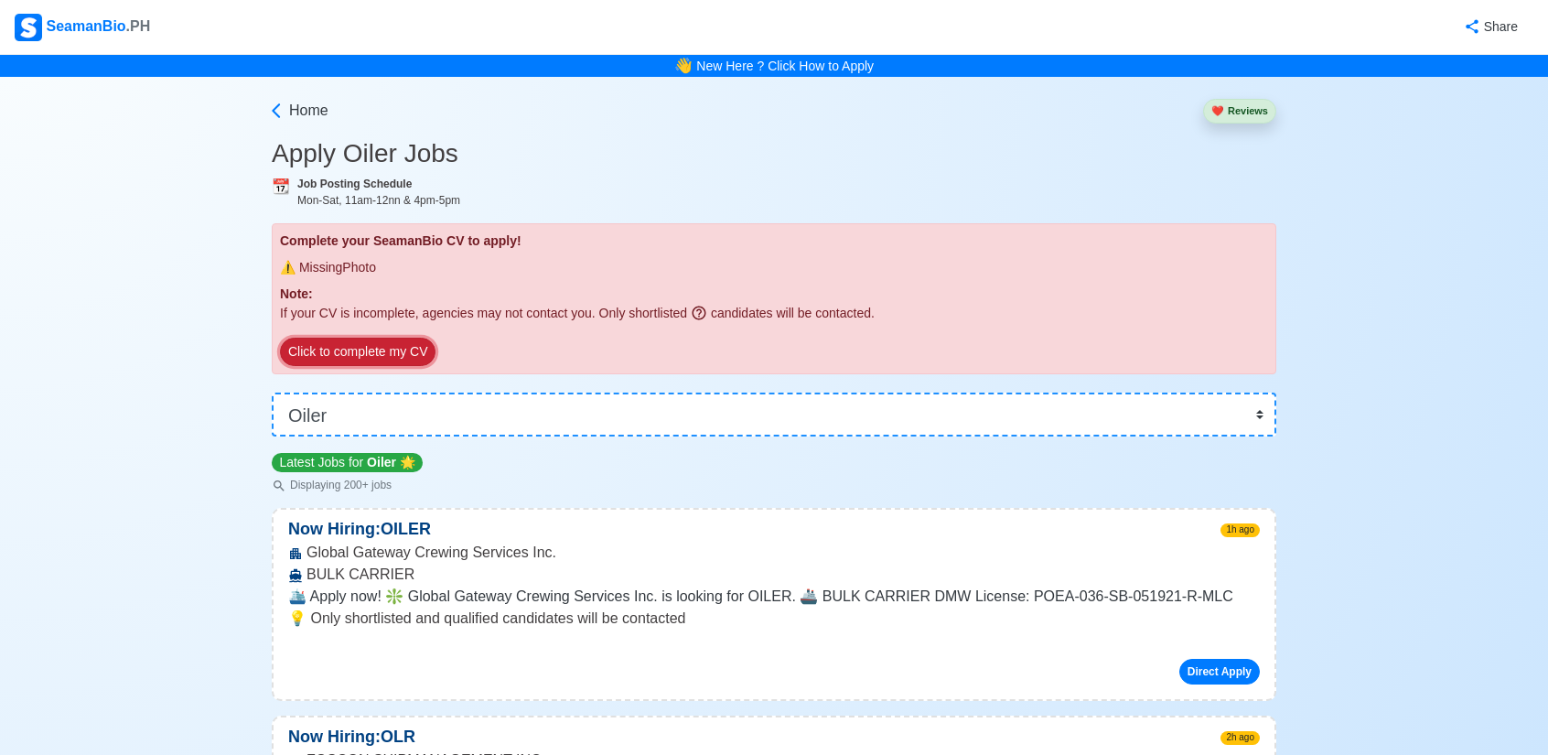
click at [364, 356] on button "Click to complete my CV" at bounding box center [358, 352] width 156 height 28
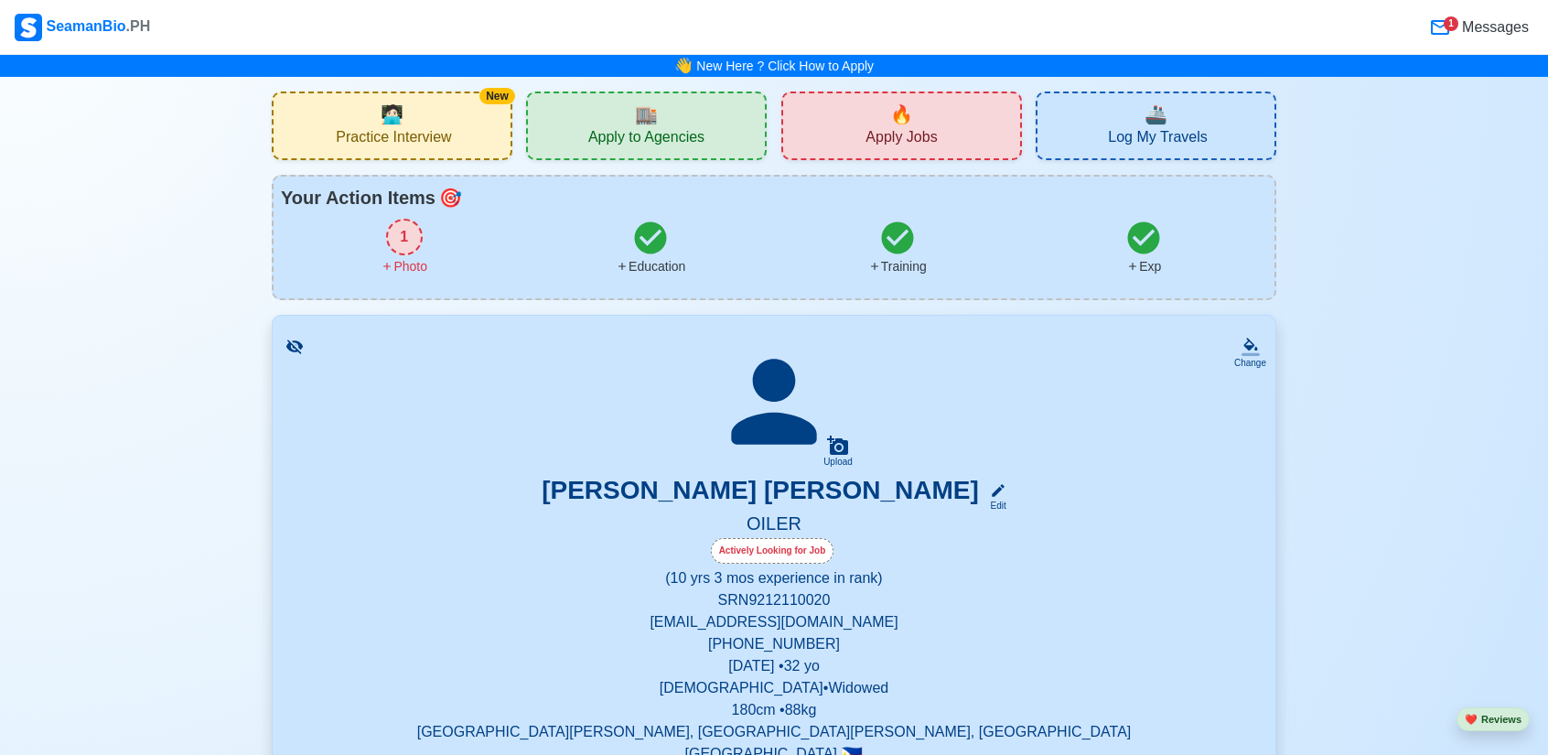
click at [416, 233] on div "1" at bounding box center [404, 237] width 37 height 37
click at [410, 232] on div "1" at bounding box center [404, 237] width 37 height 37
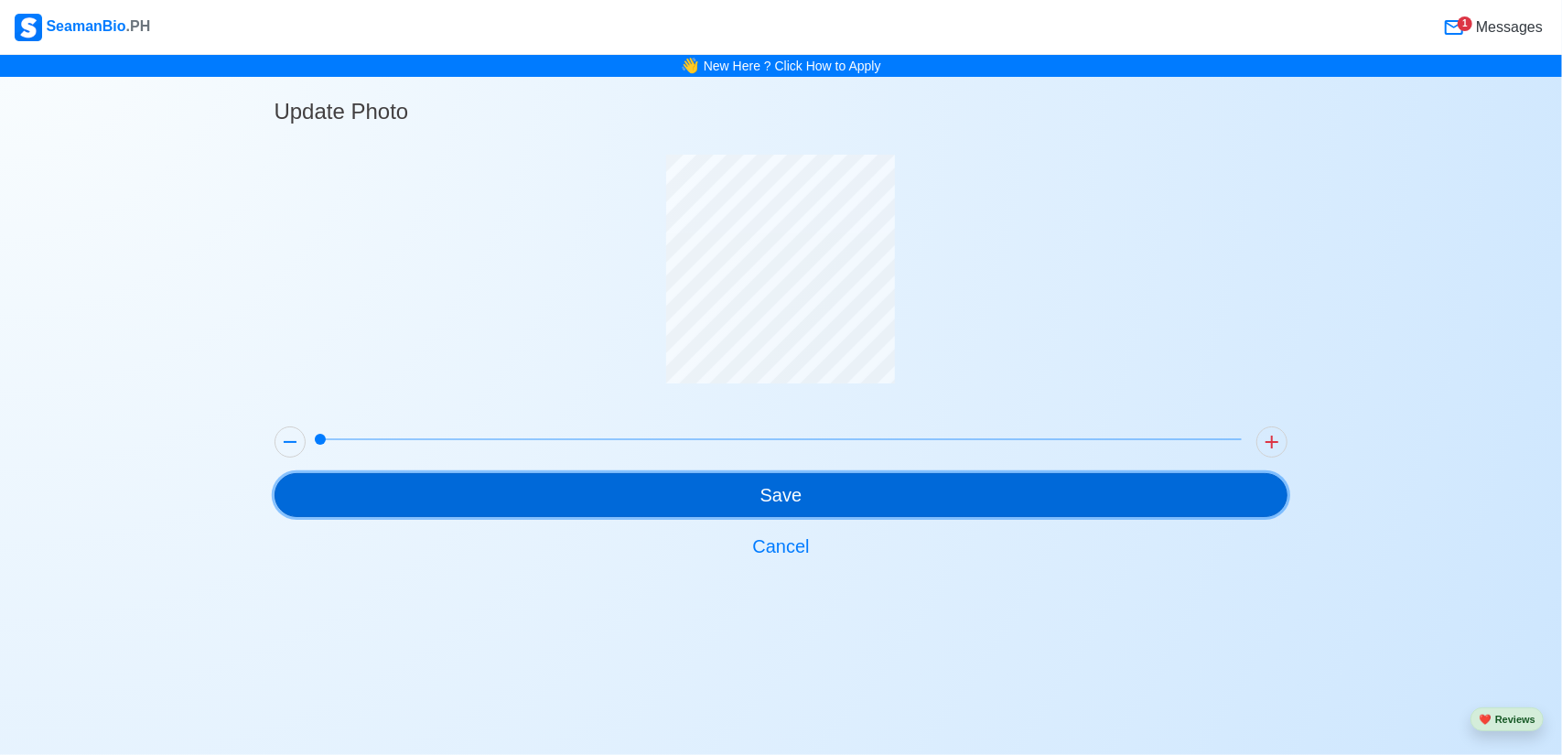
click at [787, 501] on button "Save" at bounding box center [782, 495] width 1014 height 44
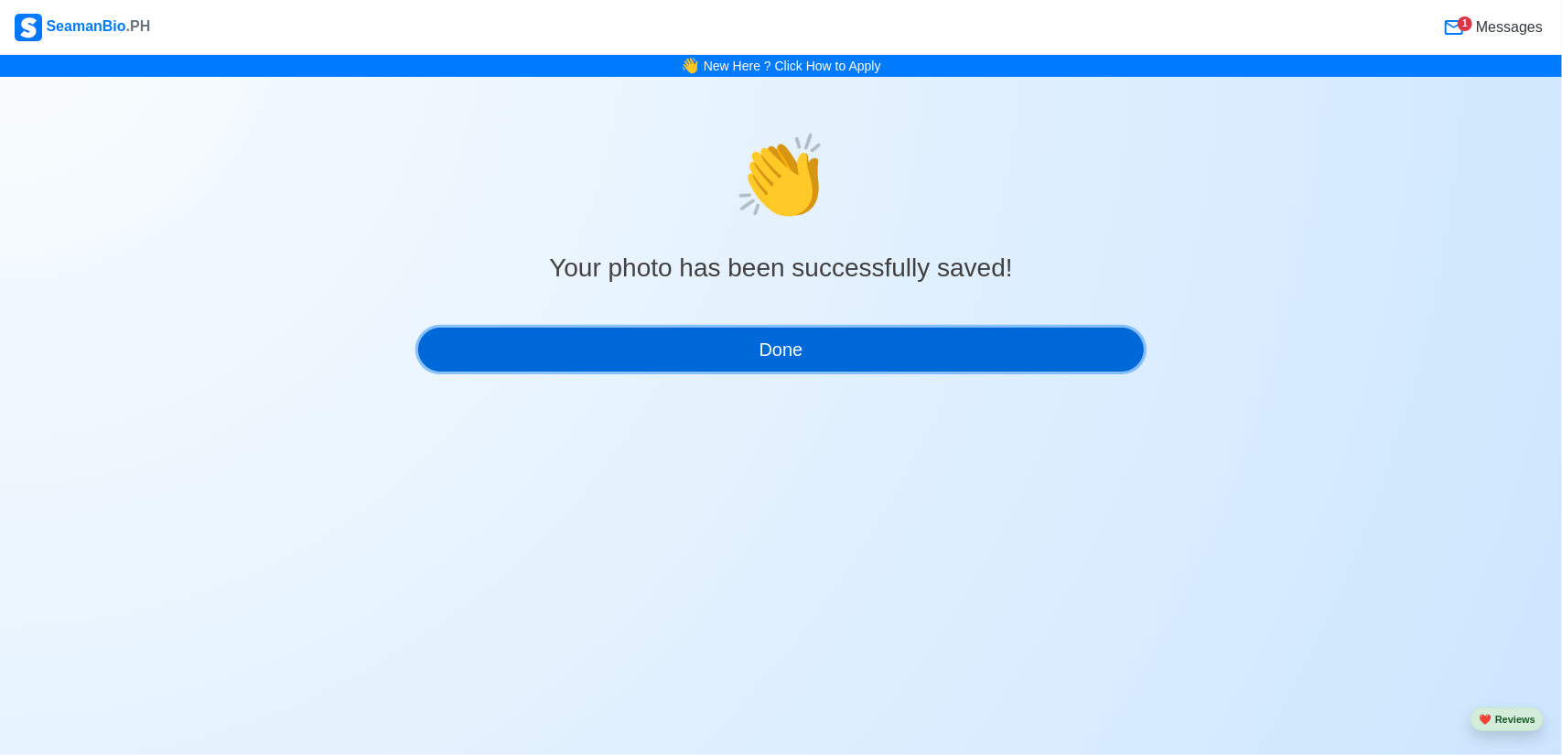
click at [779, 353] on button "Done" at bounding box center [781, 350] width 727 height 44
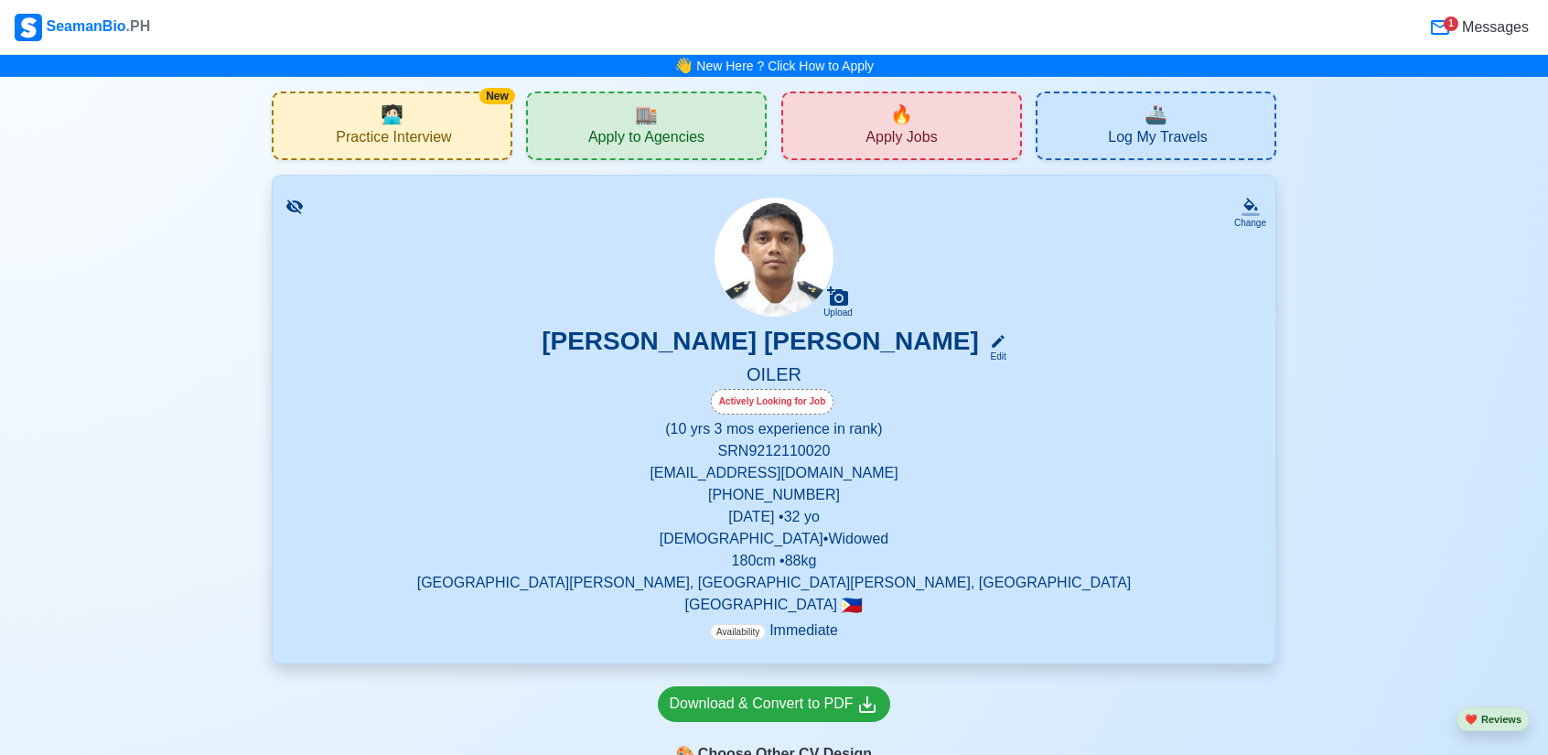
click at [945, 118] on div "🔥 Apply Jobs" at bounding box center [902, 126] width 241 height 69
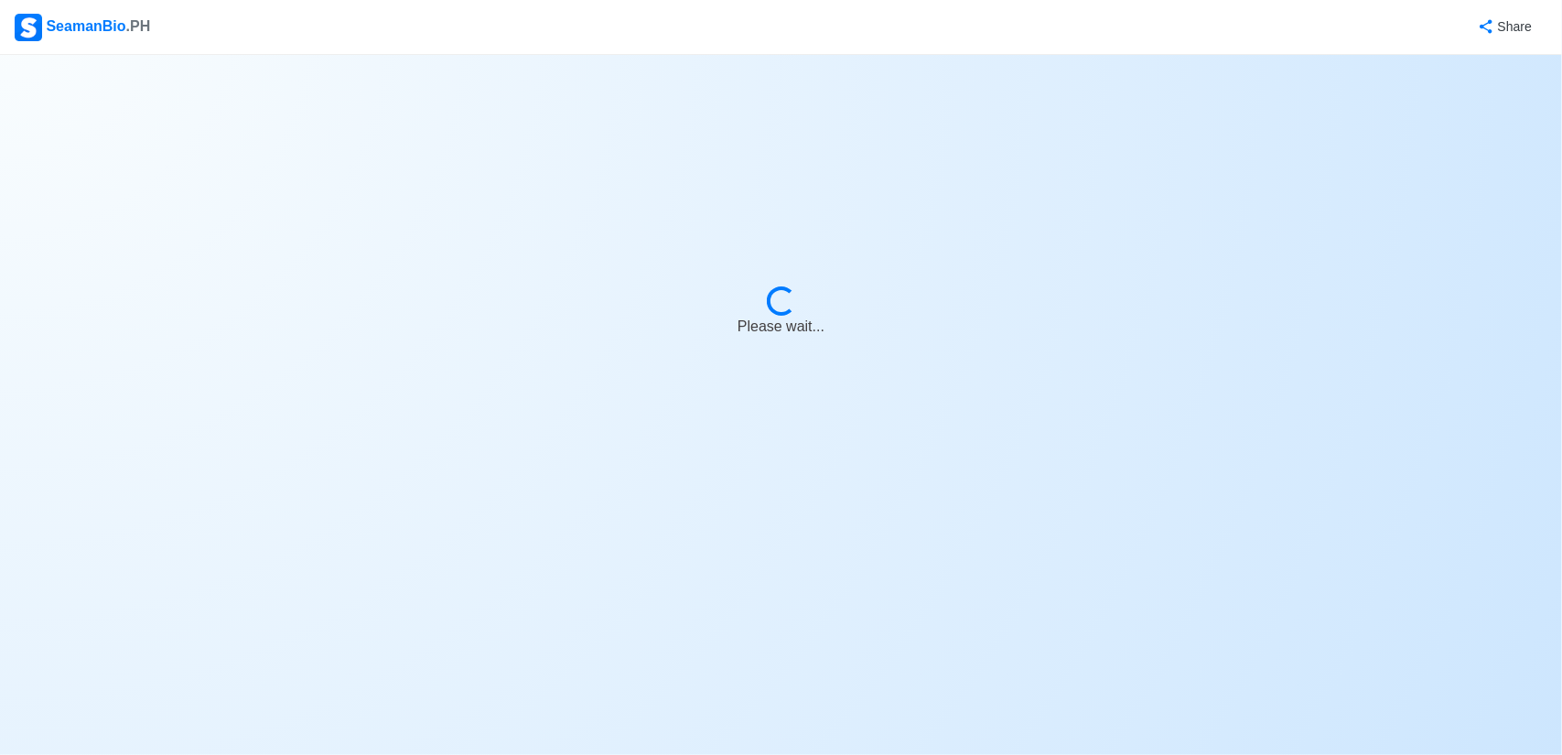
select select "Oiler"
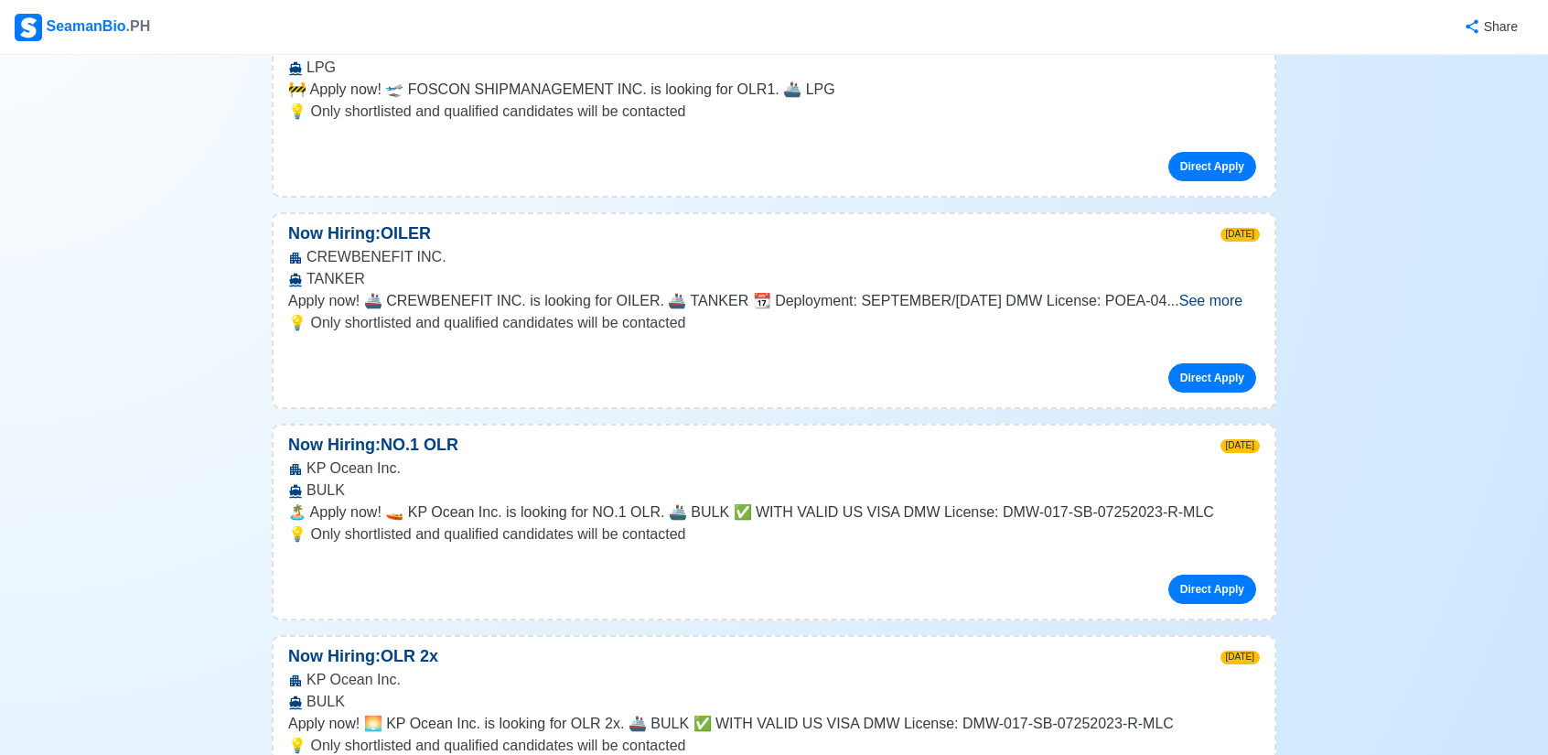
scroll to position [824, 0]
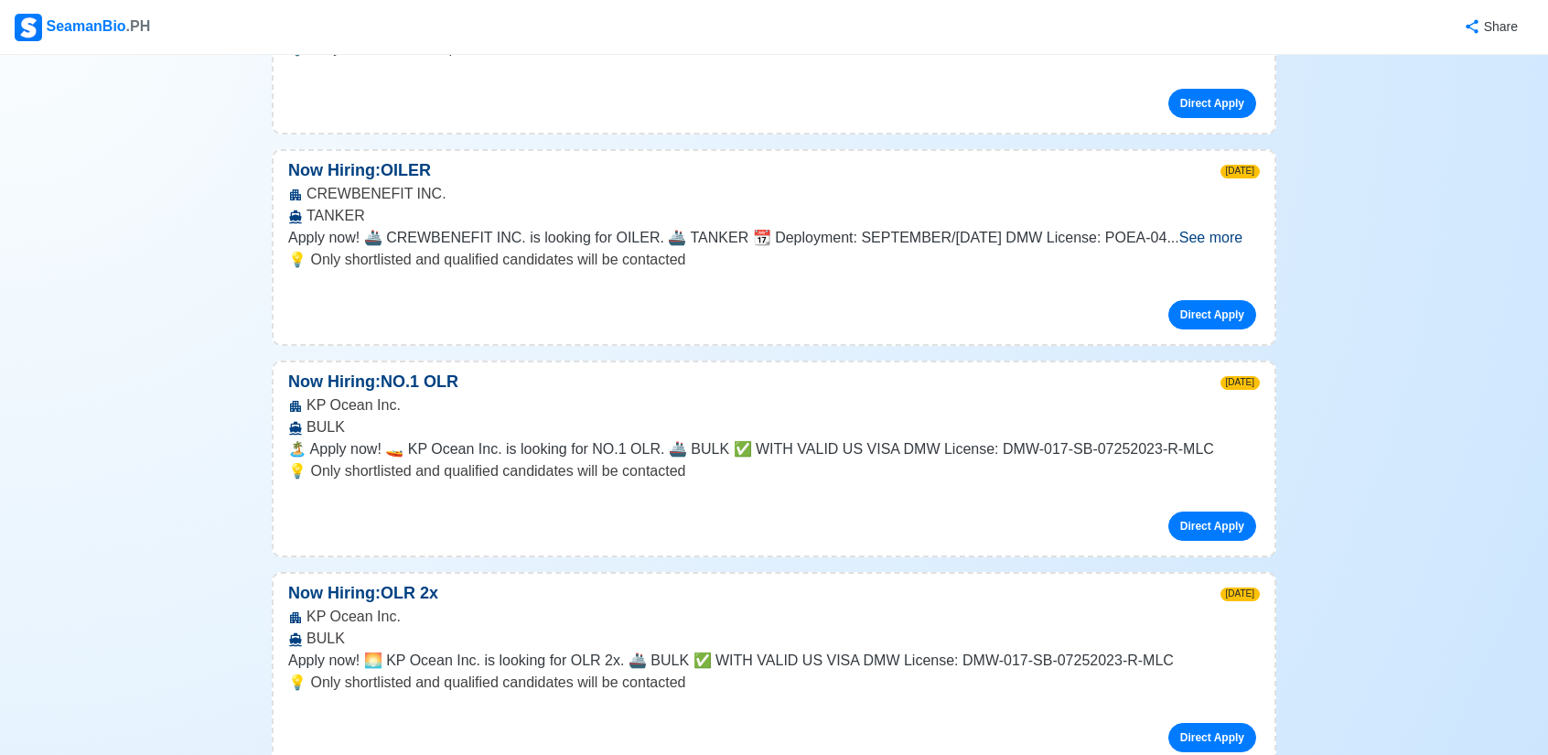
click at [1217, 241] on span "See more" at bounding box center [1211, 238] width 63 height 16
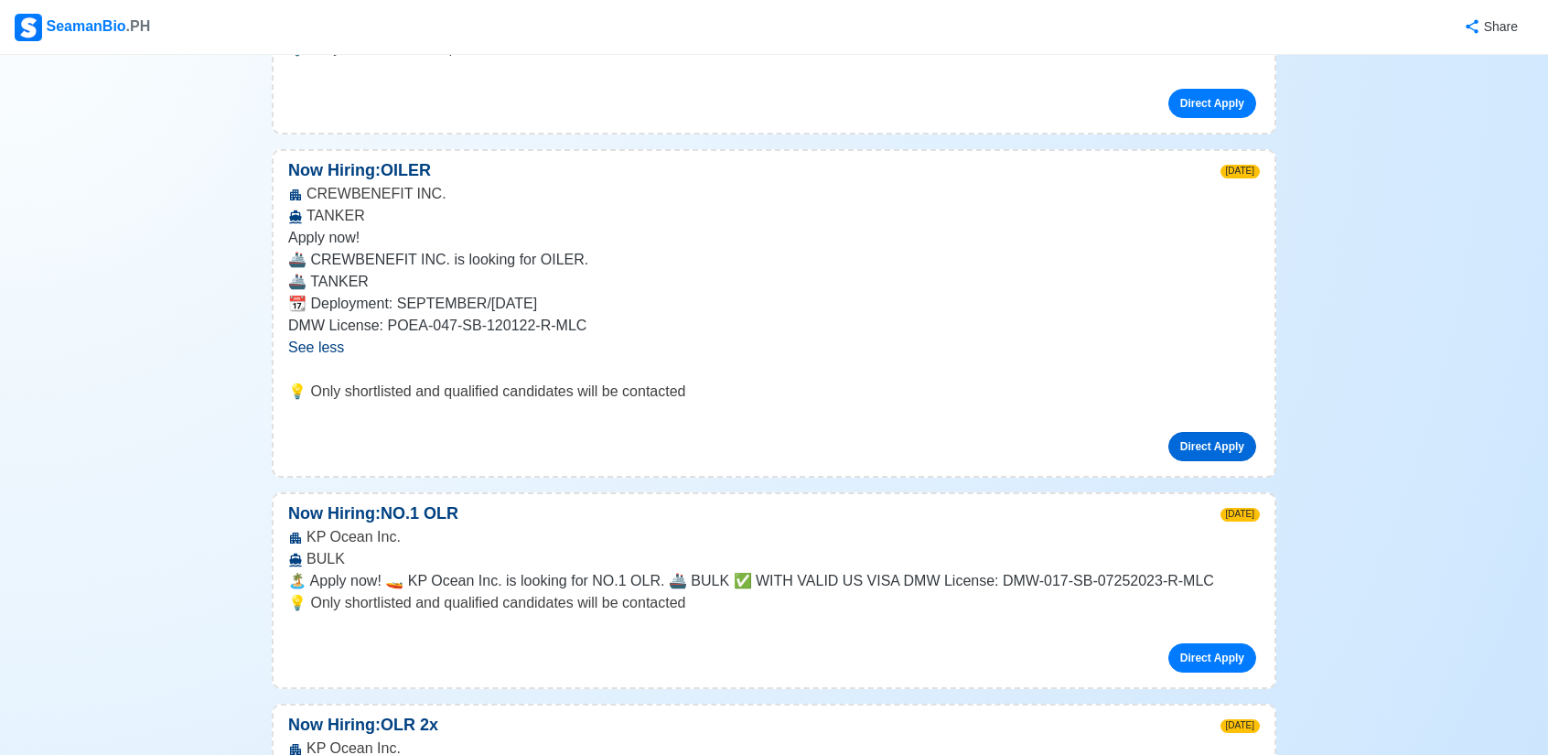
click at [1203, 440] on link "Direct Apply" at bounding box center [1213, 446] width 88 height 29
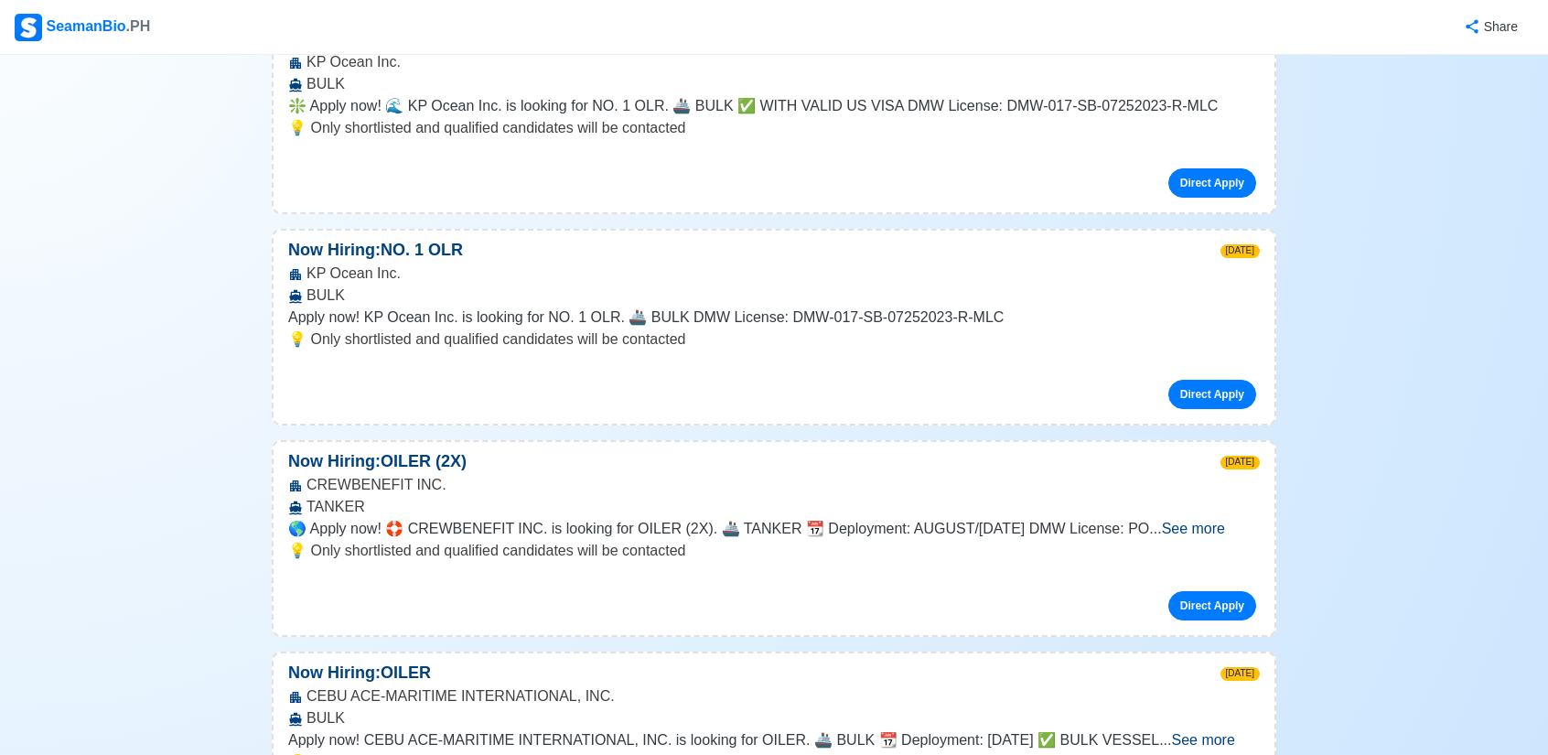
scroll to position [3295, 0]
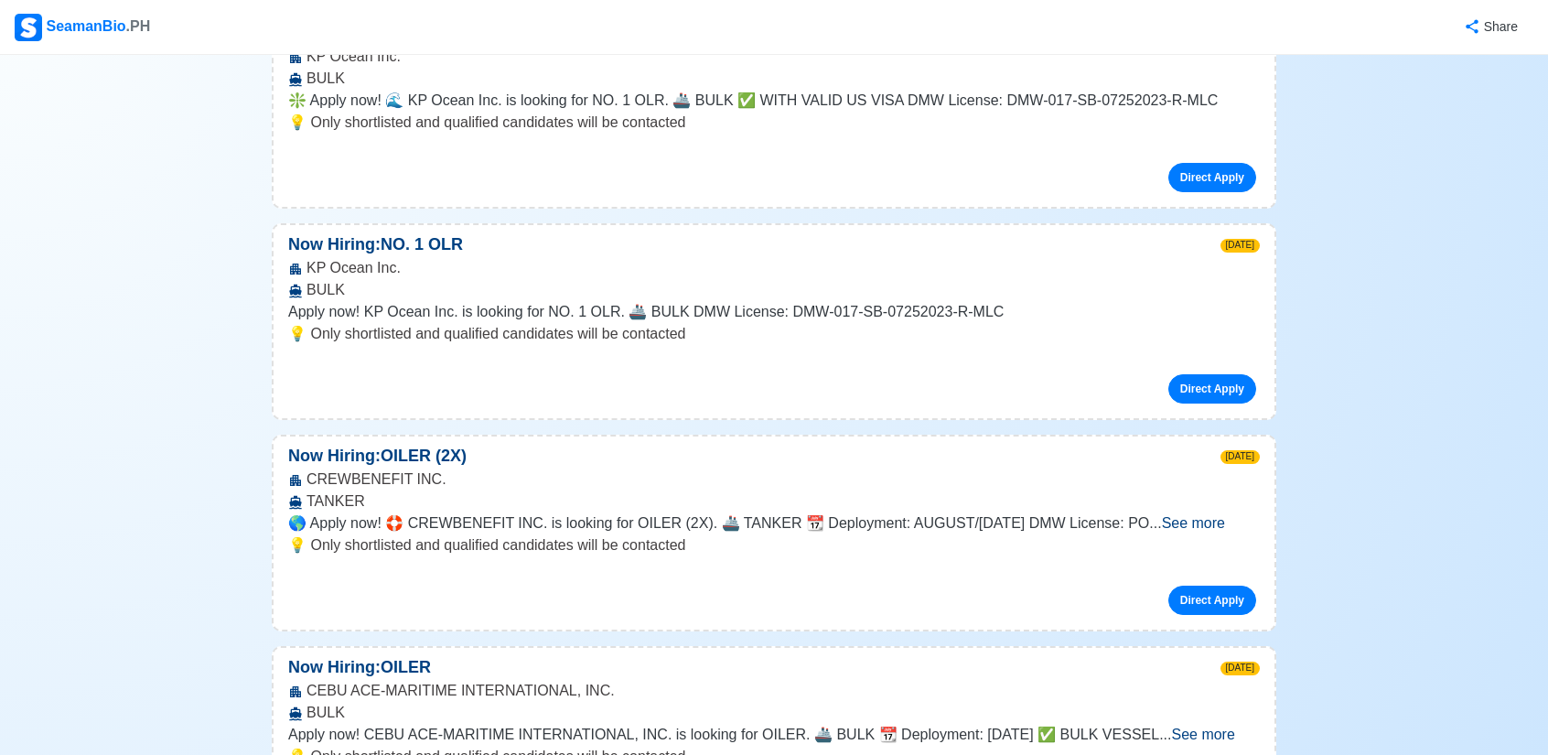
click at [1225, 515] on span "See more" at bounding box center [1193, 523] width 63 height 16
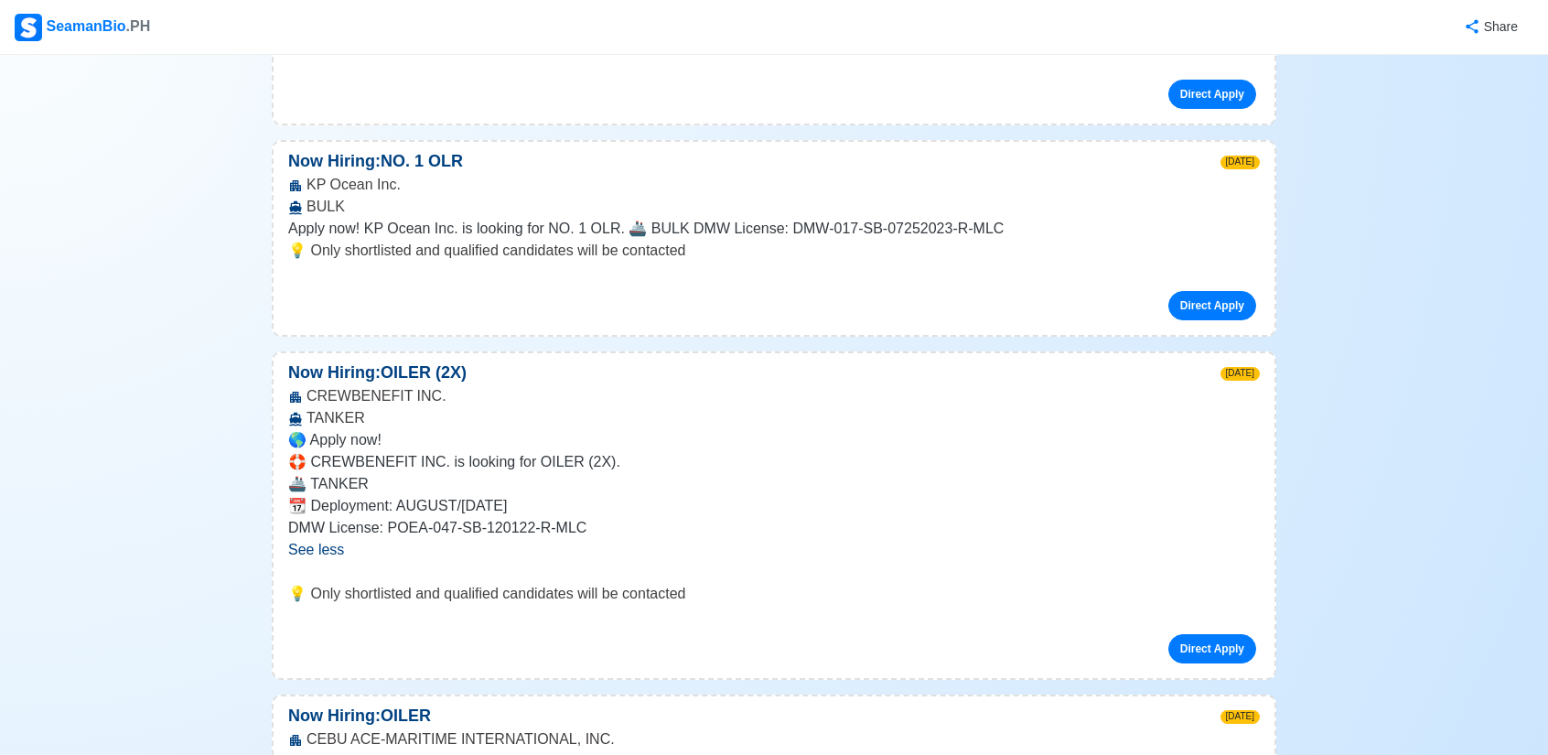
scroll to position [3386, 0]
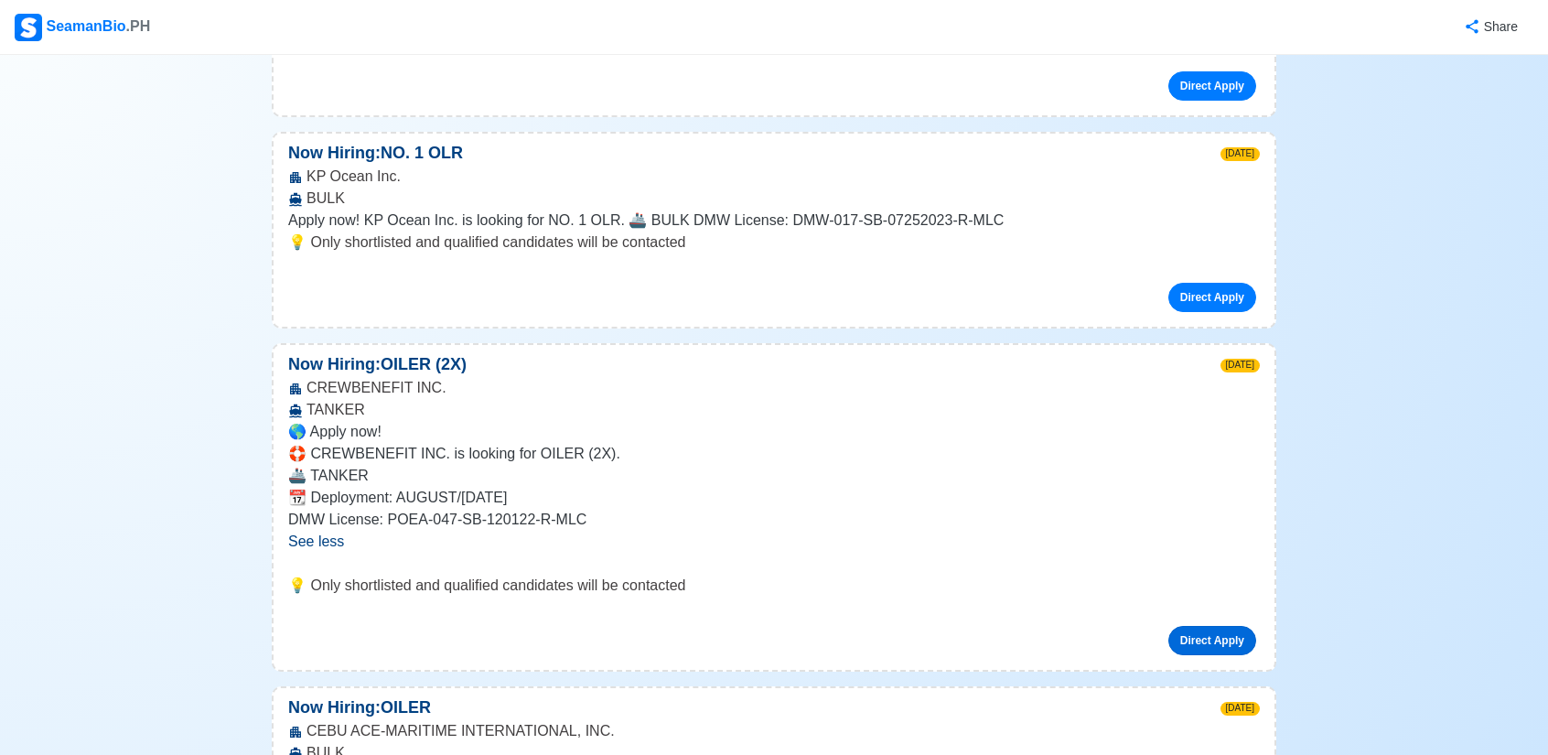
click at [1211, 626] on link "Direct Apply" at bounding box center [1213, 640] width 88 height 29
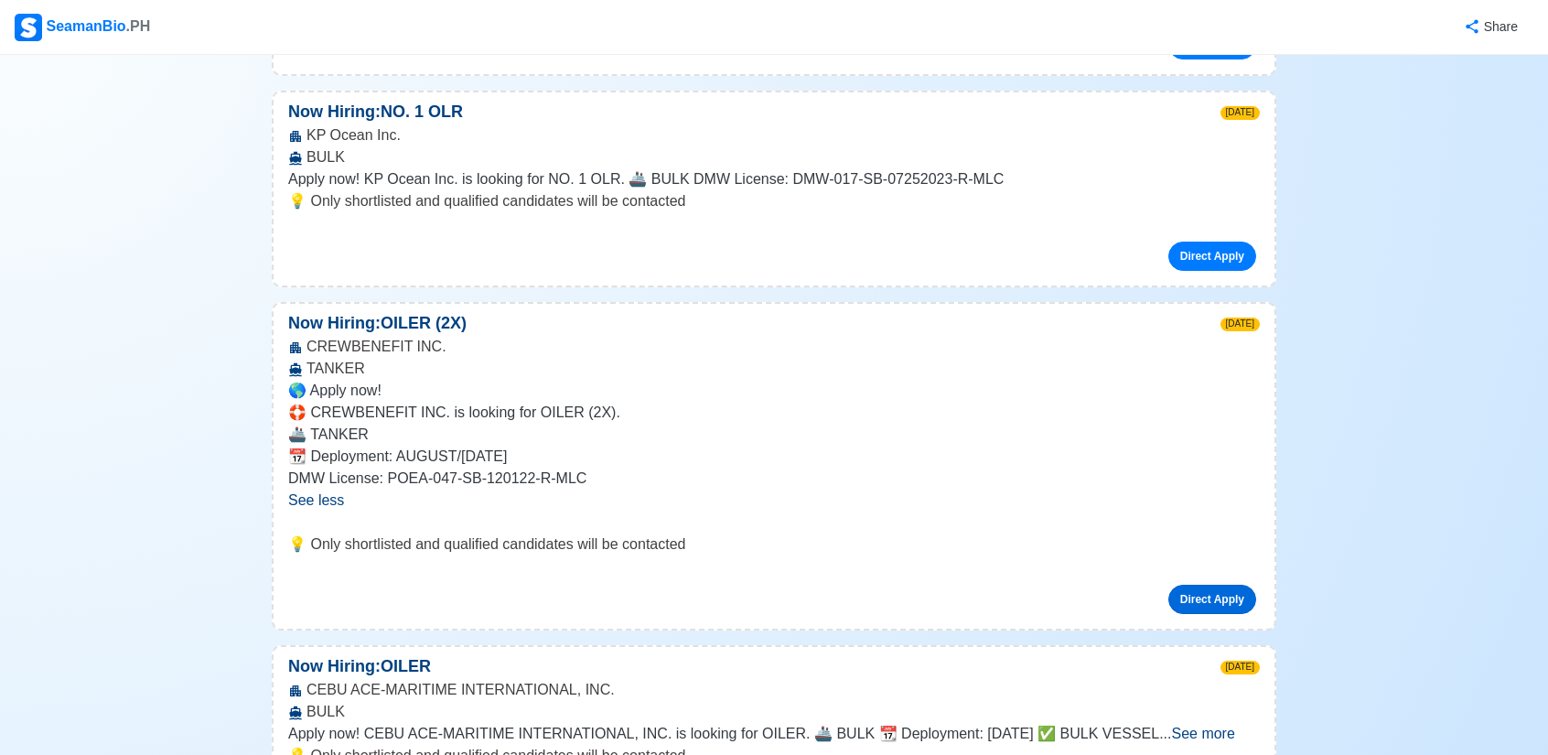
scroll to position [3569, 0]
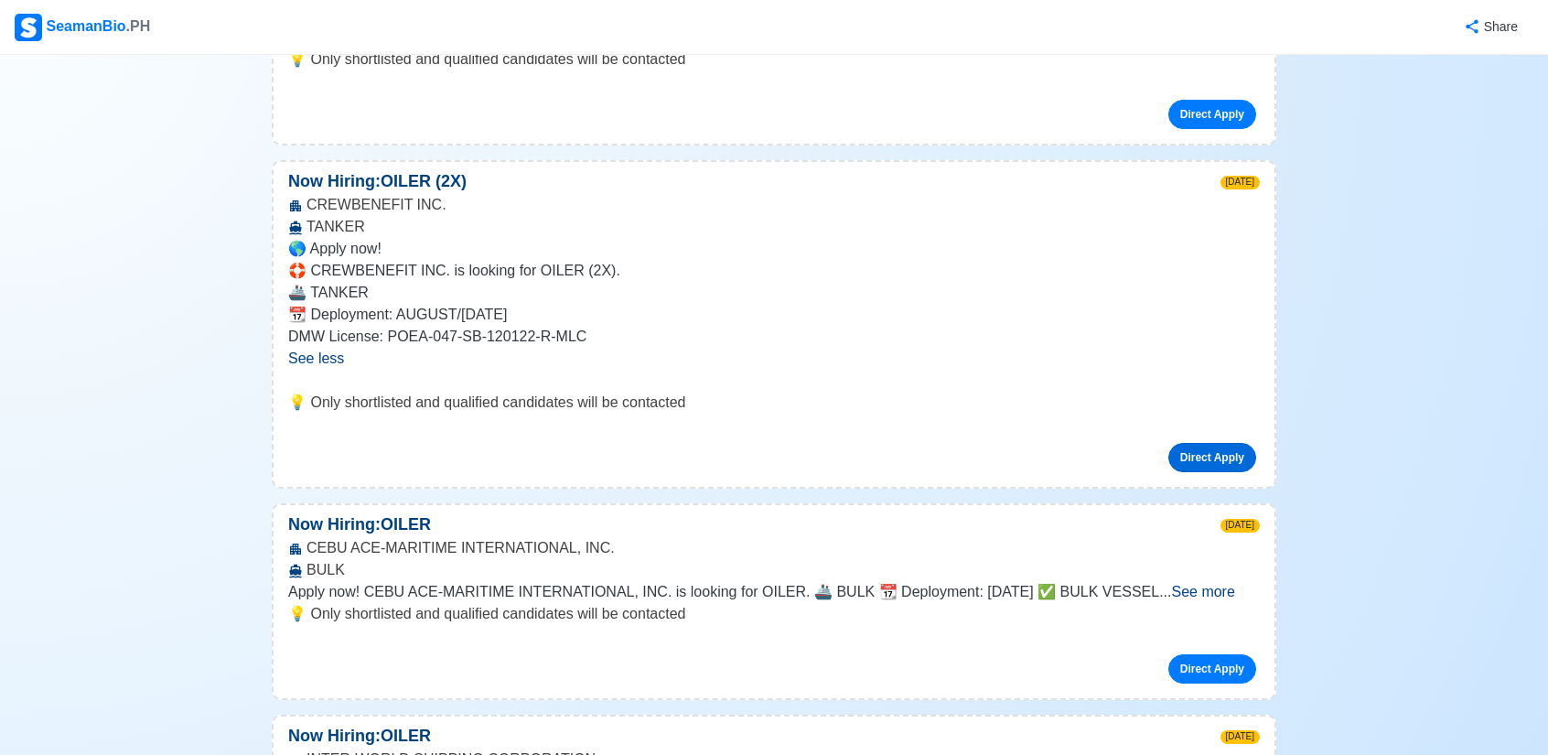
click at [1215, 443] on link "Direct Apply" at bounding box center [1213, 457] width 88 height 29
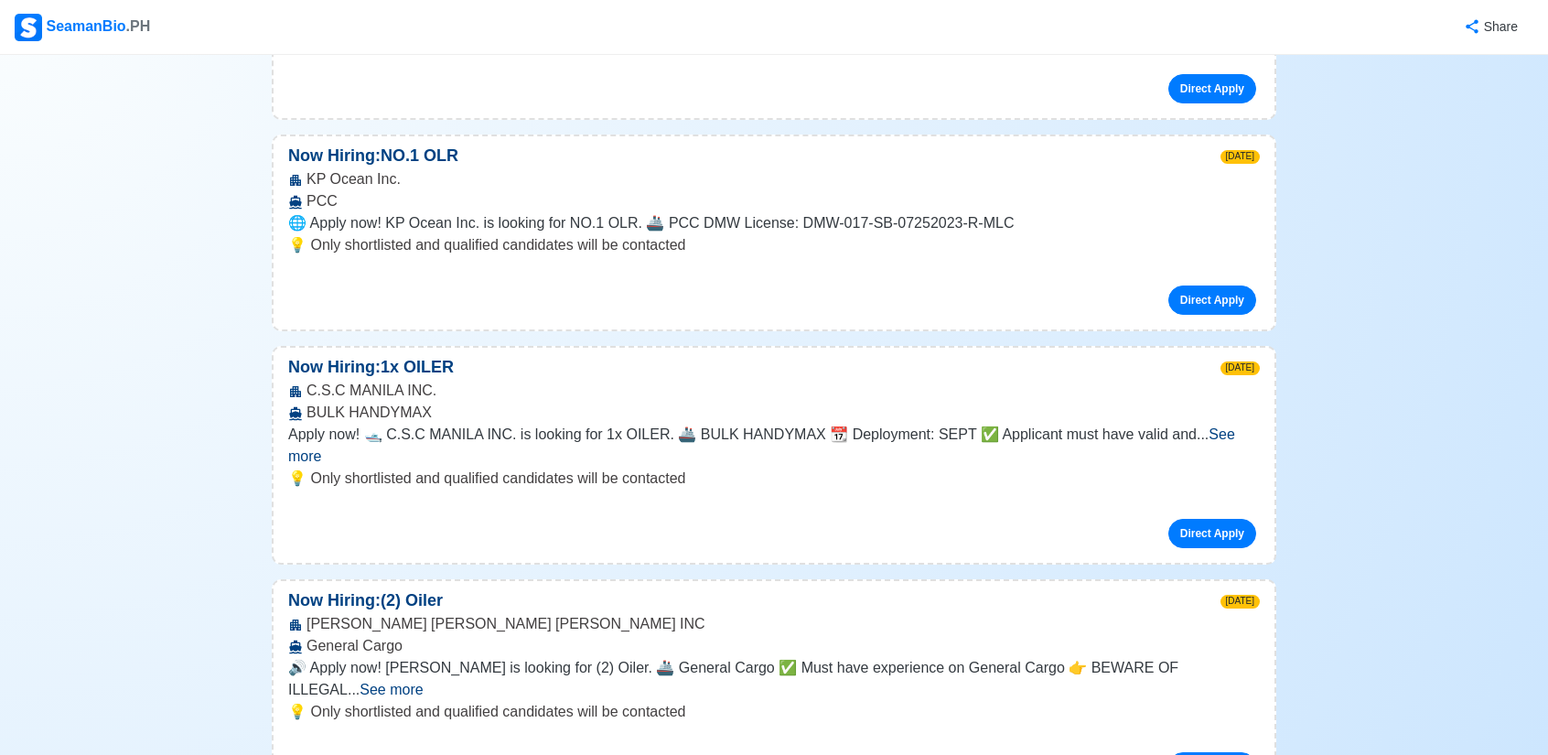
scroll to position [6973, 0]
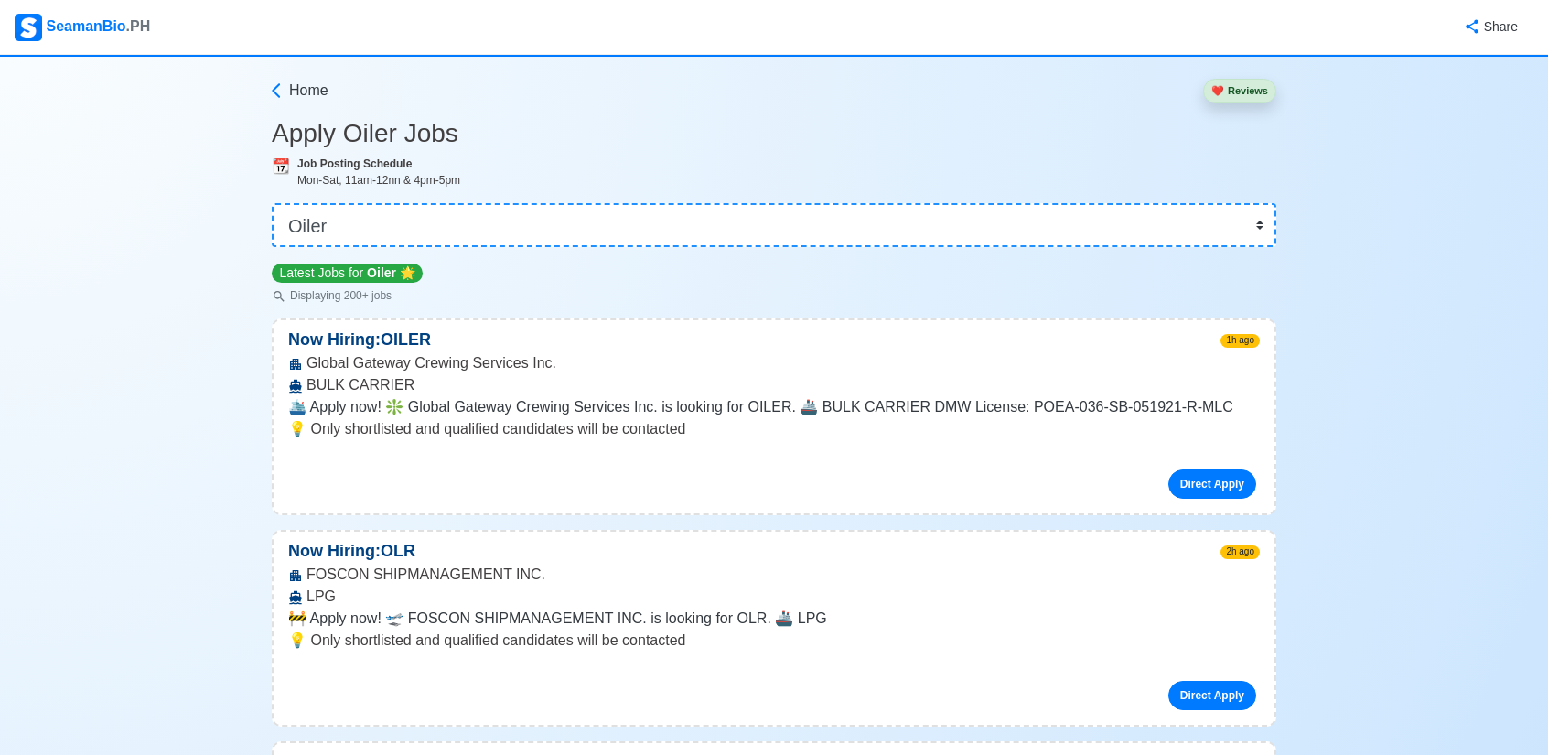
scroll to position [0, 0]
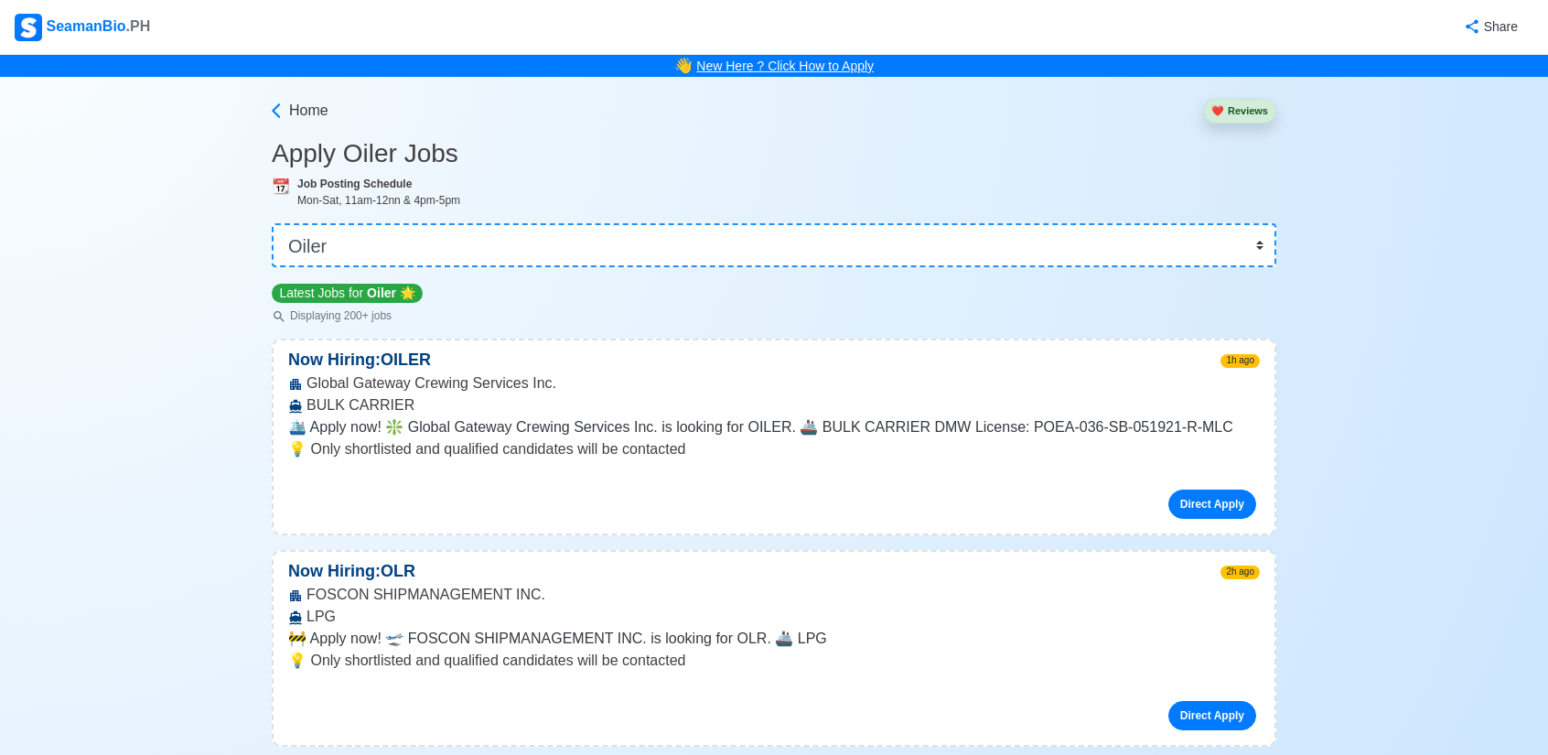
click at [783, 62] on link "New Here ? Click How to Apply" at bounding box center [785, 66] width 178 height 15
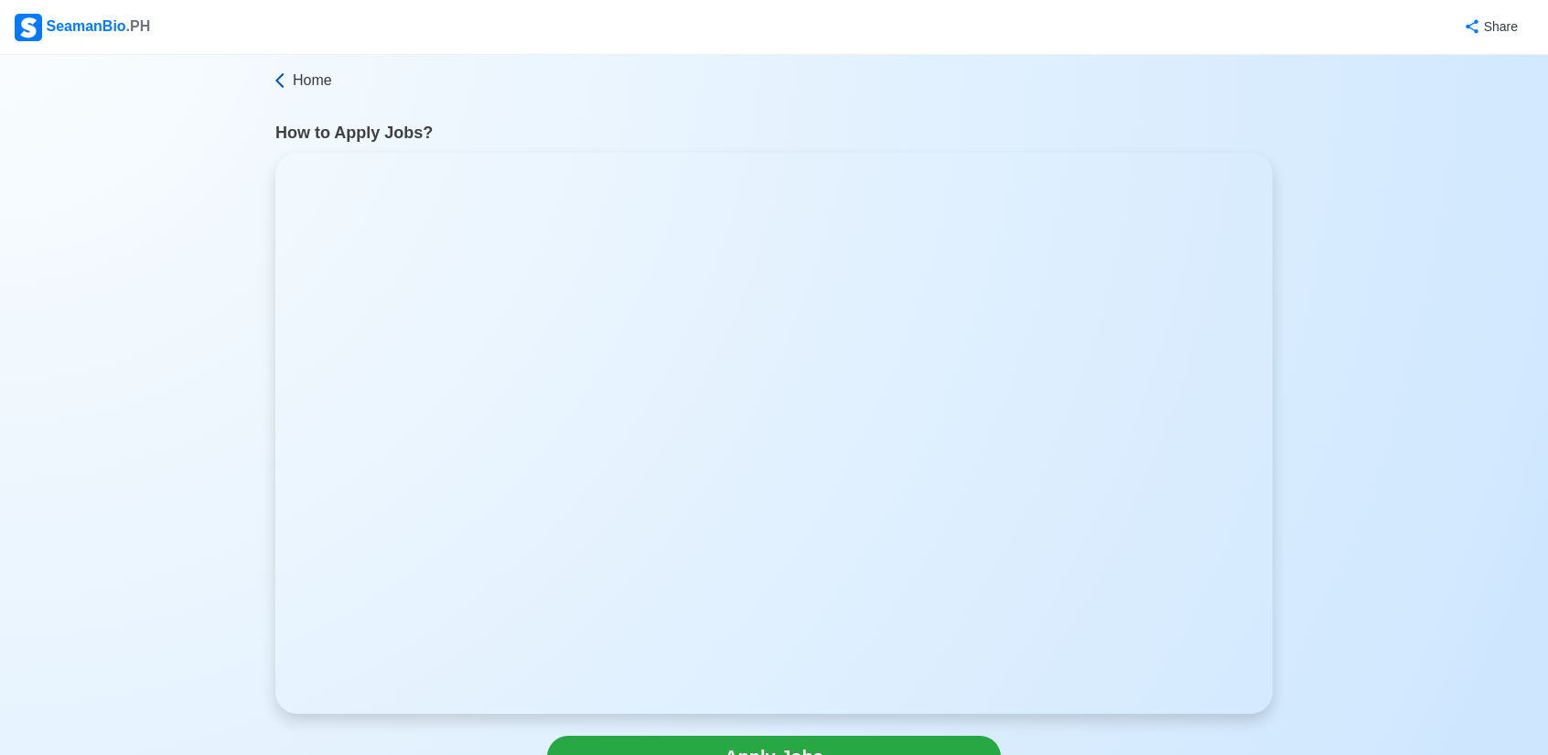
click at [286, 84] on icon at bounding box center [280, 80] width 18 height 18
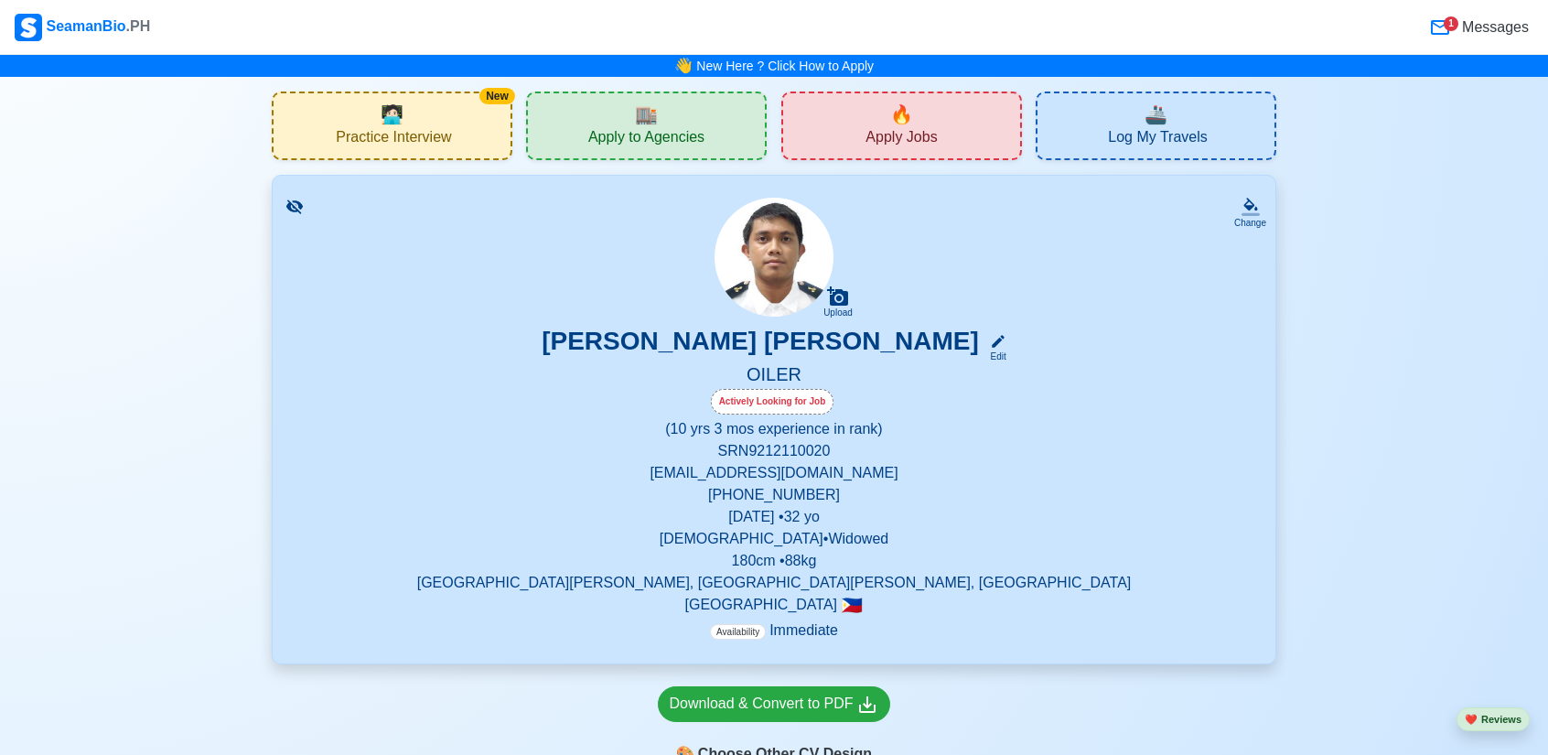
click at [928, 119] on div "🔥 Apply Jobs" at bounding box center [902, 126] width 241 height 69
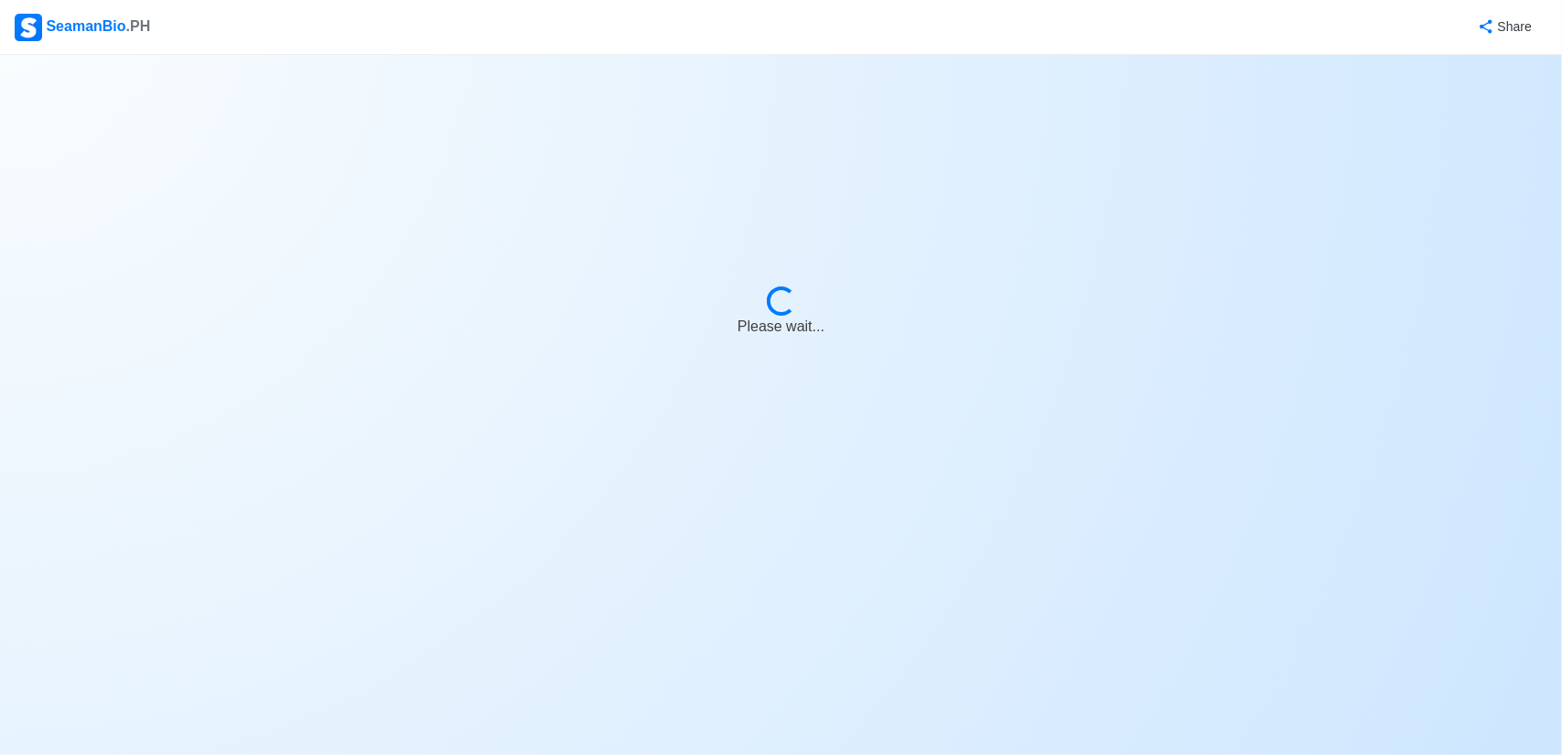
select select "Oiler"
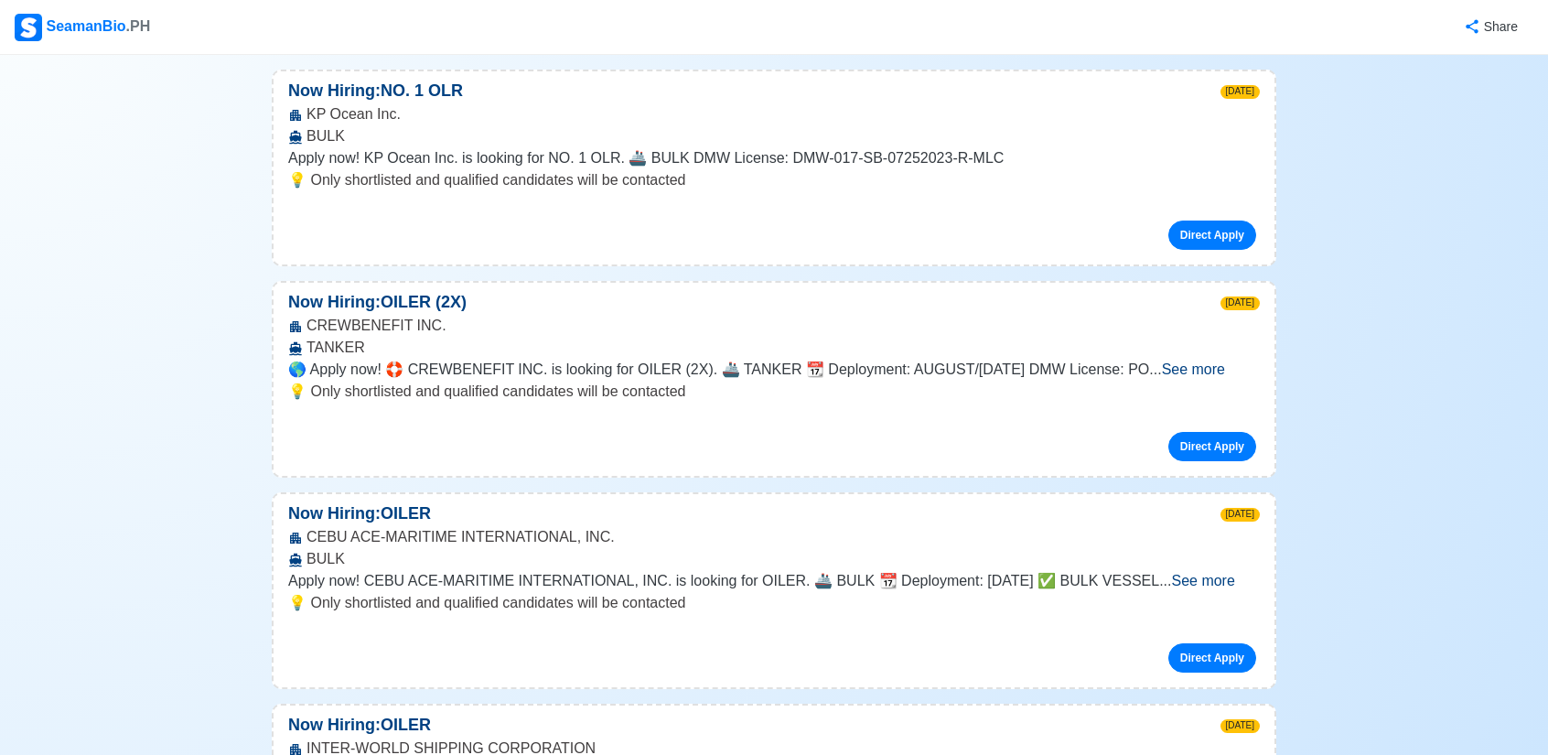
scroll to position [3295, 0]
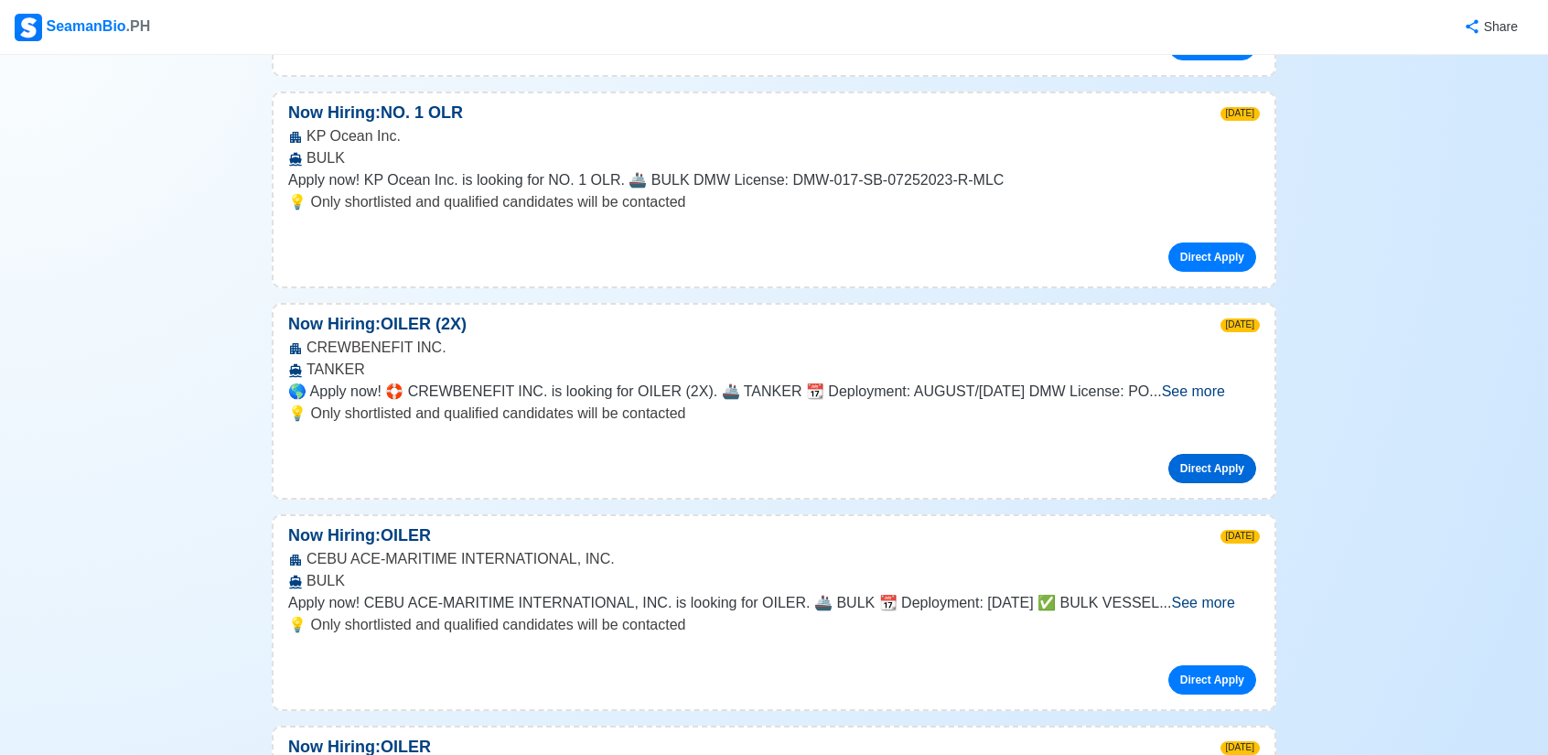
click at [1219, 454] on link "Direct Apply" at bounding box center [1213, 468] width 88 height 29
click at [1199, 454] on link "Direct Apply" at bounding box center [1213, 468] width 88 height 29
click at [1201, 454] on link "Direct Apply" at bounding box center [1213, 468] width 88 height 29
click at [1213, 454] on link "Direct Apply" at bounding box center [1213, 468] width 88 height 29
click at [1219, 454] on link "Direct Apply" at bounding box center [1213, 468] width 88 height 29
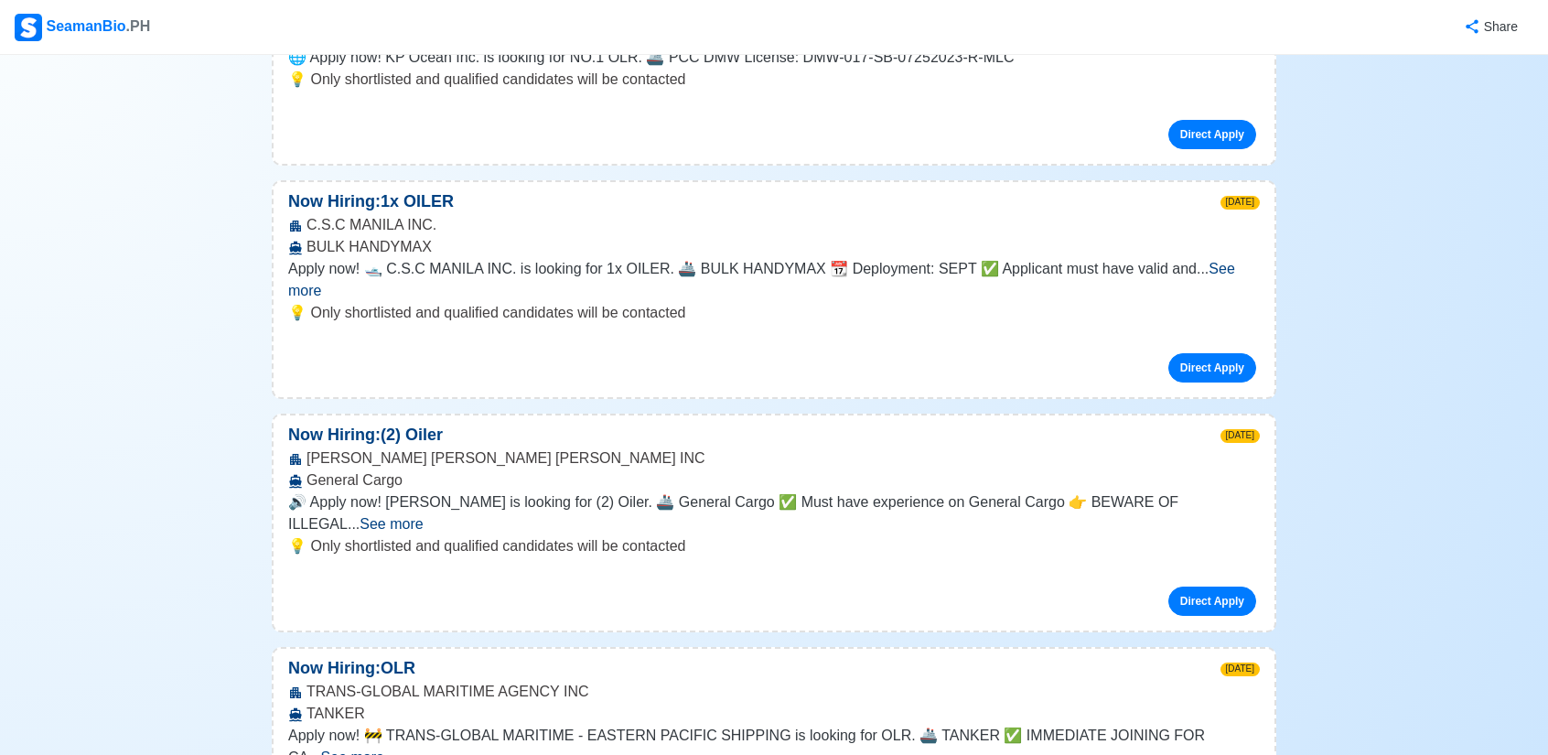
scroll to position [6772, 0]
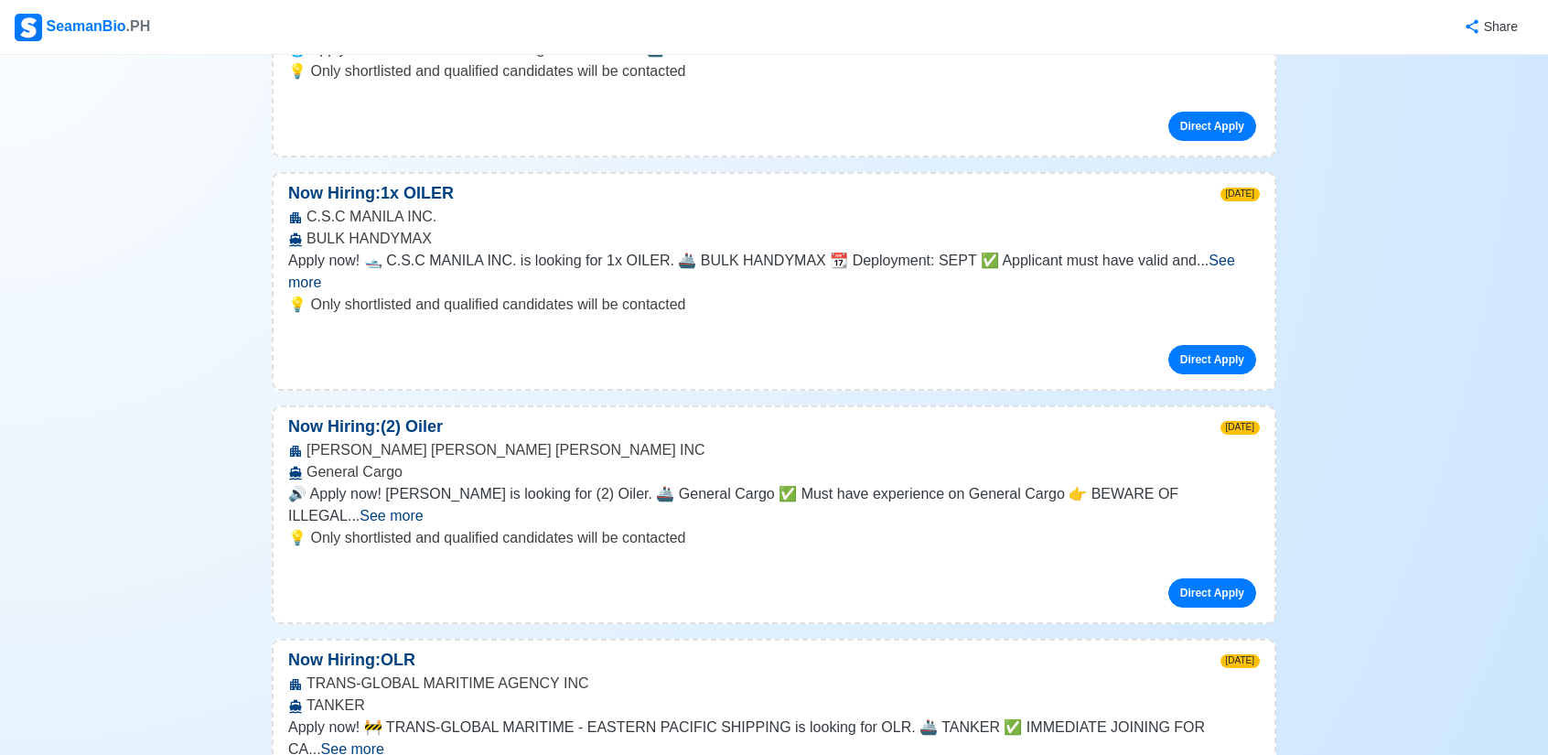
click at [384, 741] on span "See more" at bounding box center [352, 749] width 63 height 16
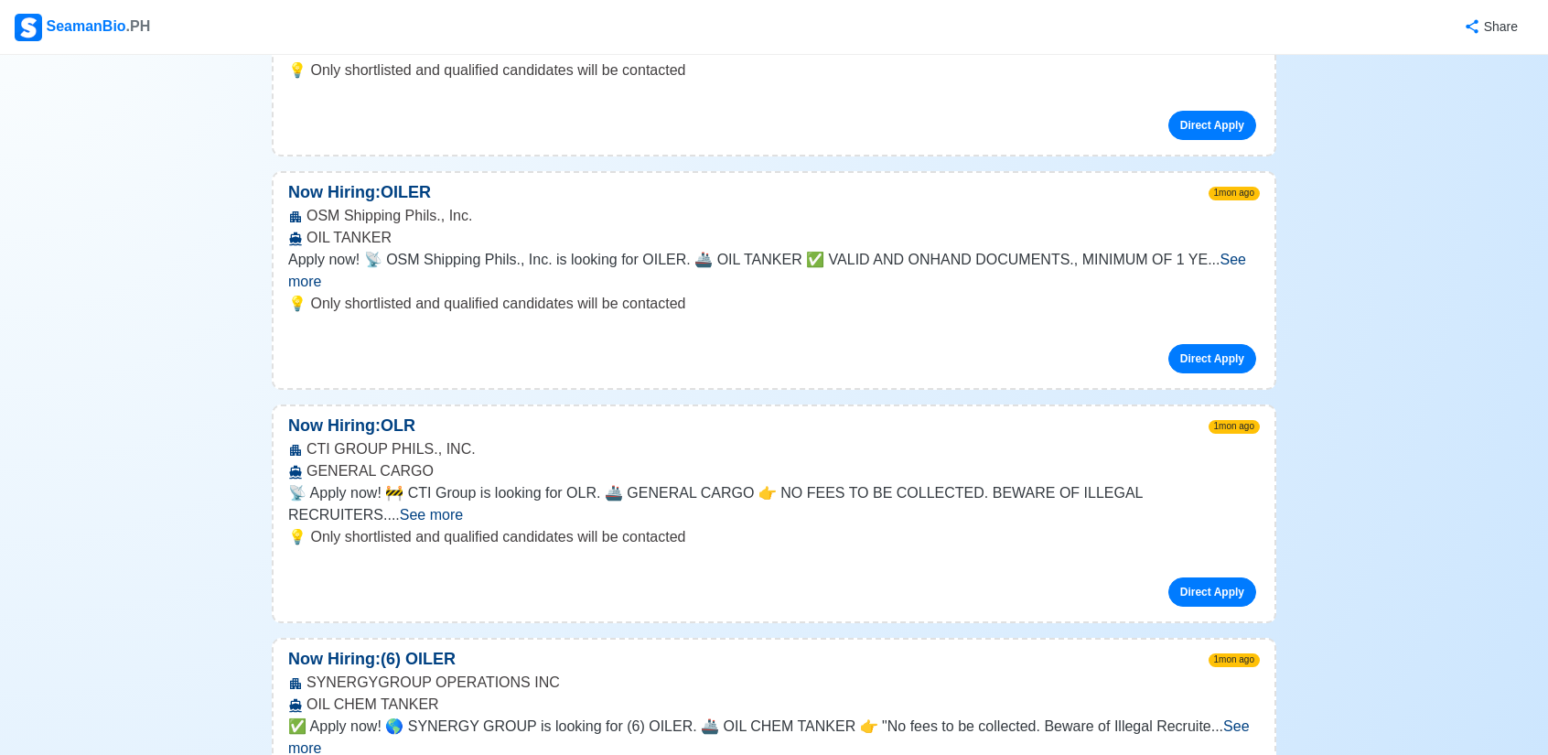
scroll to position [9060, 0]
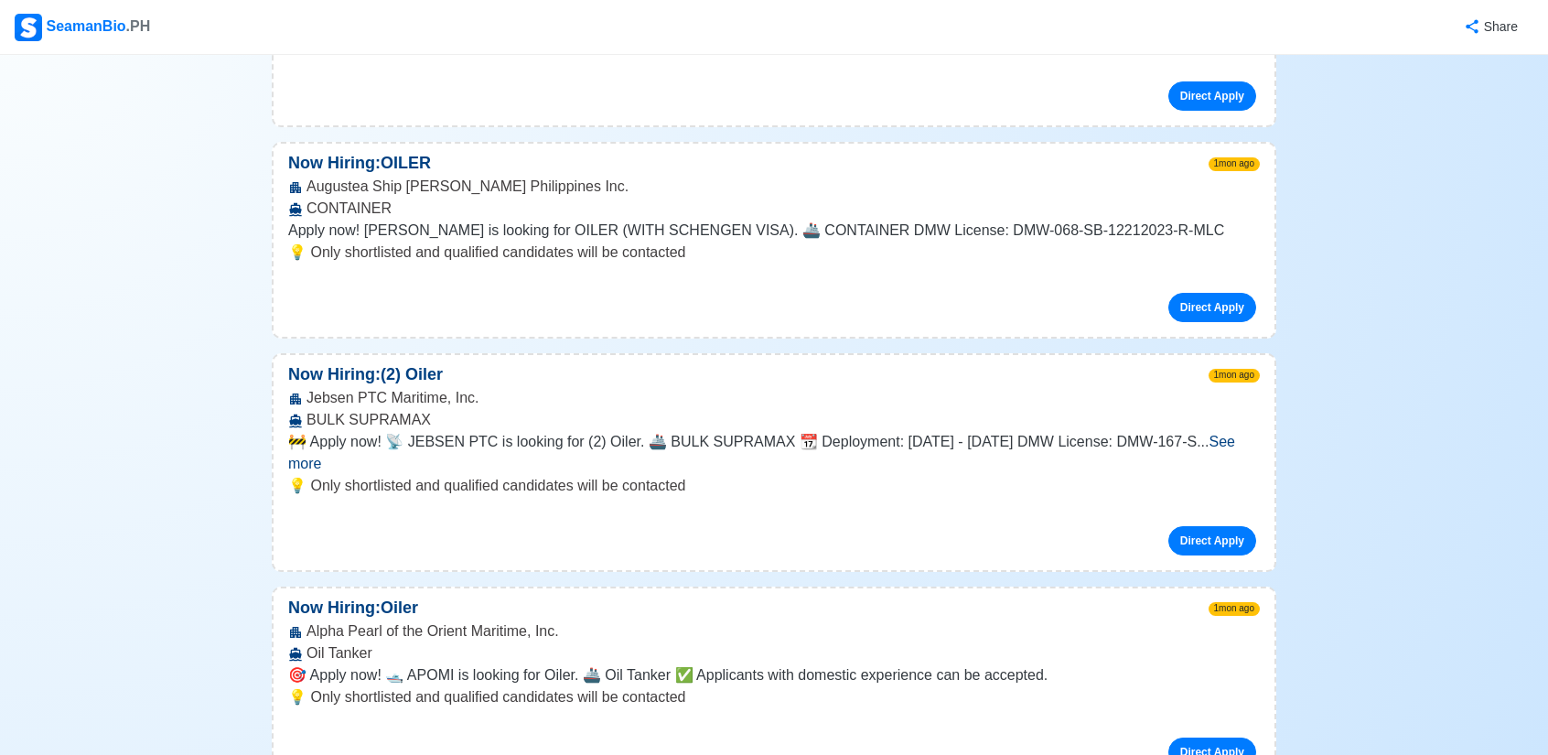
scroll to position [13178, 0]
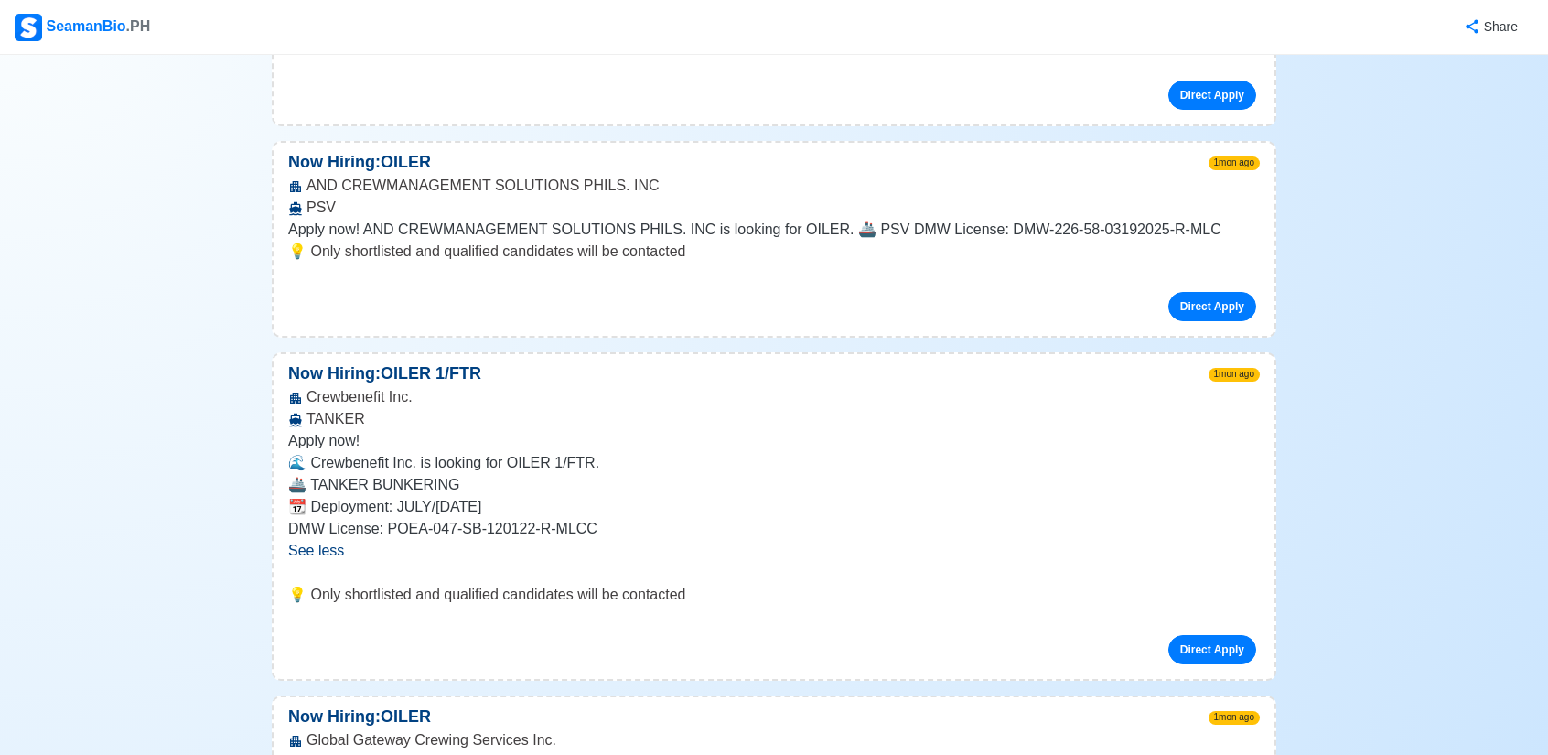
scroll to position [14093, 0]
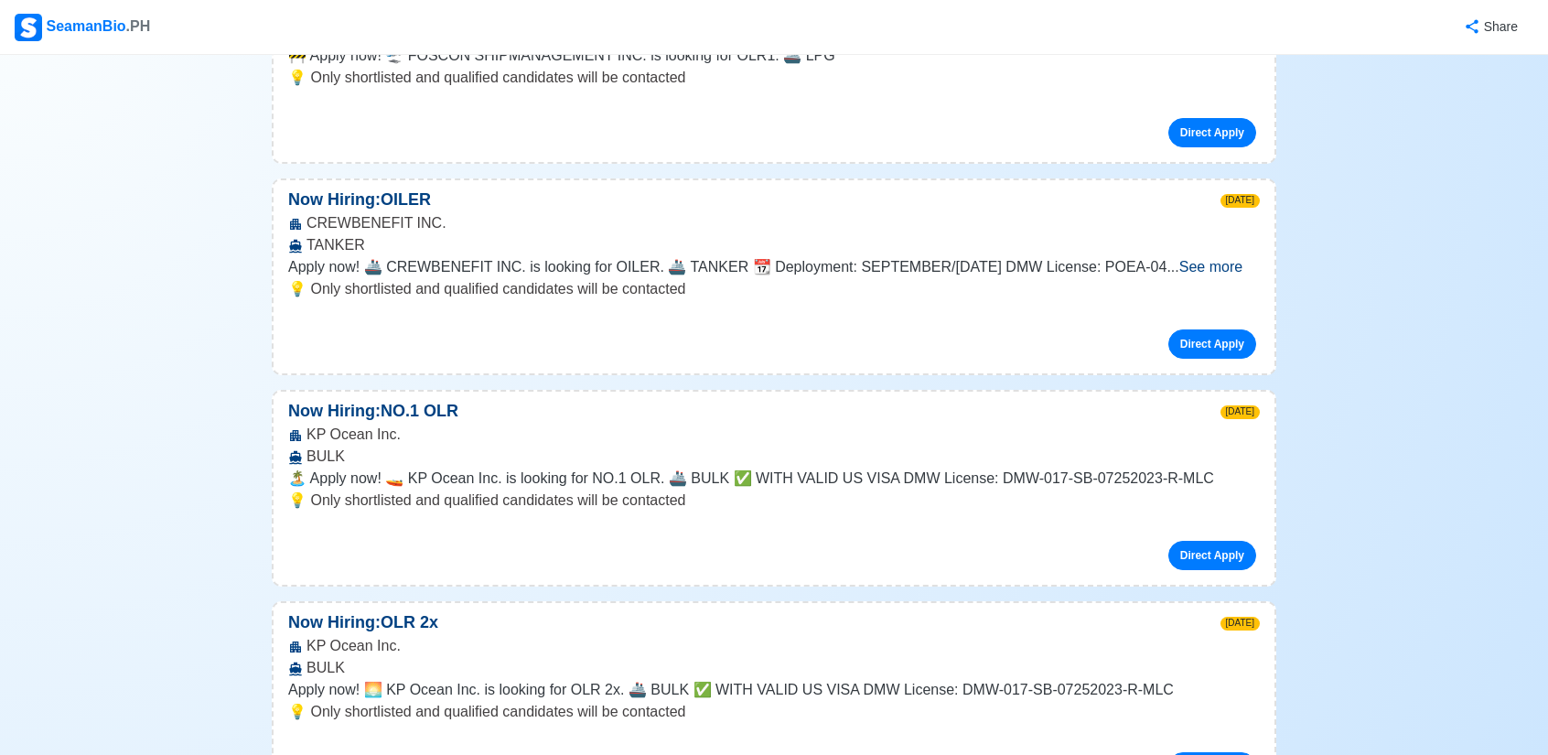
scroll to position [0, 0]
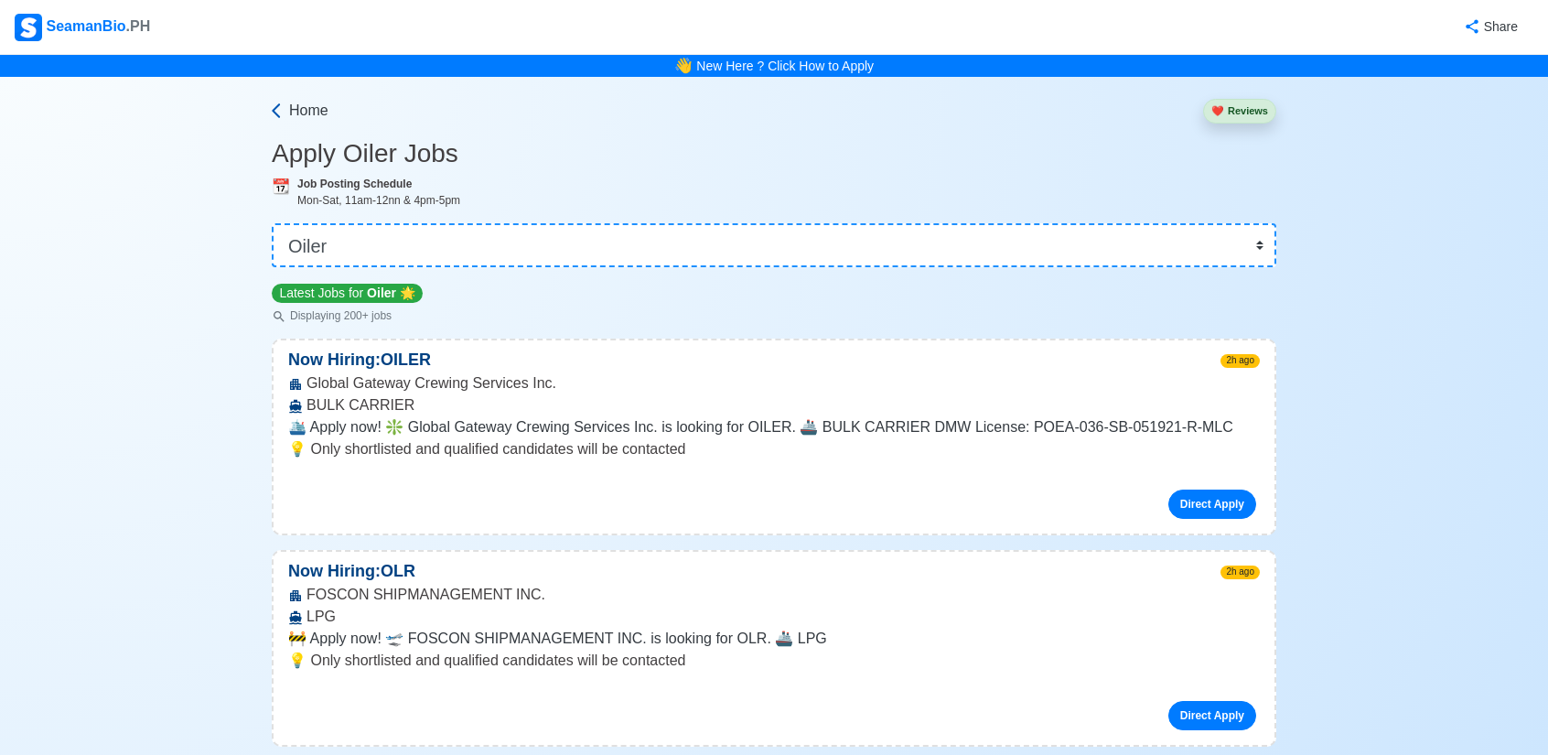
click at [307, 113] on span "Home" at bounding box center [308, 111] width 39 height 22
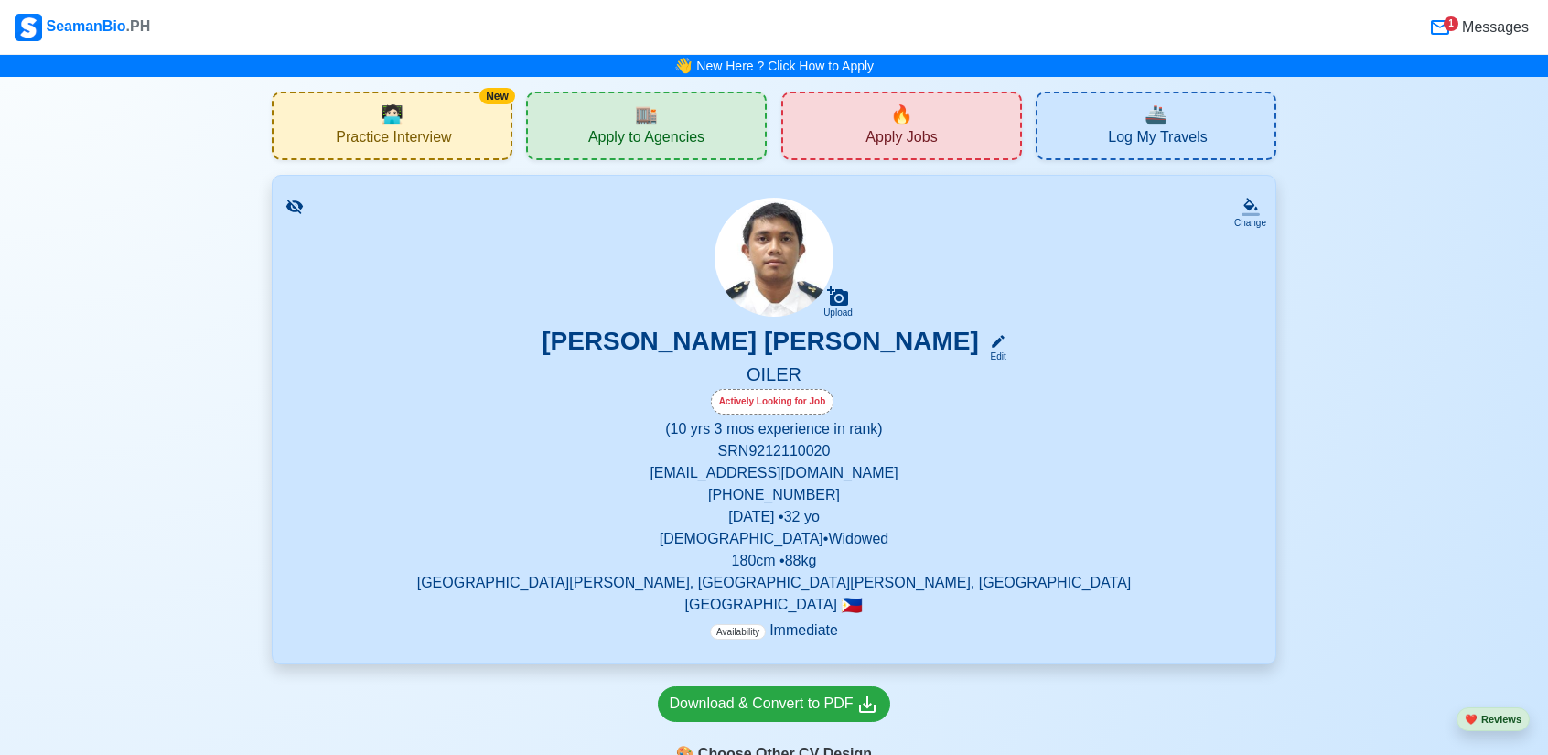
click at [892, 135] on span "Apply Jobs" at bounding box center [901, 139] width 71 height 23
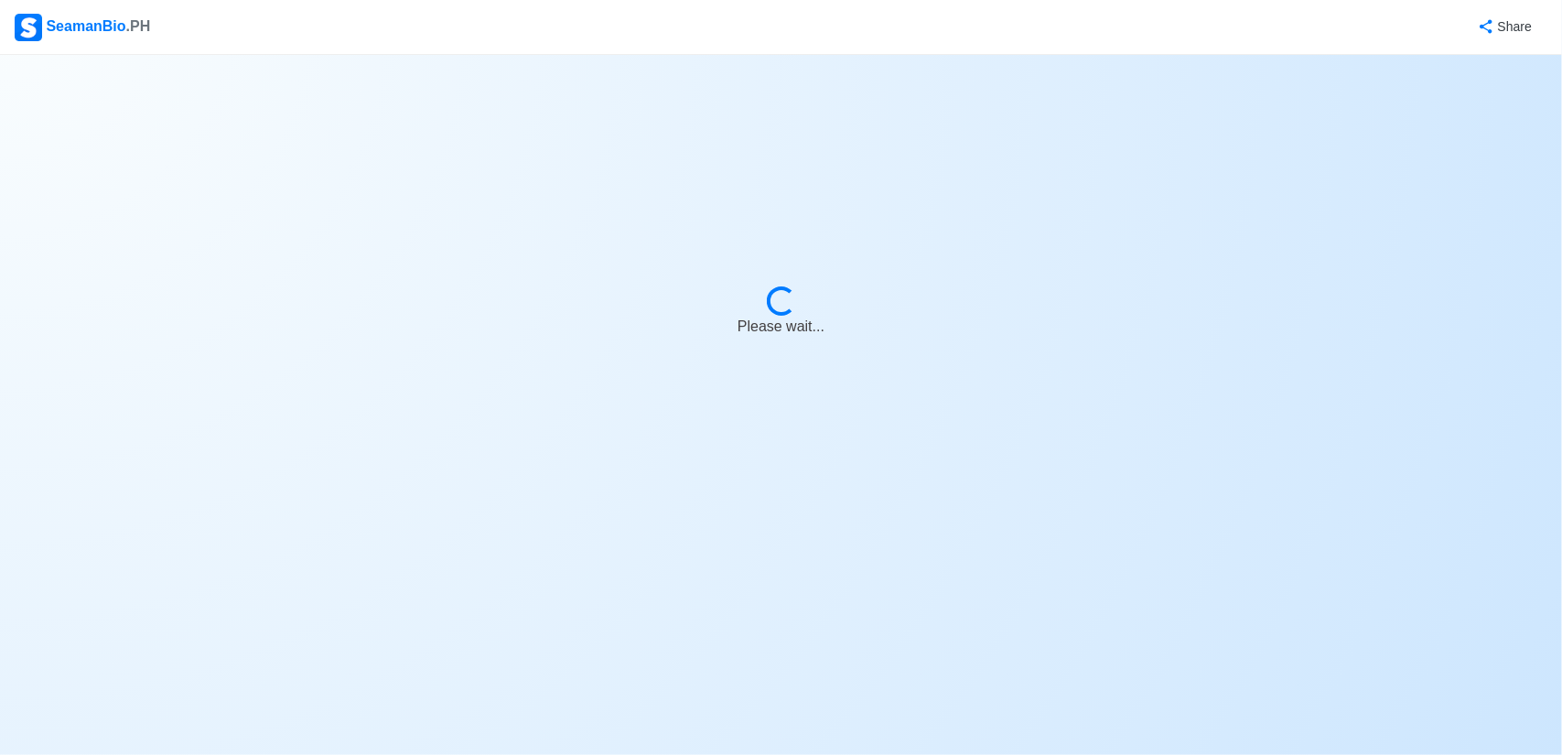
select select "Oiler"
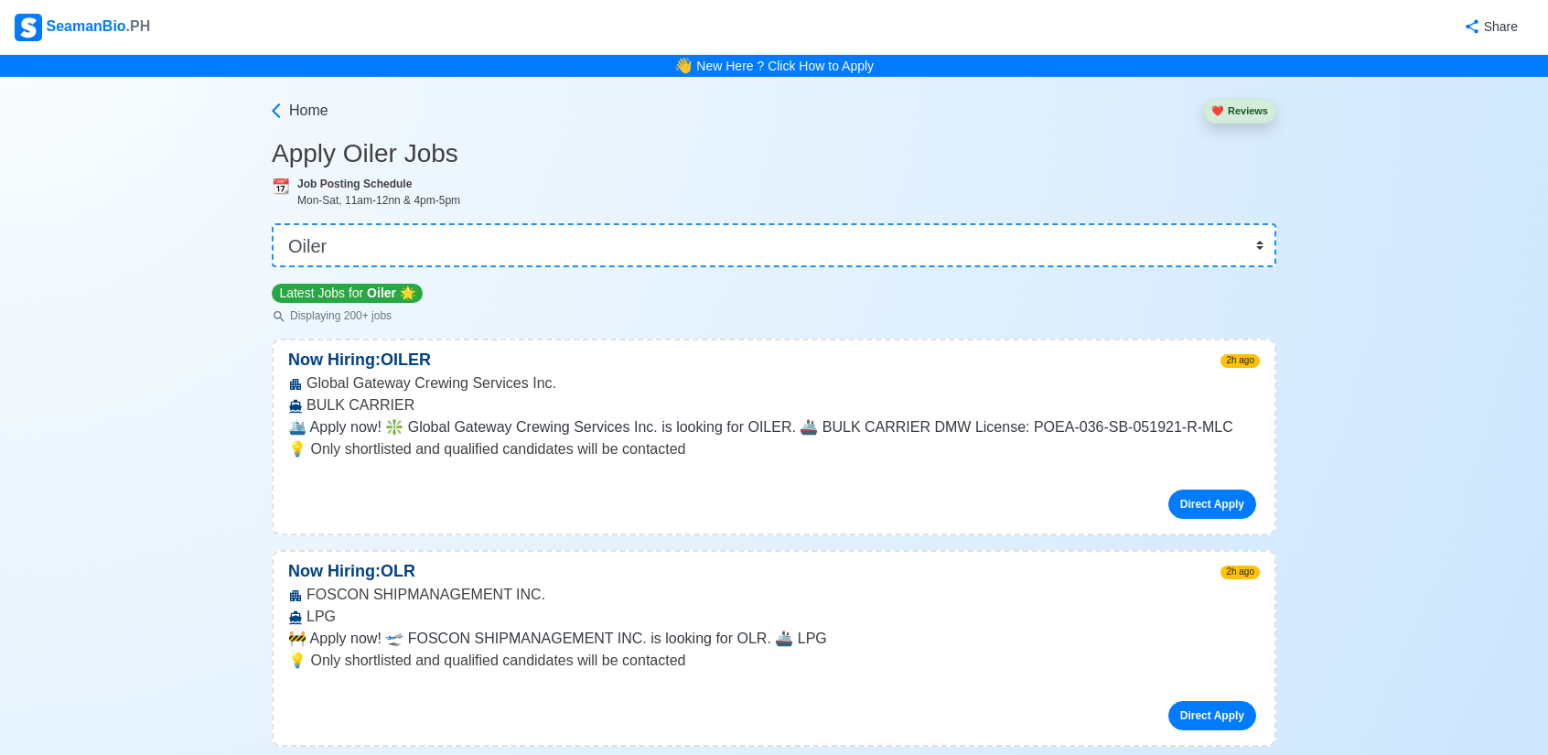
click at [459, 19] on div "Share" at bounding box center [843, 27] width 1382 height 50
